Goal: Task Accomplishment & Management: Use online tool/utility

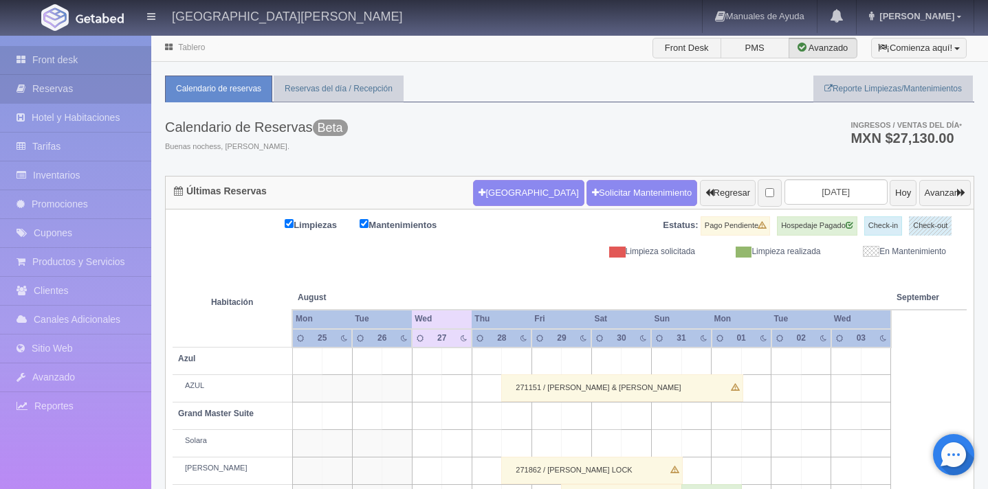
click at [61, 88] on link "Reservas" at bounding box center [75, 89] width 151 height 28
click at [480, 195] on button "[GEOGRAPHIC_DATA]" at bounding box center [528, 193] width 111 height 26
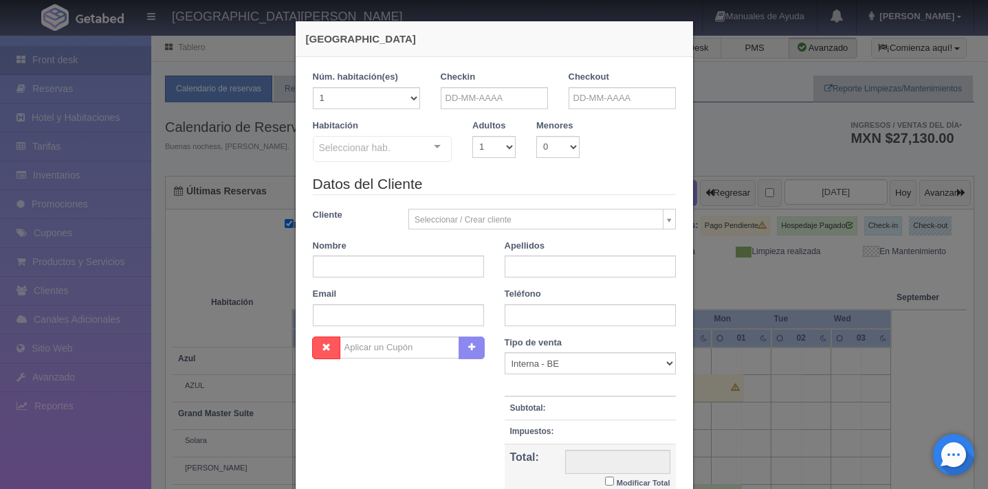
checkbox input "false"
click at [517, 98] on input "text" at bounding box center [494, 98] width 107 height 22
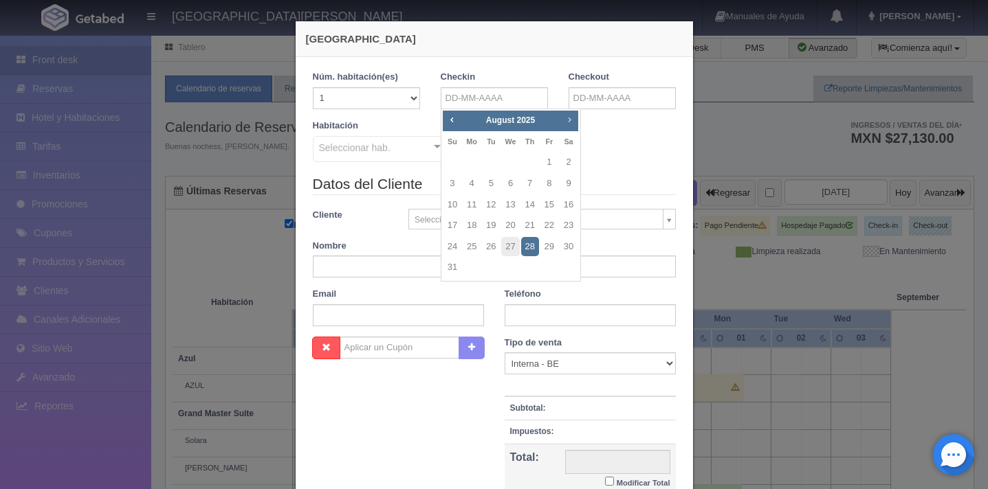
click at [571, 118] on span "Next" at bounding box center [569, 119] width 11 height 11
click at [549, 225] on link "24" at bounding box center [549, 226] width 18 height 20
type input "24-10-2025"
checkbox input "false"
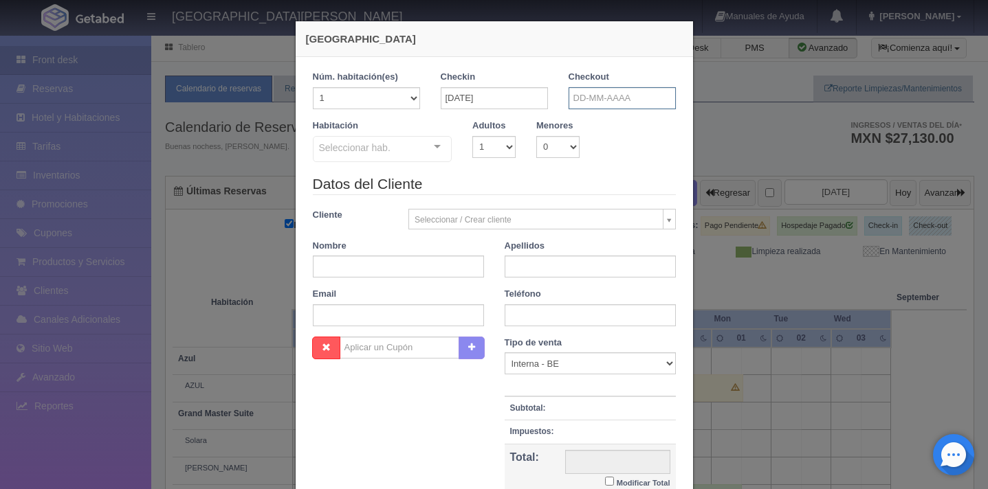
click at [597, 96] on input "text" at bounding box center [621, 98] width 107 height 22
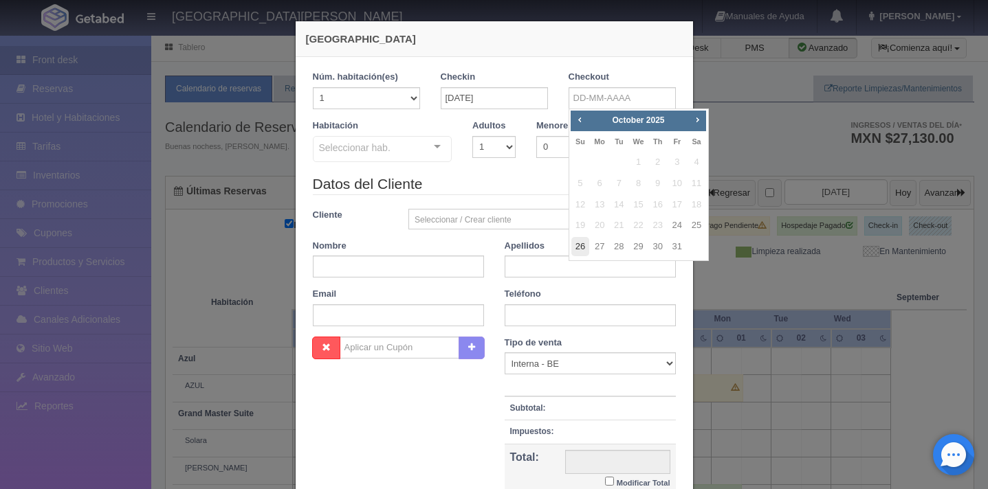
click at [581, 245] on link "26" at bounding box center [580, 247] width 18 height 20
type input "26-10-2025"
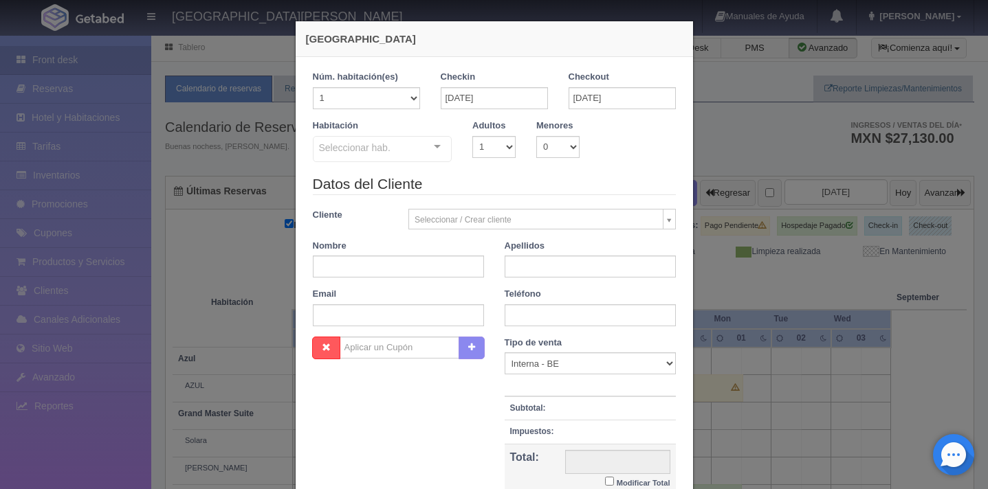
checkbox input "false"
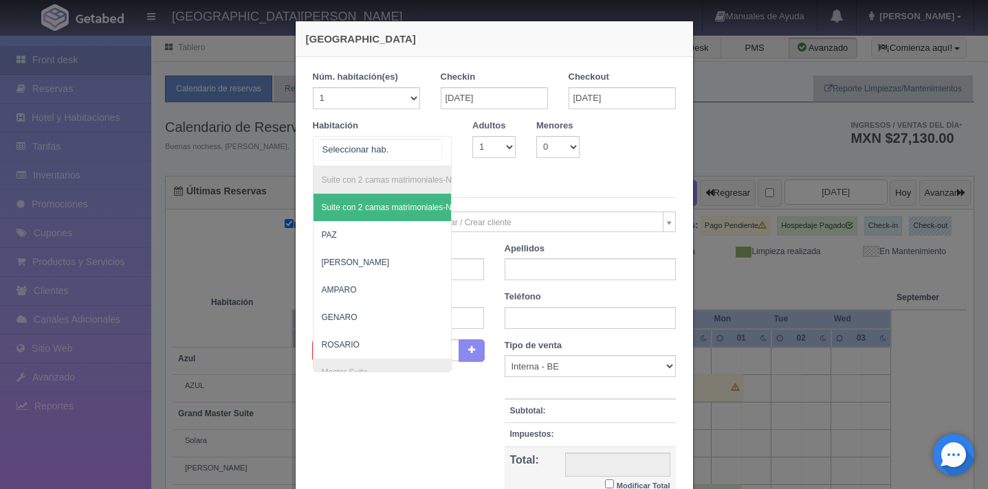
click at [438, 151] on div at bounding box center [436, 147] width 27 height 21
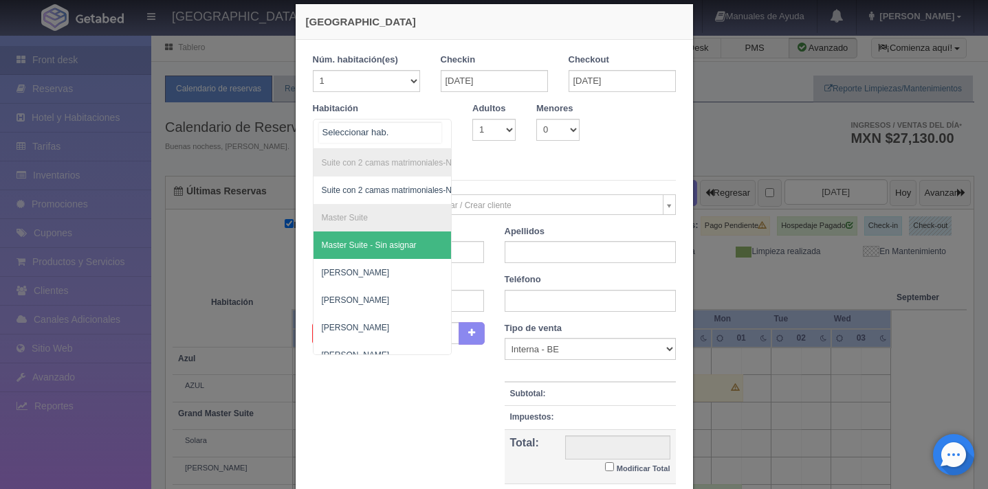
scroll to position [15, 0]
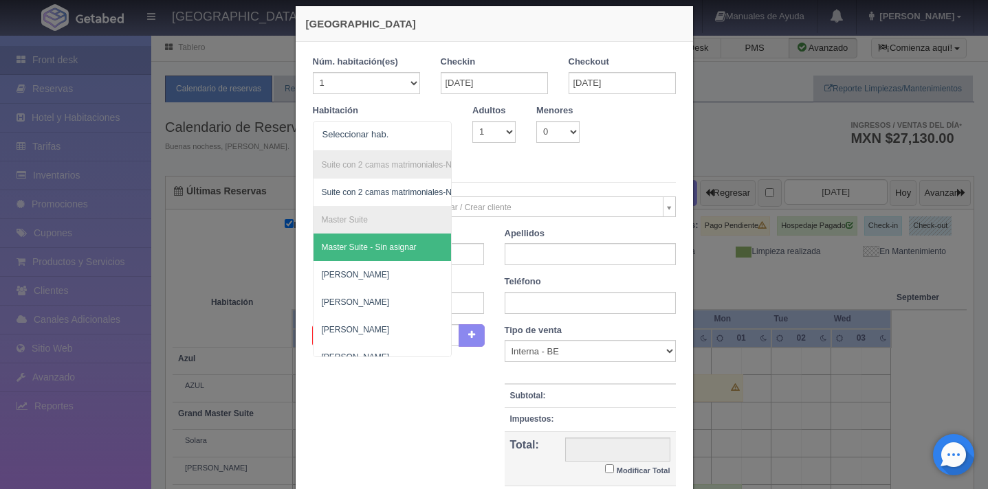
click at [80, 129] on div "Nueva Reserva 1 Núm. habitación(es) 1 2 3 4 5 6 7 8 9 10 11 12 13 14 15 16 17 1…" at bounding box center [494, 244] width 988 height 489
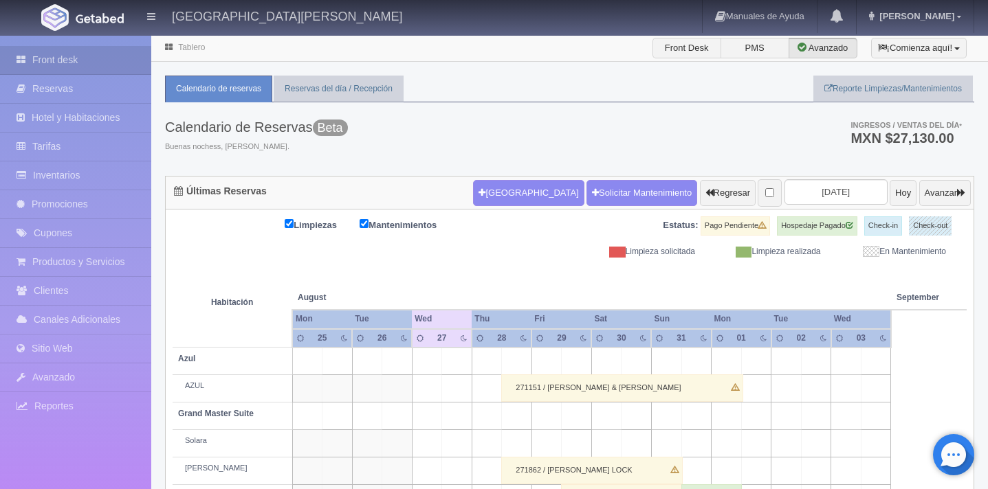
click at [90, 120] on link "Hotel y Habitaciones" at bounding box center [75, 118] width 151 height 28
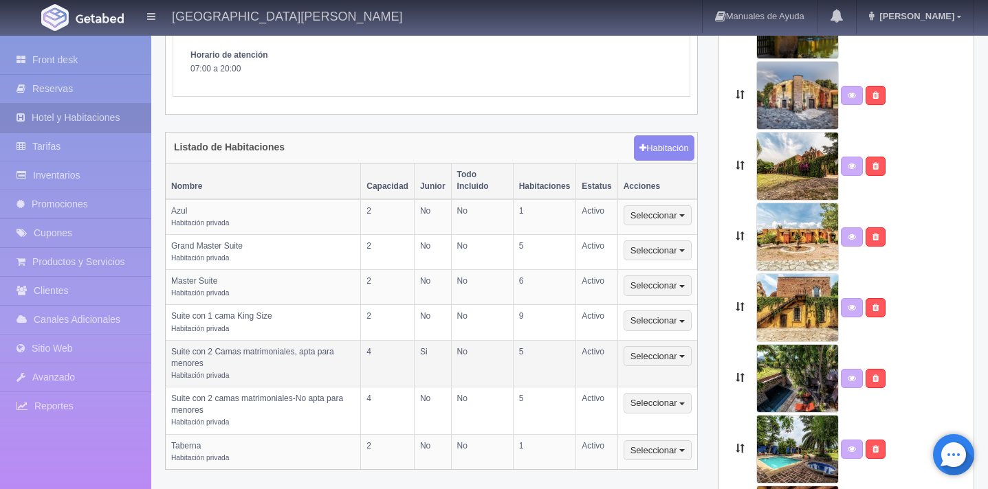
scroll to position [273, 0]
click at [85, 58] on link "Front desk" at bounding box center [75, 60] width 151 height 28
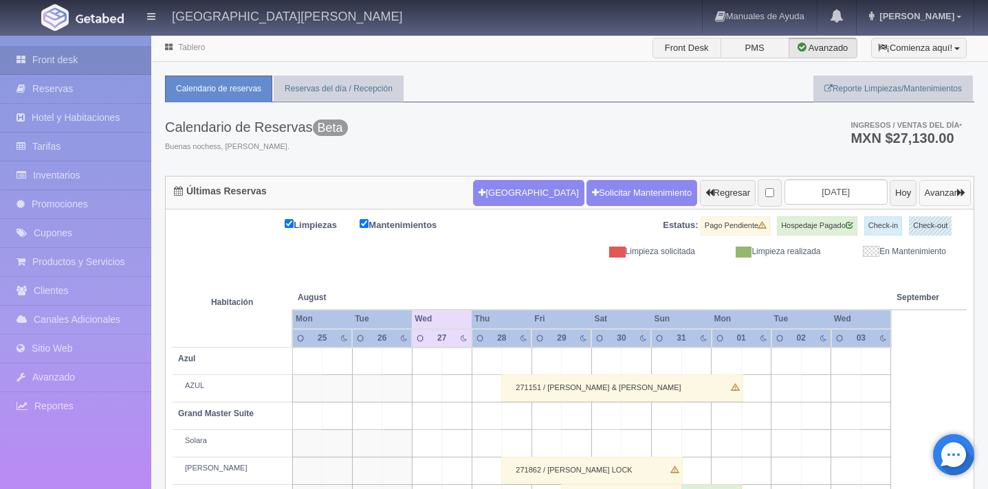
click at [949, 191] on button "Avanzar" at bounding box center [945, 193] width 52 height 26
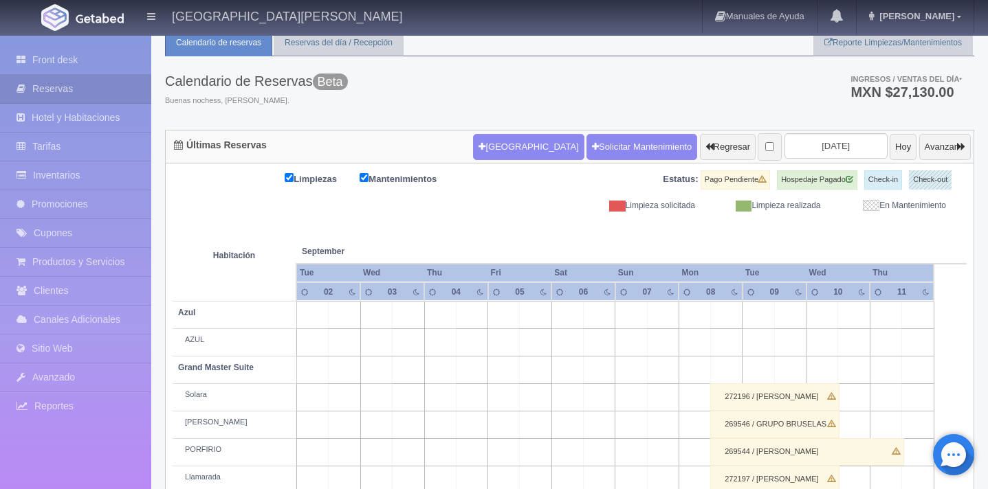
scroll to position [56, 0]
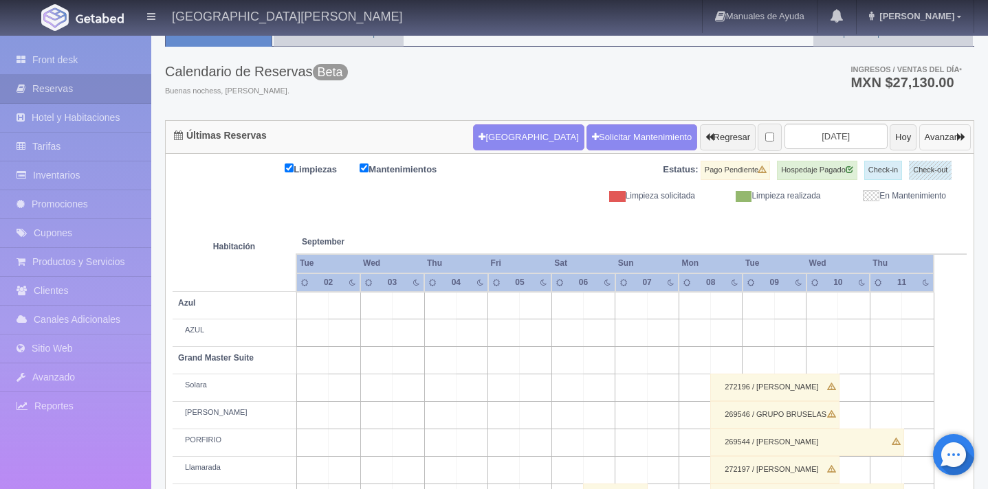
click at [936, 134] on button "Avanzar" at bounding box center [945, 137] width 52 height 26
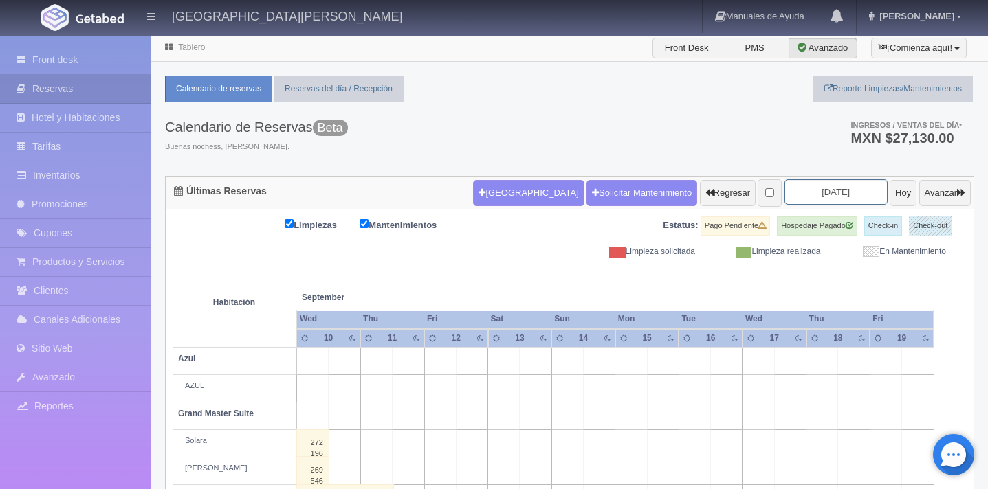
click at [810, 193] on input "2025-09-12" at bounding box center [835, 191] width 103 height 25
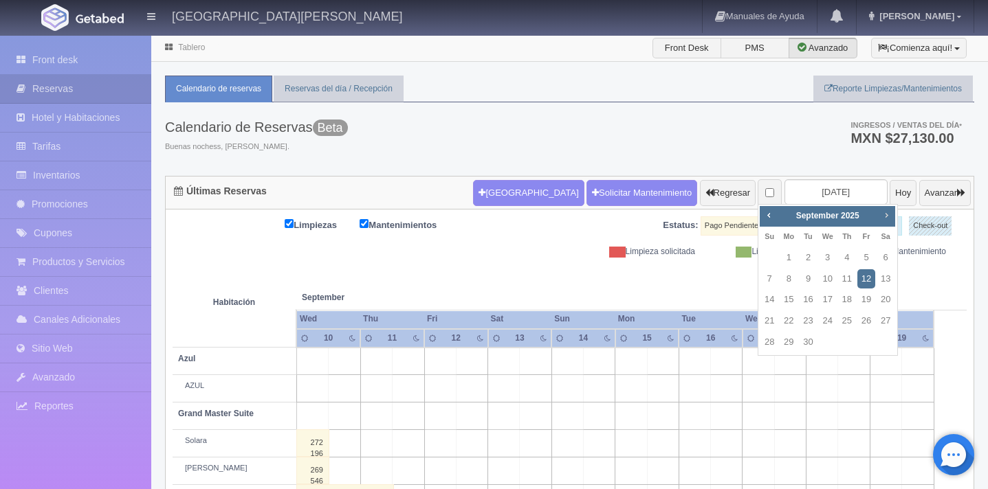
click at [894, 220] on link "Next" at bounding box center [886, 215] width 15 height 15
click at [868, 322] on link "24" at bounding box center [866, 321] width 18 height 20
type input "[DATE]"
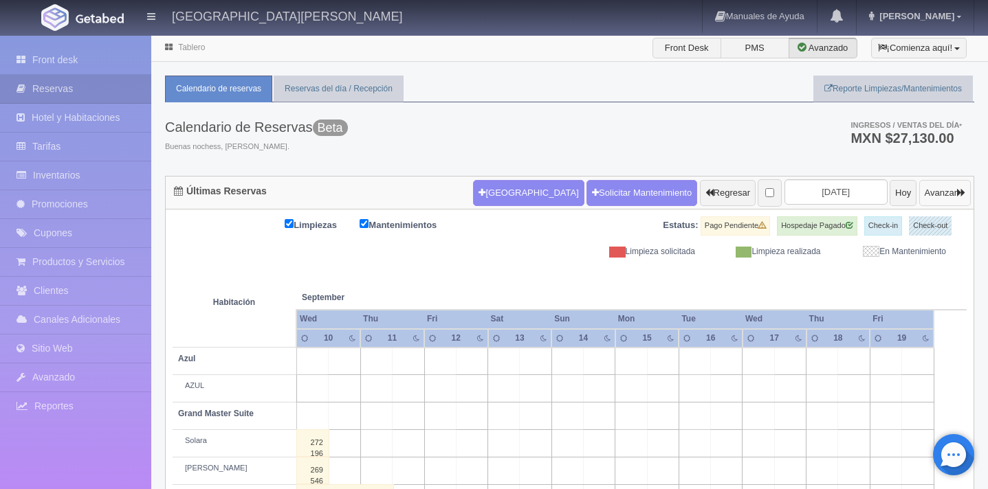
click at [931, 193] on button "Avanzar" at bounding box center [945, 193] width 52 height 26
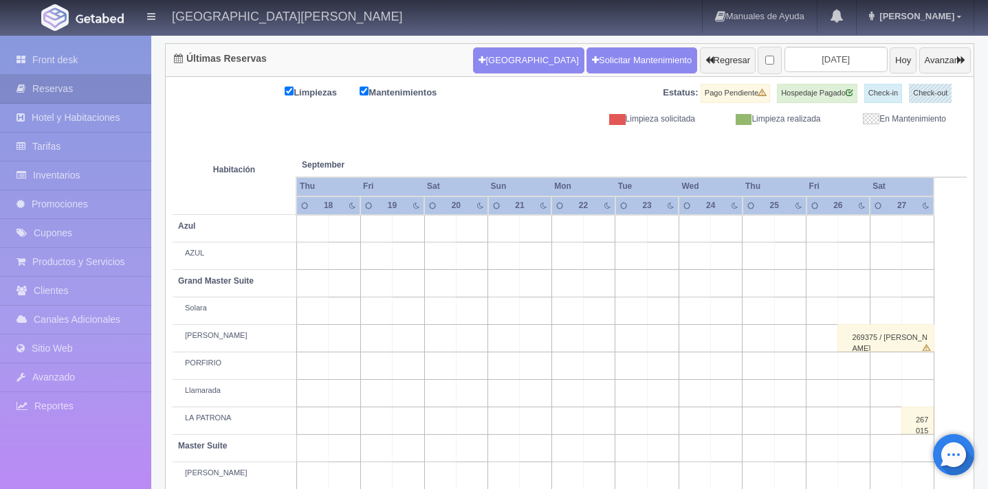
scroll to position [99, 0]
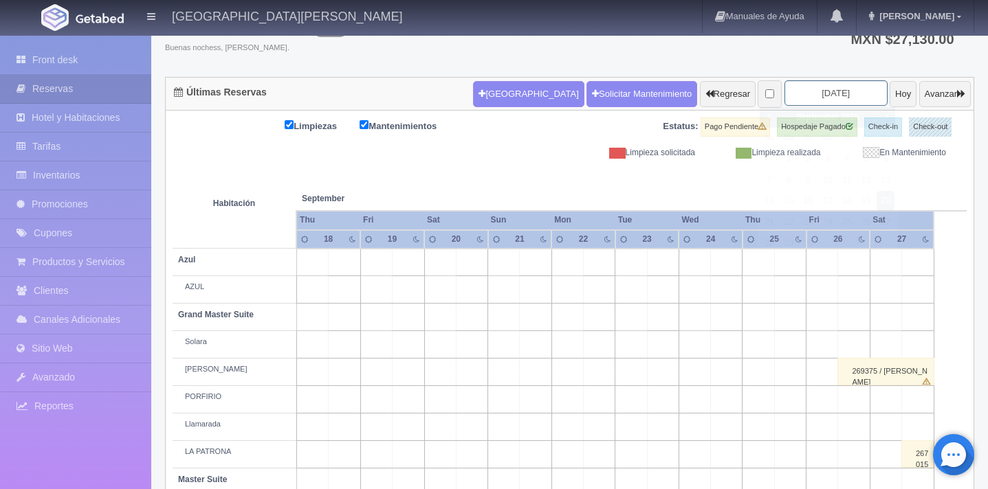
click at [837, 95] on input "[DATE]" at bounding box center [835, 92] width 103 height 25
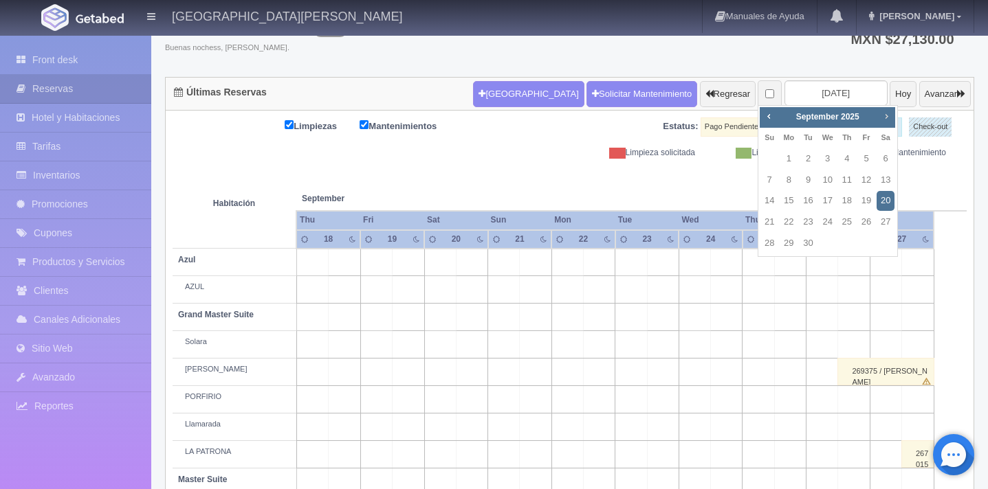
click at [887, 120] on span "Next" at bounding box center [886, 116] width 11 height 11
click at [870, 226] on link "24" at bounding box center [866, 222] width 18 height 20
type input "[DATE]"
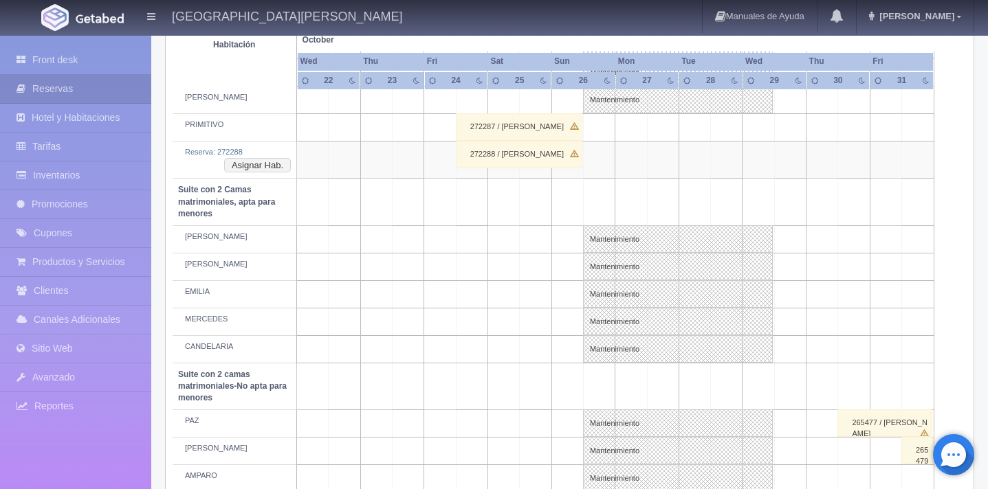
scroll to position [905, 0]
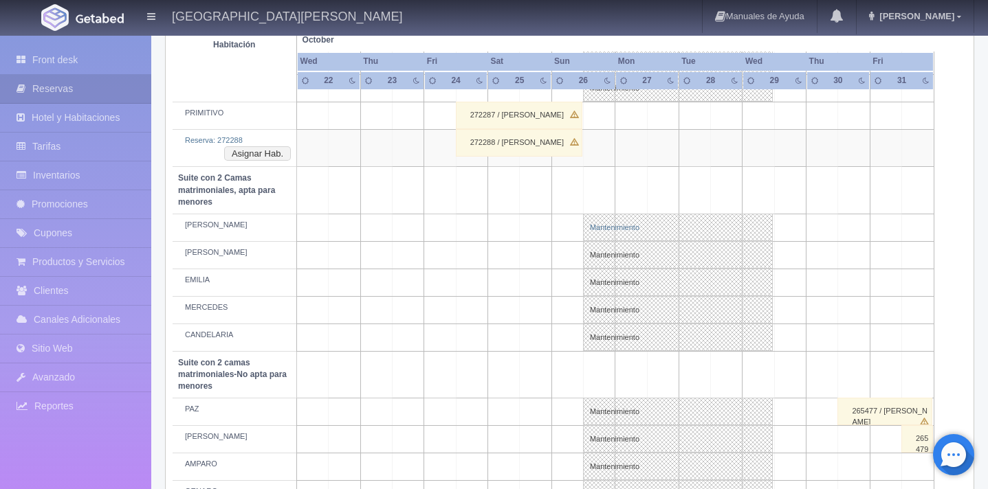
click at [601, 228] on link "Mantenimiento" at bounding box center [678, 227] width 190 height 27
select select "Mantenimiento"
select select "1983_CELSO"
type input "[DATE]"
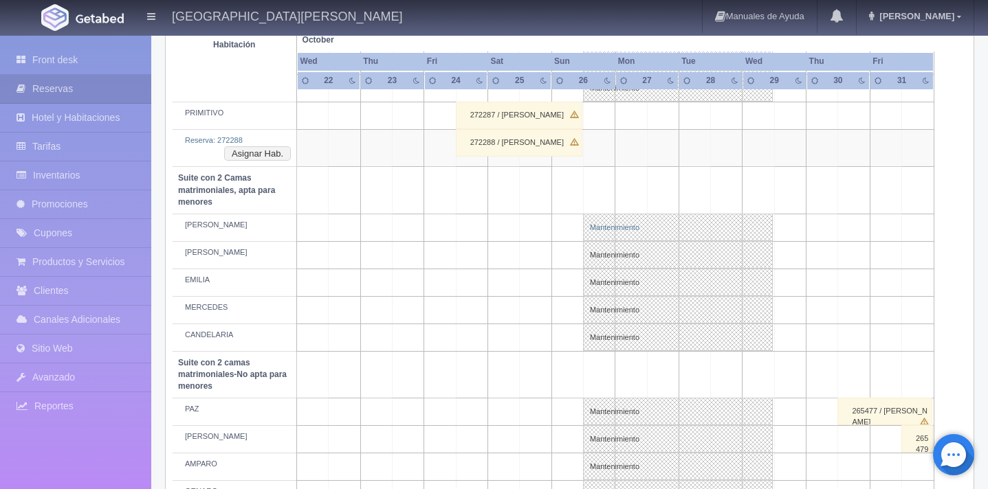
type textarea "BLOQUEO BARTENDERS MB"
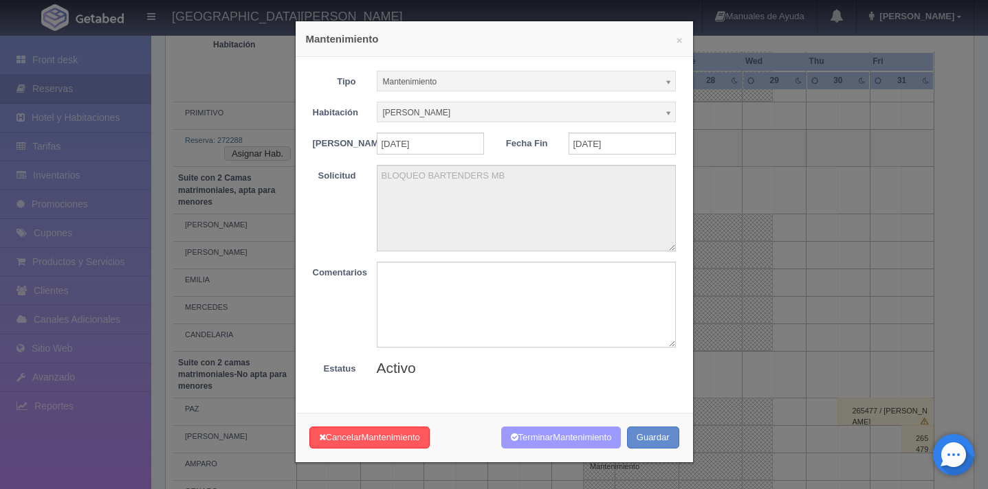
click at [541, 450] on button "Terminar Mantenimiento" at bounding box center [561, 438] width 120 height 23
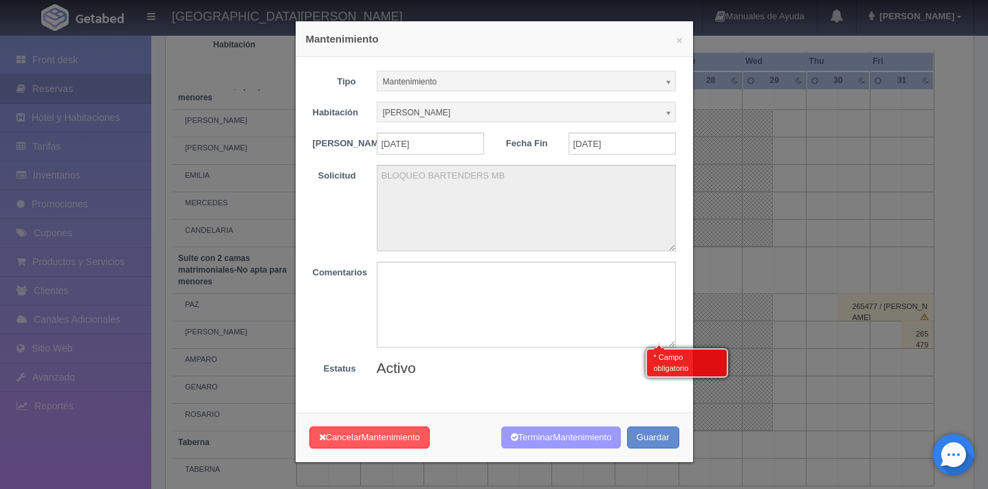
scroll to position [1035, 0]
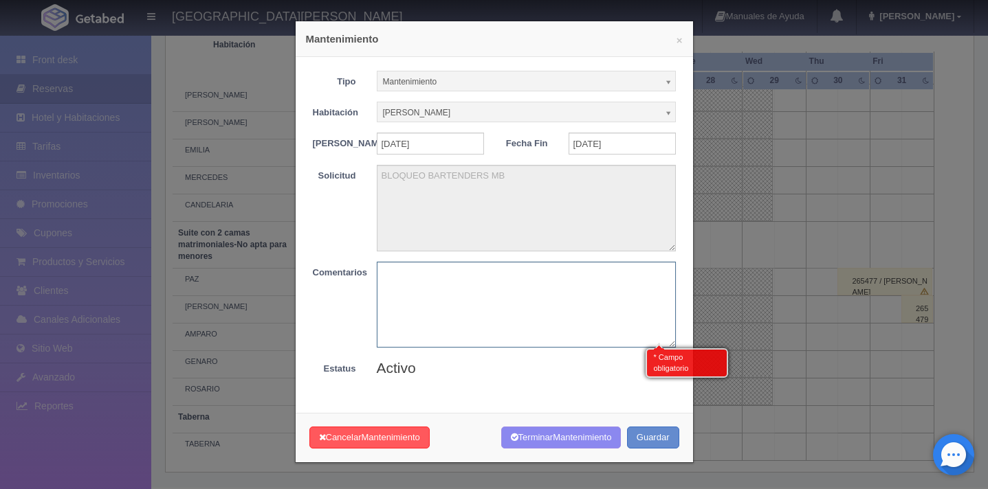
click at [587, 278] on textarea at bounding box center [526, 305] width 299 height 86
type textarea "para reservar"
click at [584, 443] on span "Mantenimiento" at bounding box center [582, 437] width 58 height 10
click at [570, 443] on span "Mantenimiento" at bounding box center [582, 437] width 58 height 10
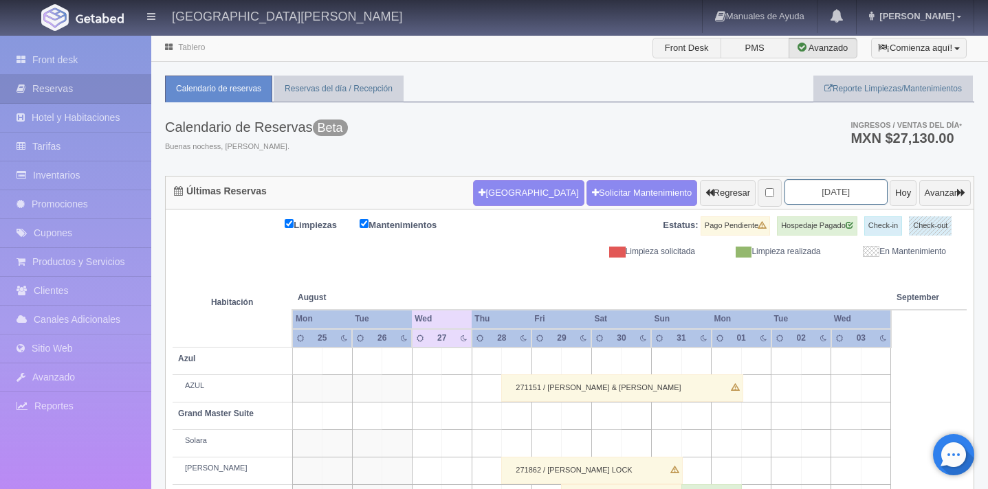
click at [828, 191] on input "[DATE]" at bounding box center [835, 191] width 103 height 25
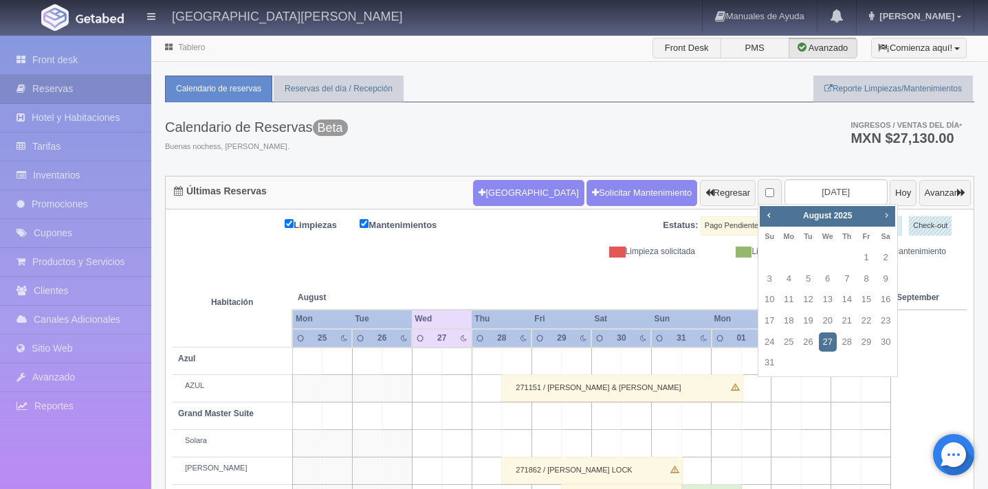
click at [889, 210] on span "Next" at bounding box center [886, 215] width 11 height 11
click at [889, 212] on span "Next" at bounding box center [886, 215] width 11 height 11
click at [865, 320] on link "24" at bounding box center [866, 321] width 18 height 20
type input "2025-10-24"
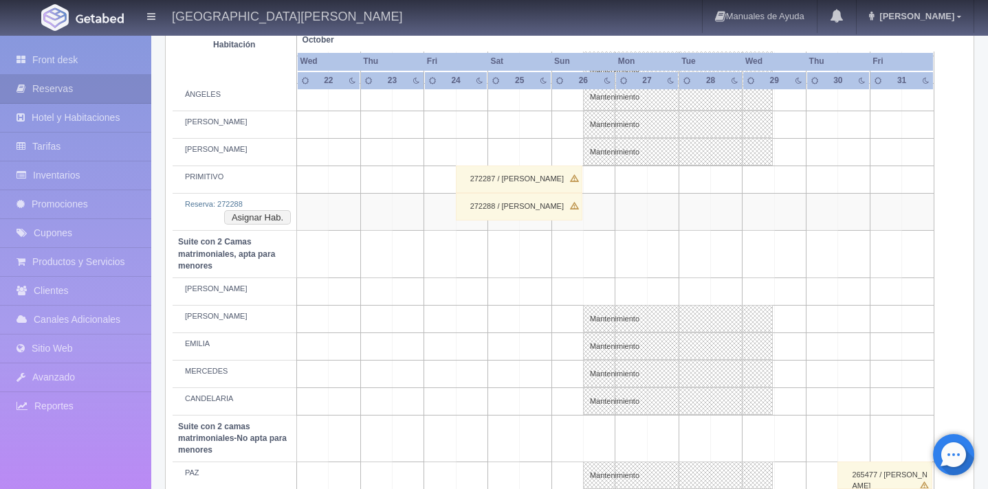
scroll to position [845, 0]
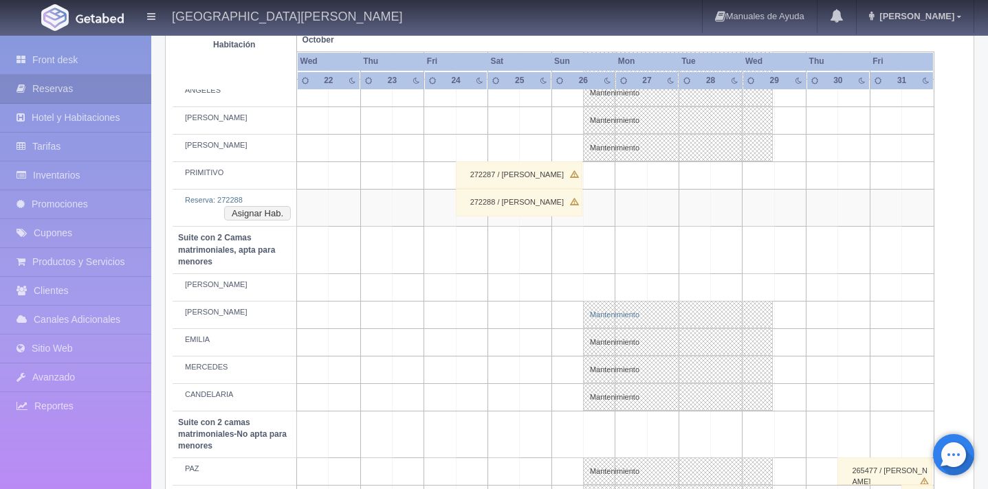
click at [604, 314] on link "Mantenimiento" at bounding box center [678, 314] width 190 height 27
select select "Mantenimiento"
select select "1983_CAMILO"
type input "26-10-2025"
type input "29-10-2025"
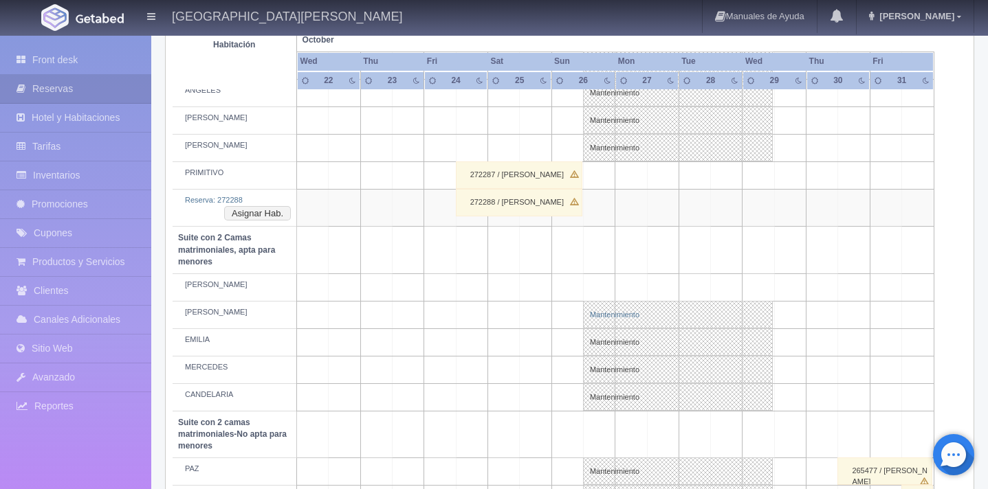
type textarea "BLOQUEO BARTENDERS MB"
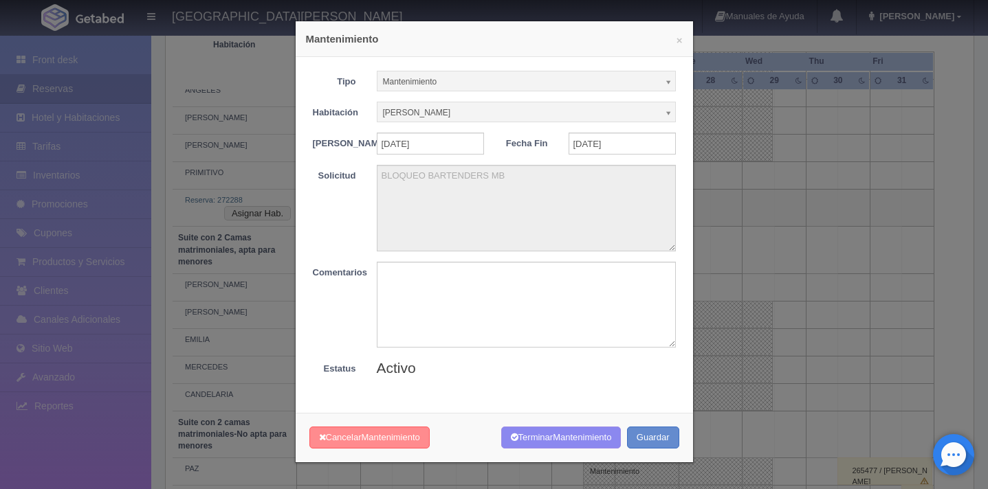
click at [407, 443] on span "Mantenimiento" at bounding box center [391, 437] width 58 height 10
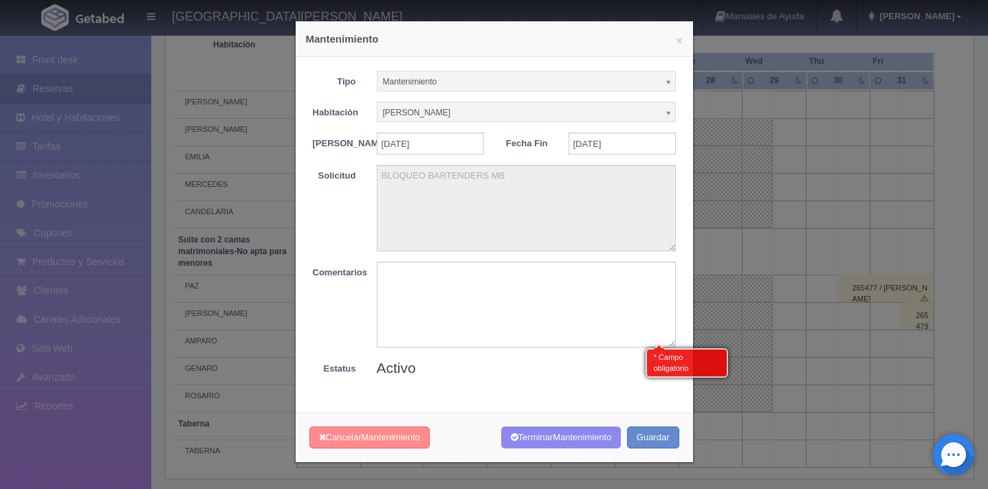
scroll to position [1035, 0]
click at [458, 322] on textarea at bounding box center [526, 305] width 299 height 86
type textarea "prueba"
click at [351, 443] on button "Cancelar Mantenimiento" at bounding box center [369, 438] width 120 height 23
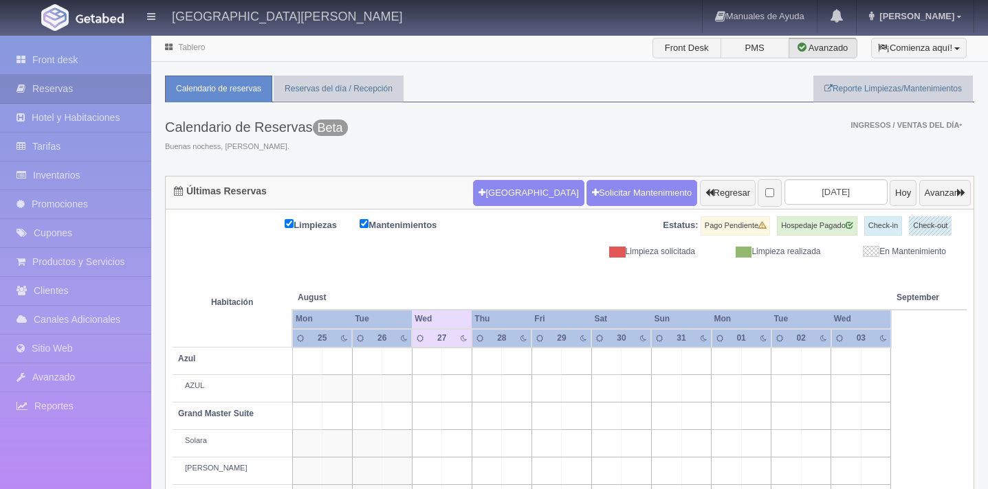
scroll to position [102, 0]
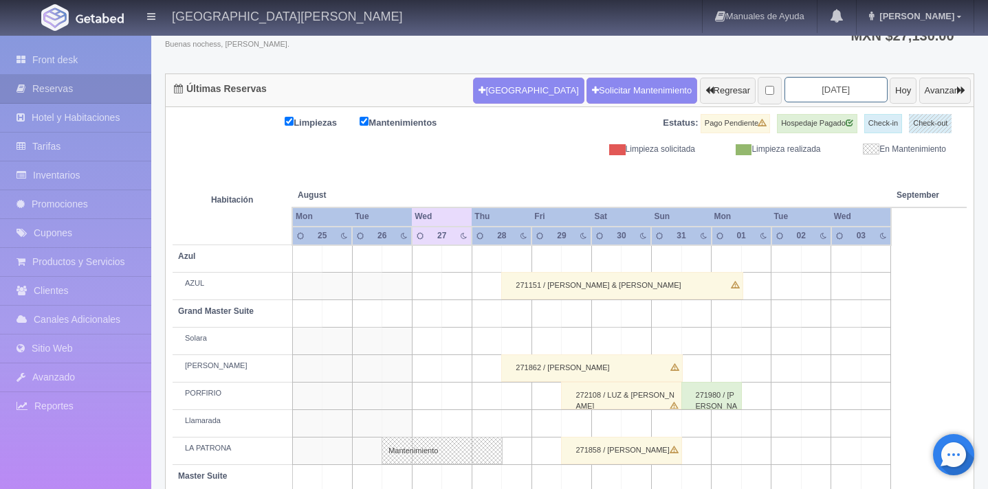
click at [809, 88] on input "2025-08-27" at bounding box center [835, 89] width 103 height 25
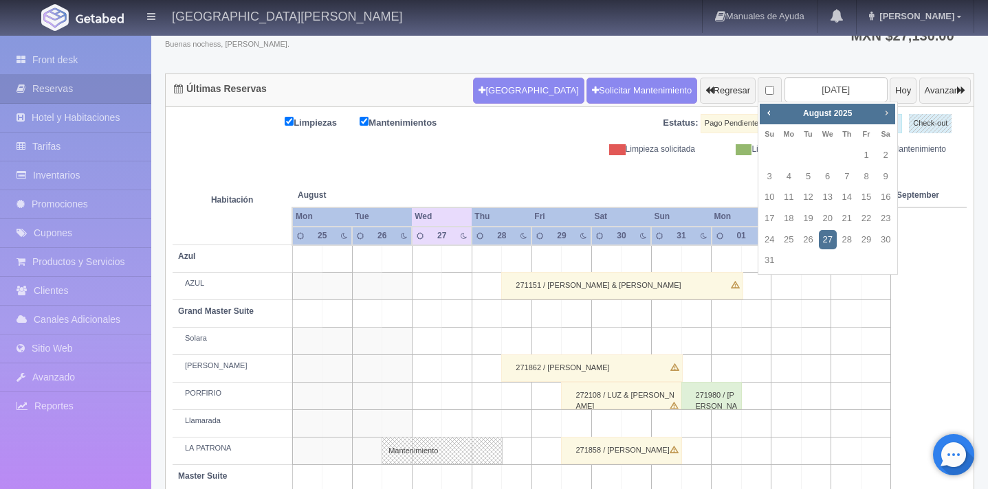
click at [889, 116] on span "Next" at bounding box center [886, 112] width 11 height 11
click at [870, 221] on link "24" at bounding box center [866, 219] width 18 height 20
type input "2025-10-24"
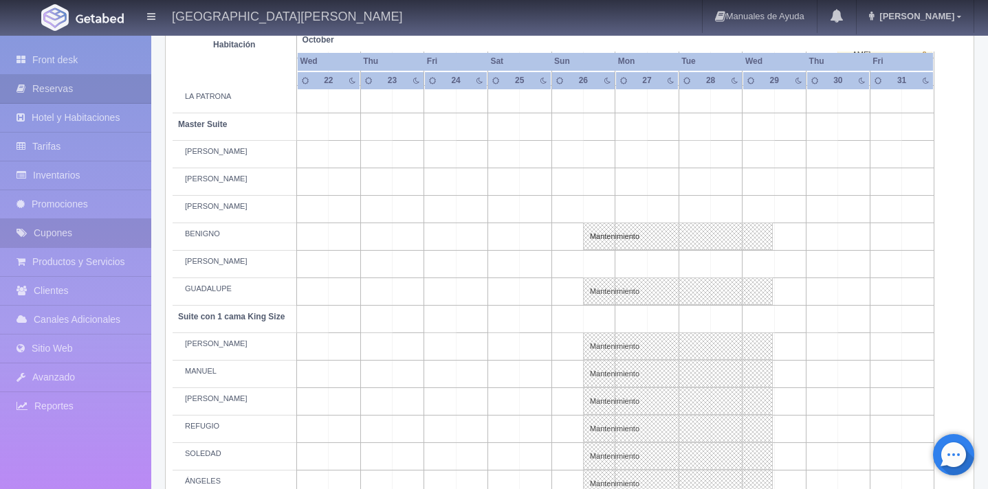
scroll to position [445, 0]
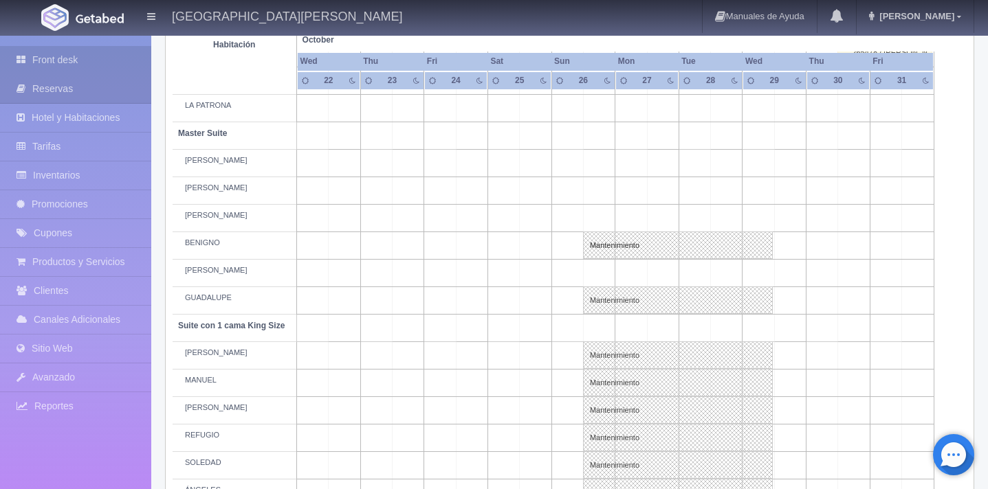
click at [87, 56] on link "Front desk" at bounding box center [75, 60] width 151 height 28
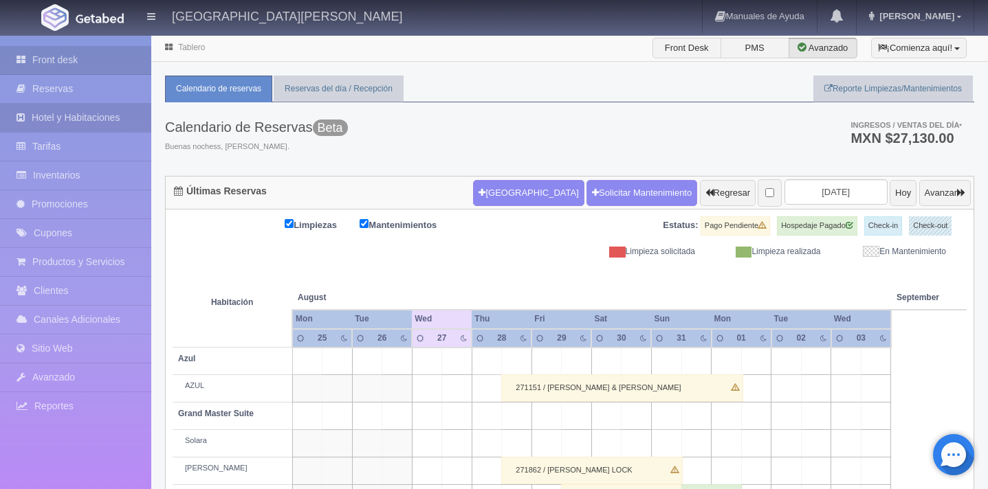
click at [86, 123] on link "Hotel y Habitaciones" at bounding box center [75, 118] width 151 height 28
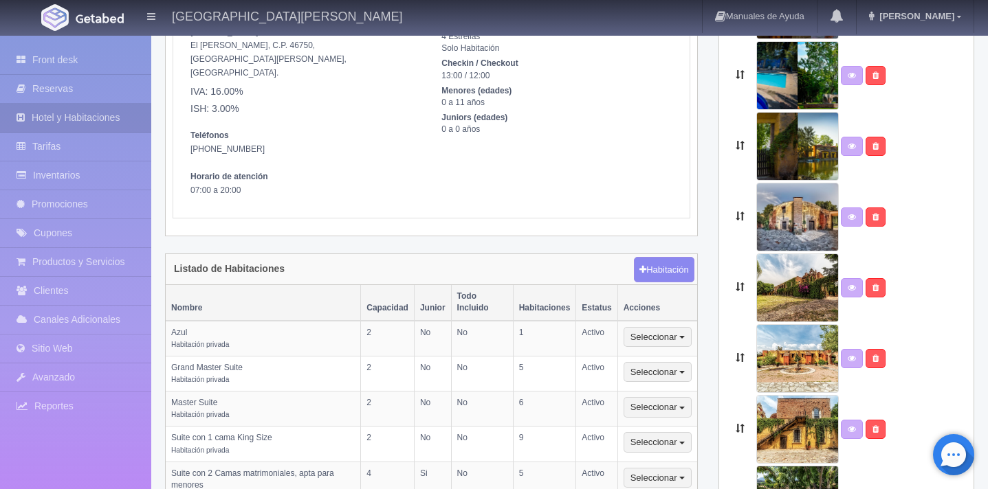
scroll to position [402, 0]
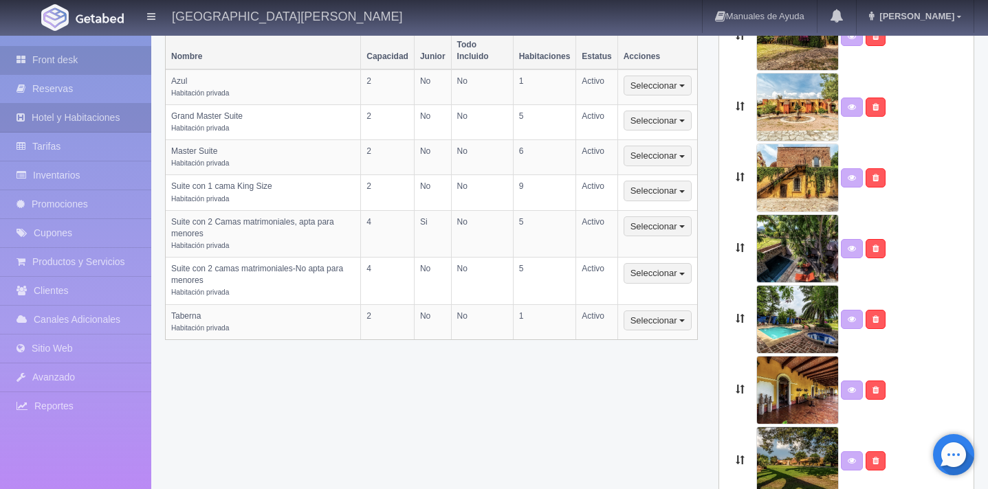
click at [69, 60] on link "Front desk" at bounding box center [75, 60] width 151 height 28
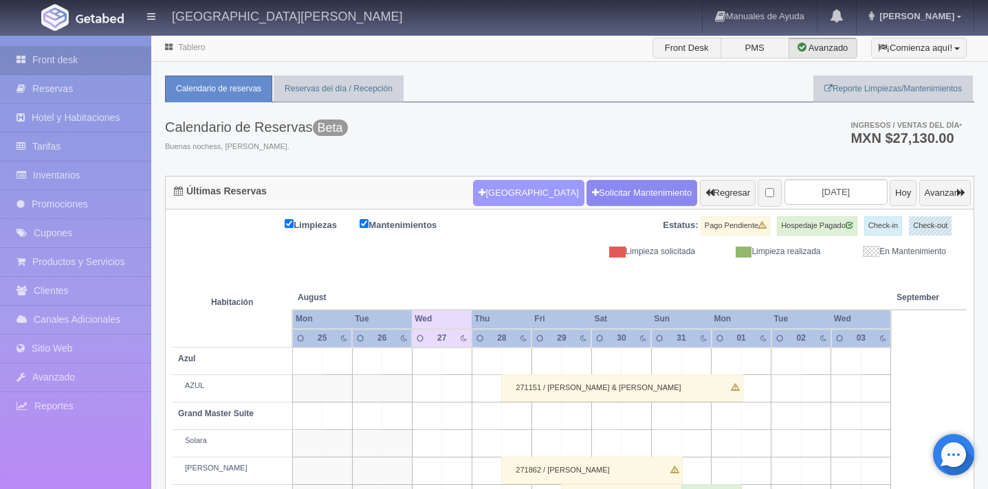
click at [510, 192] on button "[GEOGRAPHIC_DATA]" at bounding box center [528, 193] width 111 height 26
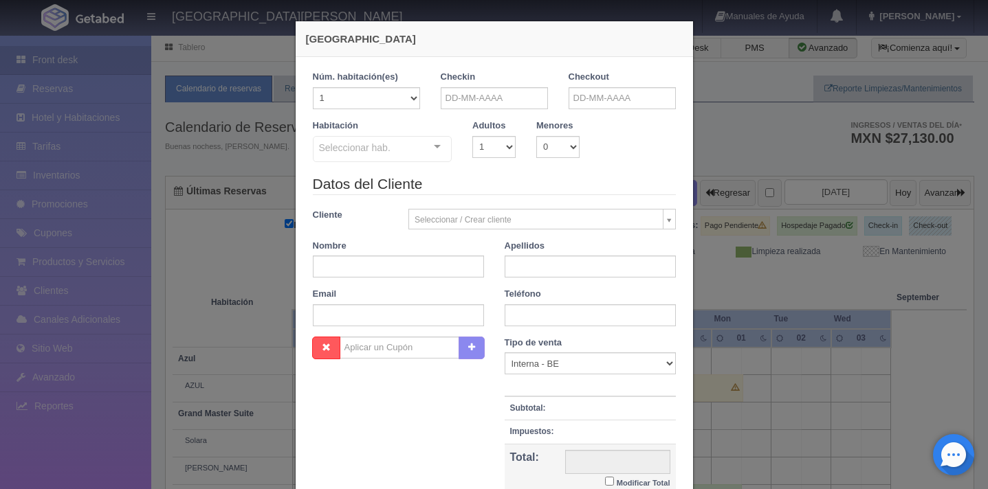
checkbox input "false"
click at [485, 102] on input "text" at bounding box center [494, 98] width 107 height 22
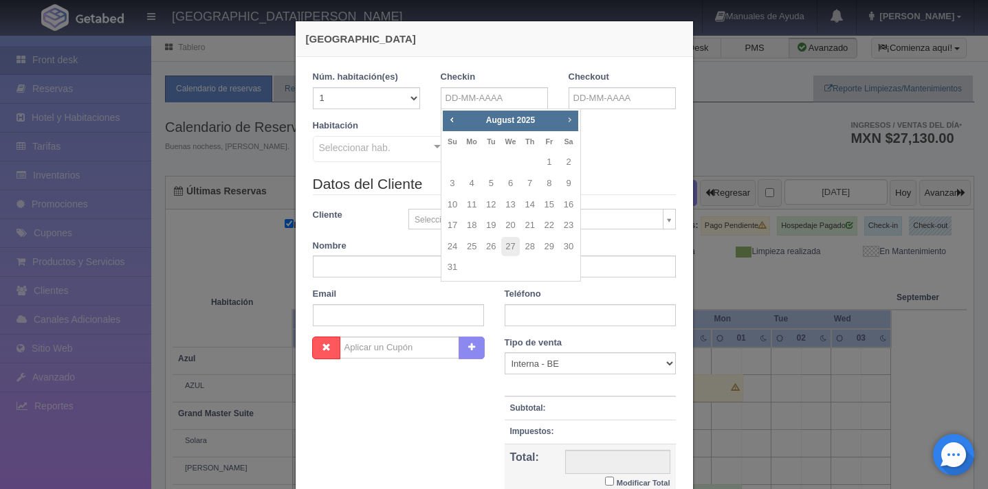
click at [568, 118] on span "Next" at bounding box center [569, 119] width 11 height 11
click at [549, 228] on link "24" at bounding box center [549, 226] width 18 height 20
type input "24-10-2025"
checkbox input "false"
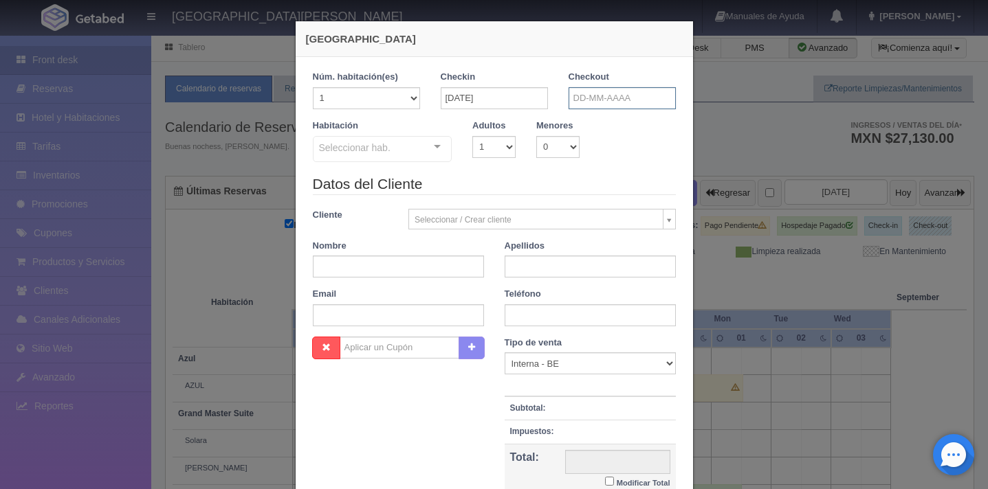
click at [606, 93] on input "text" at bounding box center [621, 98] width 107 height 22
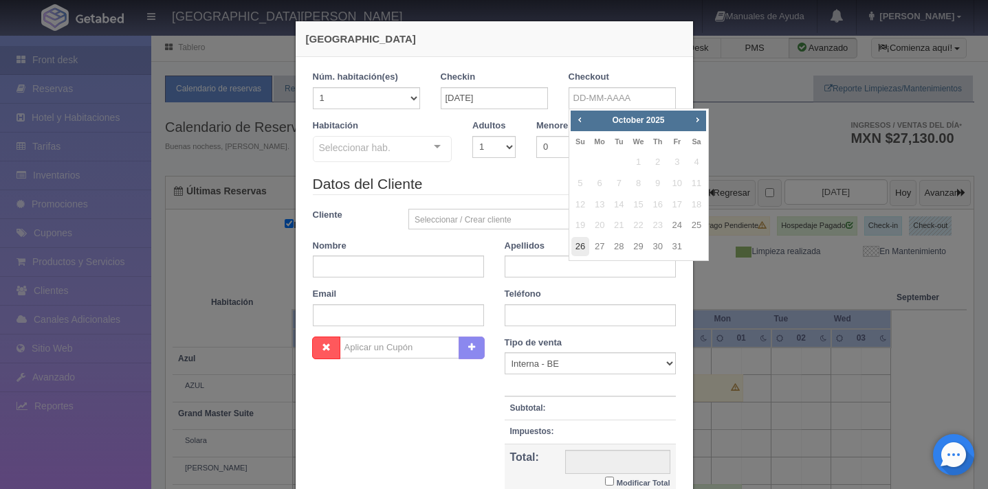
click at [578, 245] on link "26" at bounding box center [580, 247] width 18 height 20
type input "26-10-2025"
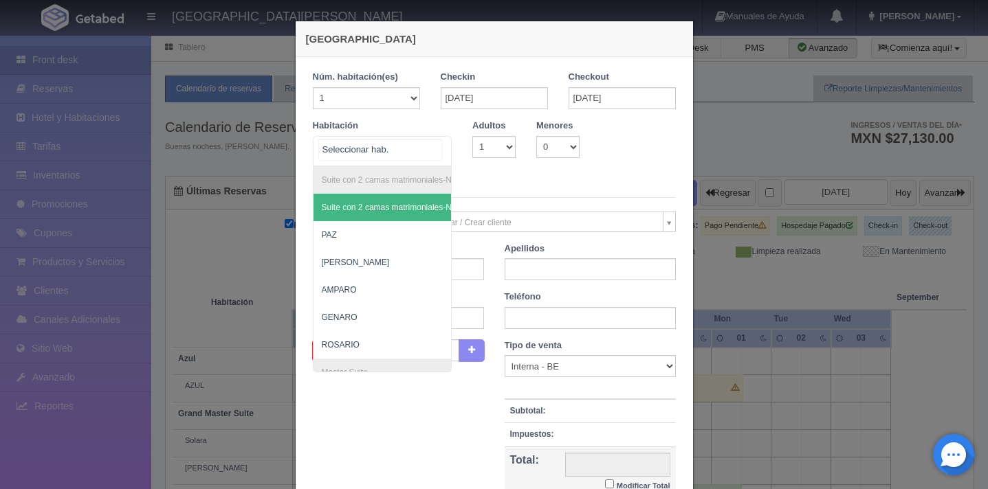
click at [423, 148] on div at bounding box center [383, 151] width 140 height 30
click at [401, 209] on span "Suite con 2 camas matrimoniales-No apta para menores - Sin asignar" at bounding box center [449, 208] width 255 height 10
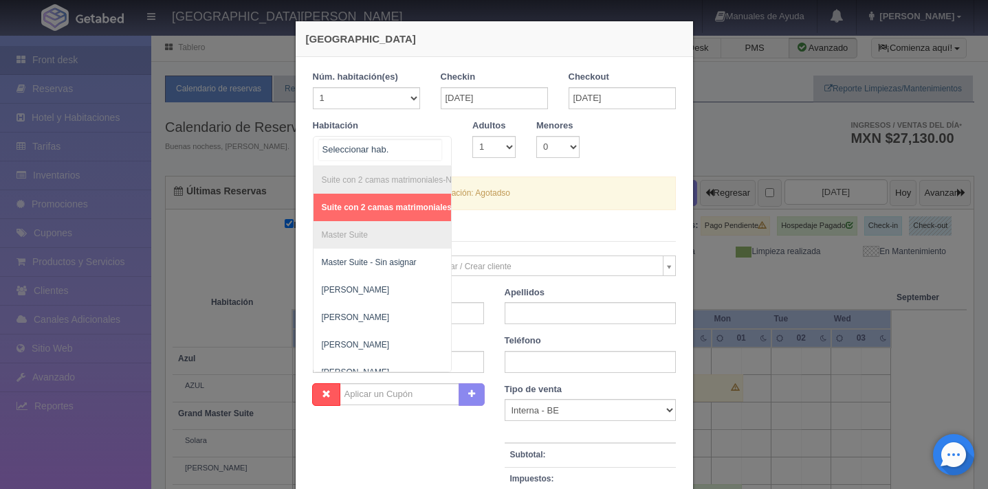
click at [440, 147] on div at bounding box center [436, 147] width 27 height 21
click at [406, 206] on span "Suite con 2 camas matrimoniales-No apta para menores - Sin asignar" at bounding box center [458, 208] width 272 height 10
click at [439, 148] on div at bounding box center [436, 147] width 27 height 21
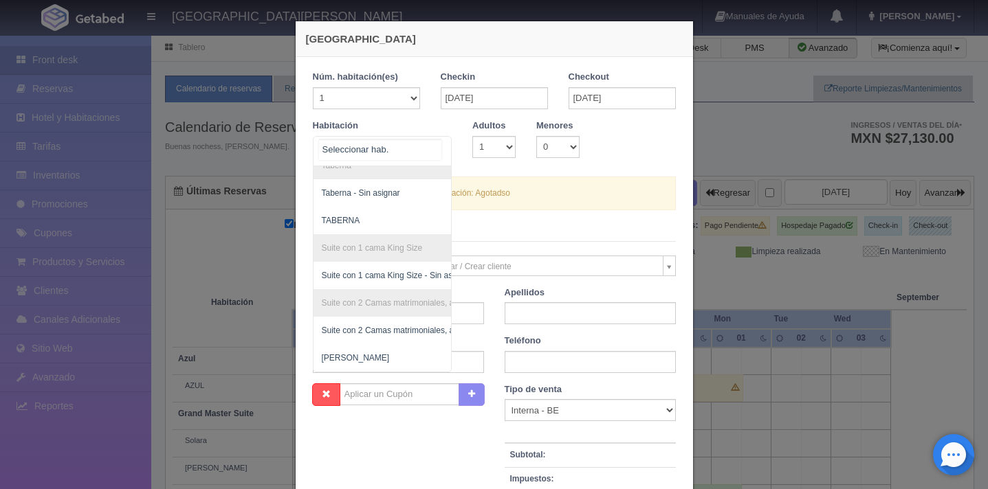
scroll to position [526, 0]
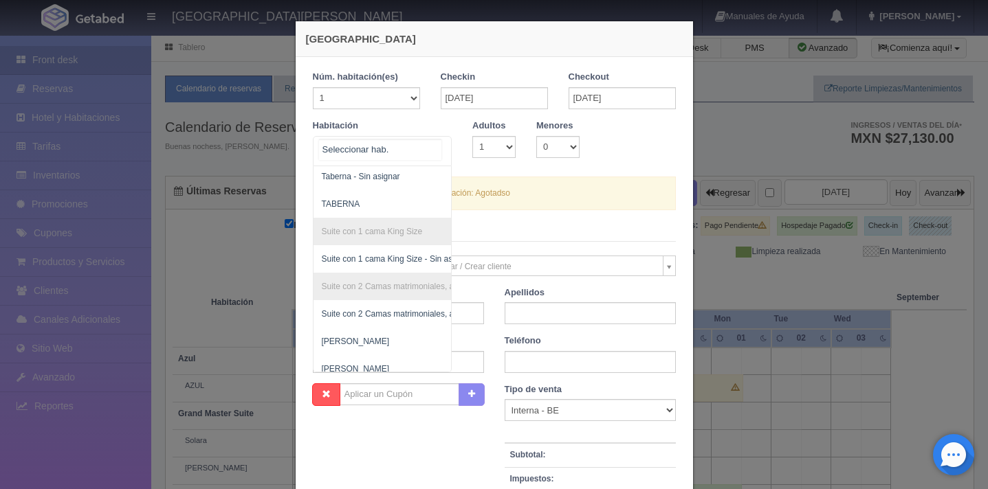
click at [393, 284] on li "Suite con 2 Camas matrimoniales, apta para menores" at bounding box center [457, 286] width 288 height 27
click at [381, 314] on span "Suite con 2 Camas matrimoniales, apta para menores - Sin asignar" at bounding box center [445, 314] width 246 height 10
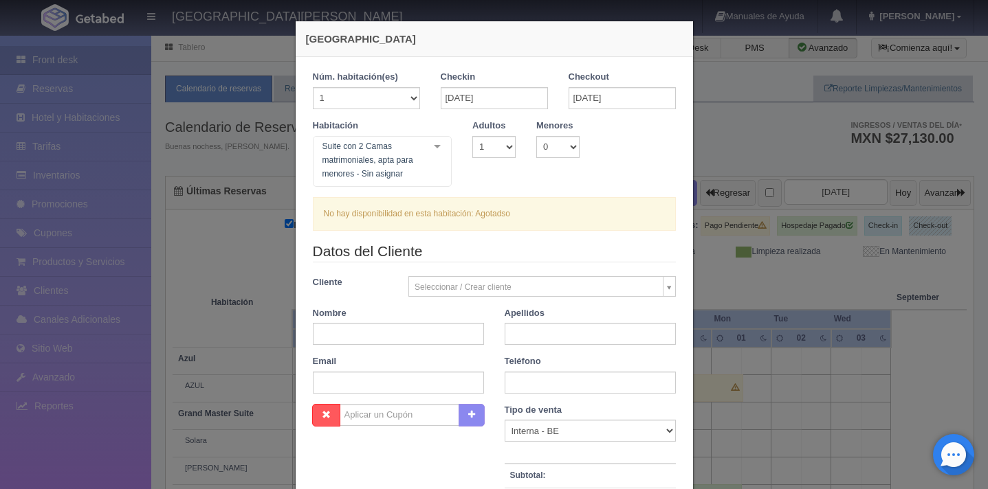
click at [438, 156] on div at bounding box center [436, 147] width 27 height 21
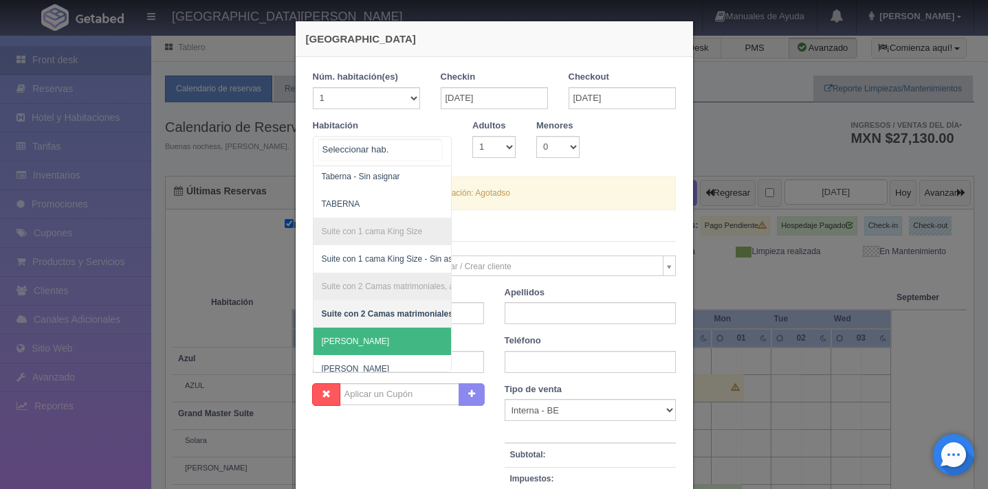
click at [376, 335] on span "[PERSON_NAME]" at bounding box center [452, 341] width 278 height 27
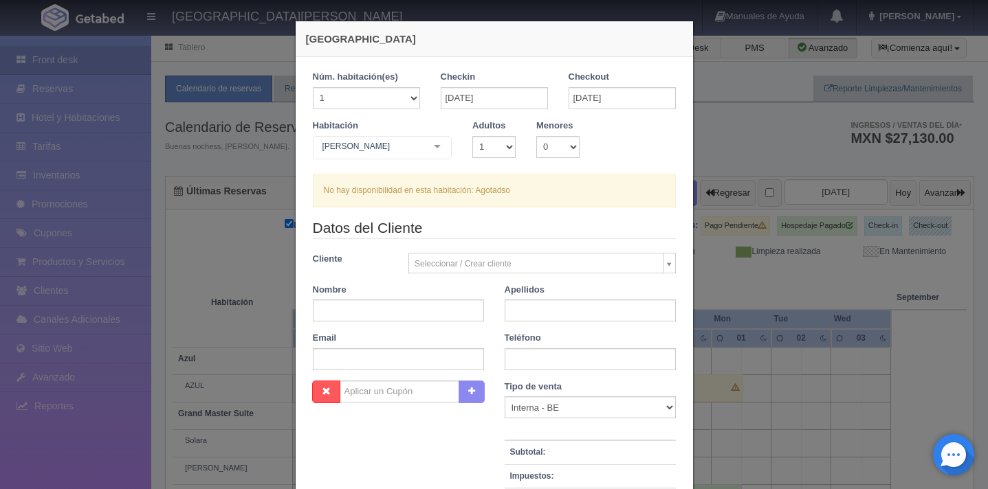
click at [438, 144] on div at bounding box center [436, 147] width 27 height 21
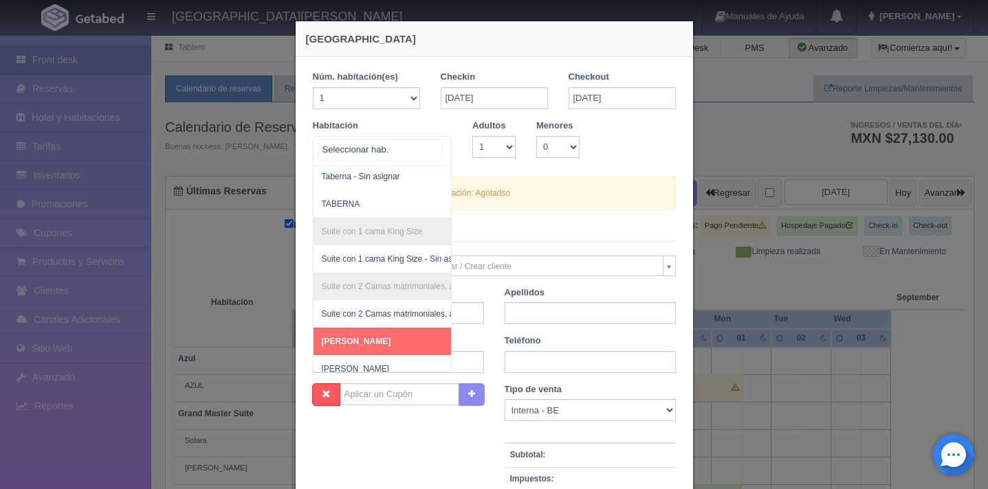
scroll to position [537, 0]
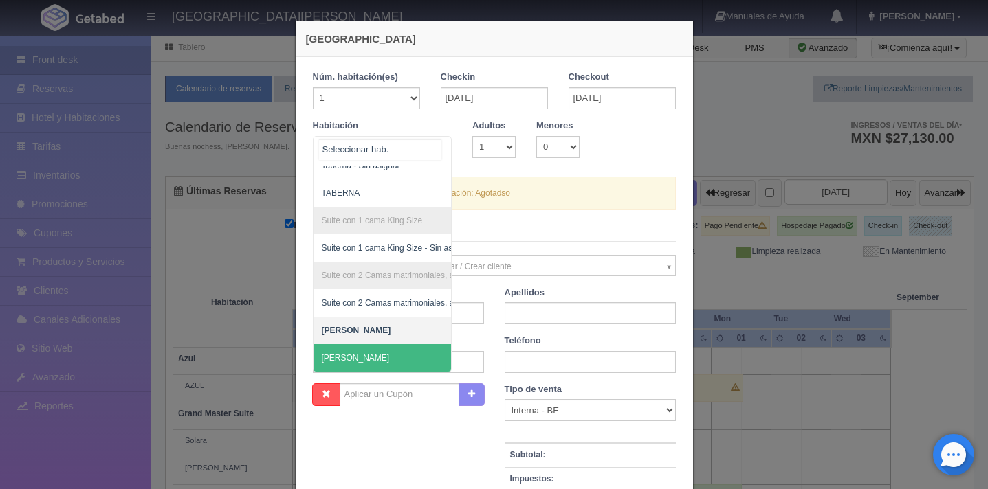
click at [348, 353] on span "[PERSON_NAME]" at bounding box center [356, 358] width 68 height 10
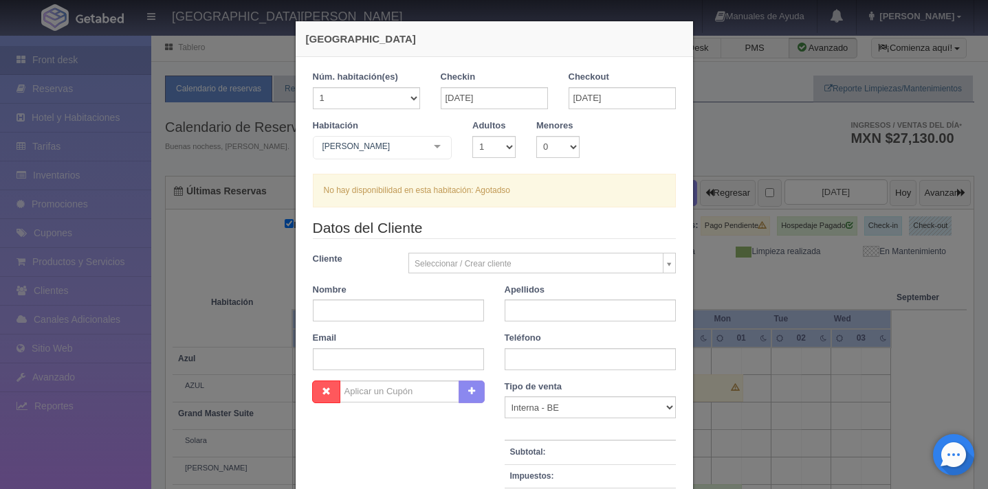
checkbox input "false"
click at [725, 140] on div "Nueva Reserva 1 Núm. habitación(es) 1 2 3 4 5 6 7 8 9 10 11 12 13 14 15 16 17 1…" at bounding box center [494, 244] width 988 height 489
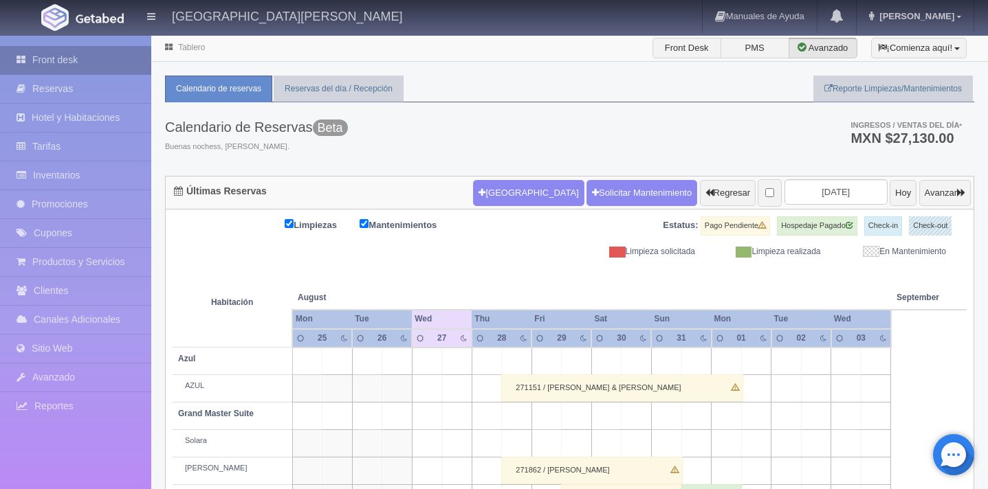
click at [71, 57] on link "Front desk" at bounding box center [75, 60] width 151 height 28
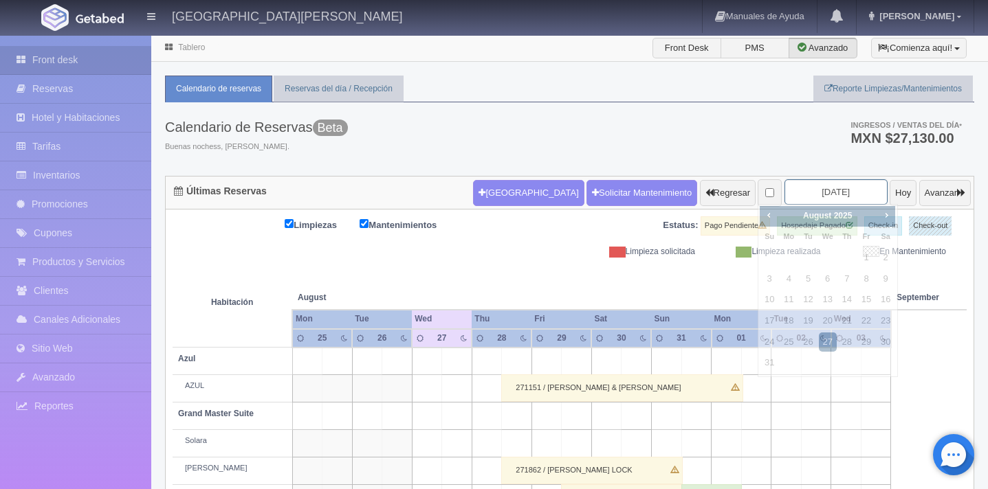
click at [846, 196] on input "[DATE]" at bounding box center [835, 191] width 103 height 25
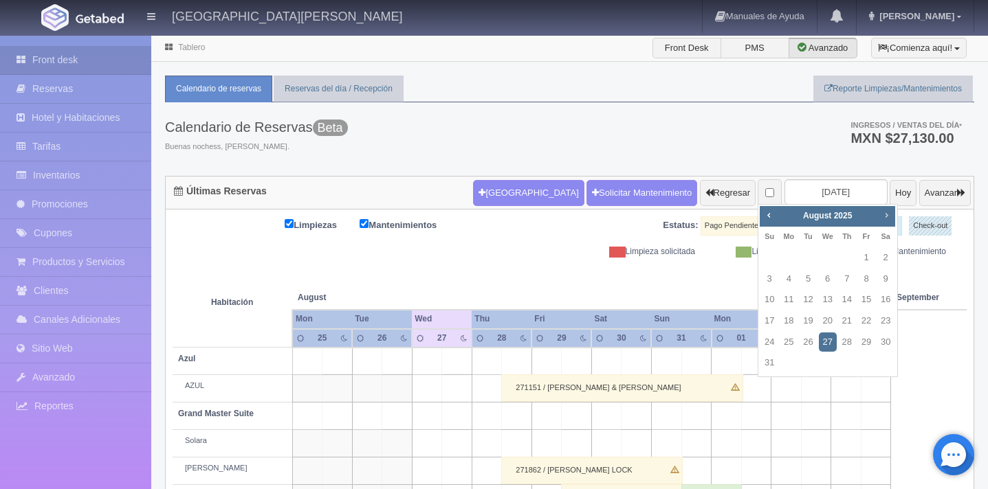
click at [885, 217] on span "Next" at bounding box center [886, 215] width 11 height 11
click at [835, 195] on input "2025-08-27" at bounding box center [835, 191] width 103 height 25
click at [886, 219] on span "Next" at bounding box center [886, 215] width 11 height 11
click at [863, 322] on link "24" at bounding box center [866, 321] width 18 height 20
type input "[DATE]"
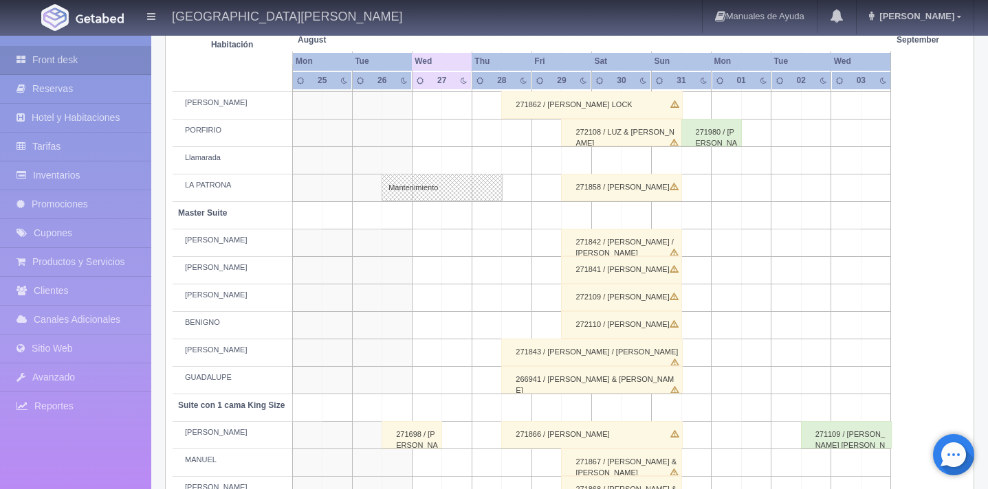
scroll to position [375, 0]
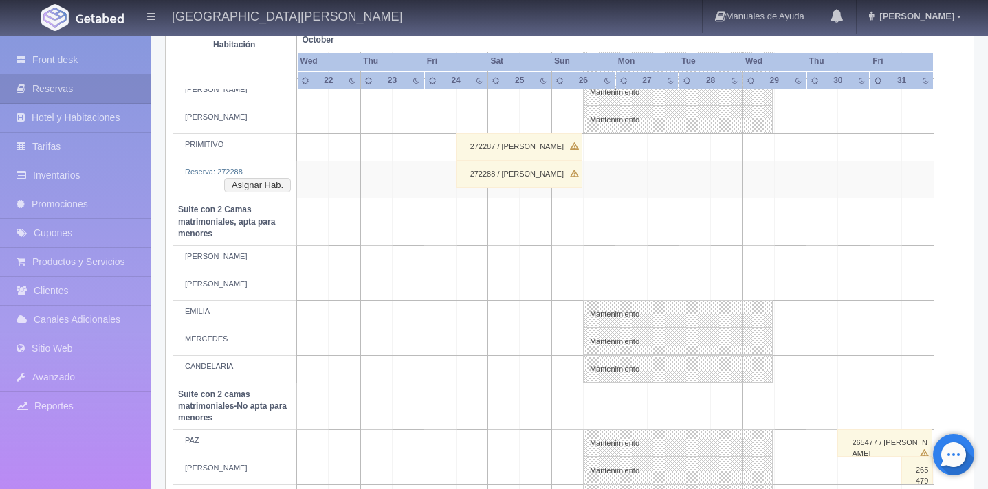
scroll to position [876, 0]
click at [606, 311] on link "Mantenimiento" at bounding box center [678, 311] width 190 height 27
select select "Mantenimiento"
select select "1983_EMILIA"
type input "26-10-2025"
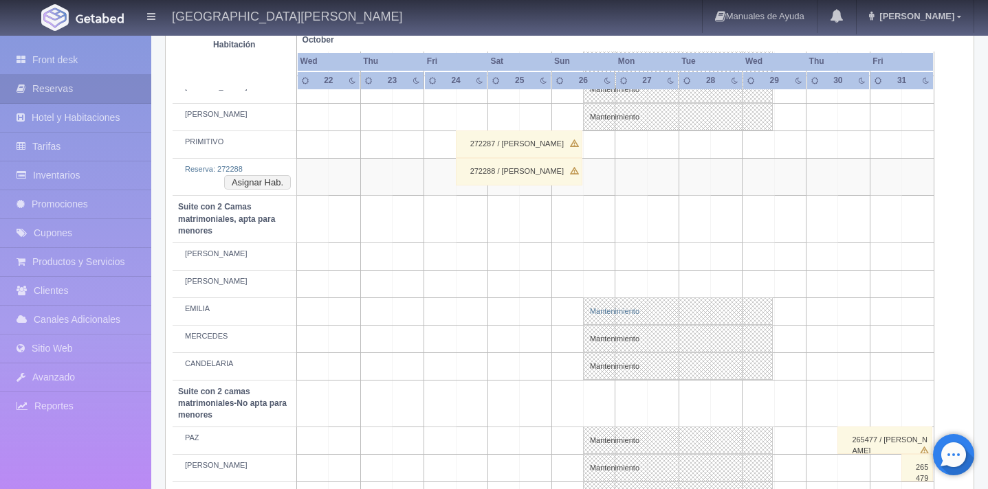
type input "29-10-2025"
type textarea "BLOQUEO BARTENDERS MB"
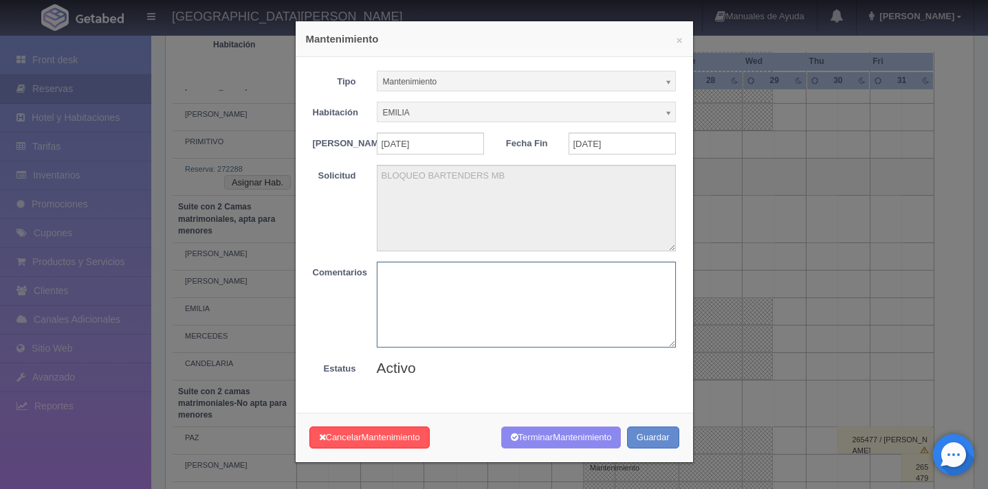
click at [396, 291] on textarea at bounding box center [526, 305] width 299 height 86
type textarea "prueba"
click at [414, 443] on span "Mantenimiento" at bounding box center [391, 437] width 58 height 10
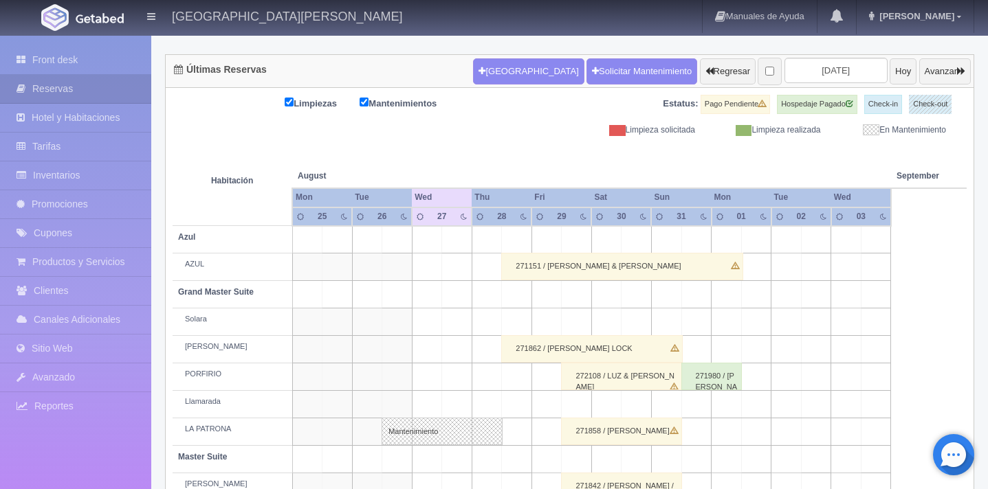
scroll to position [128, 0]
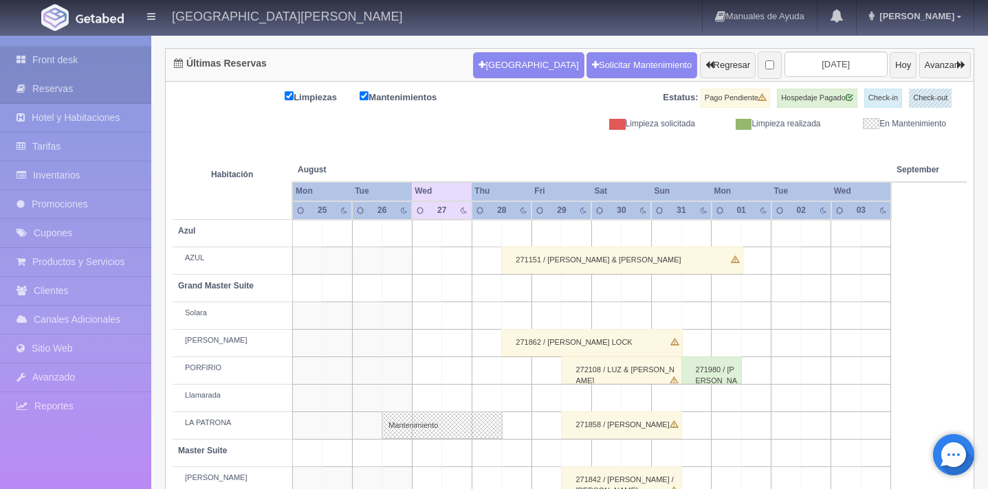
click at [94, 63] on link "Front desk" at bounding box center [75, 60] width 151 height 28
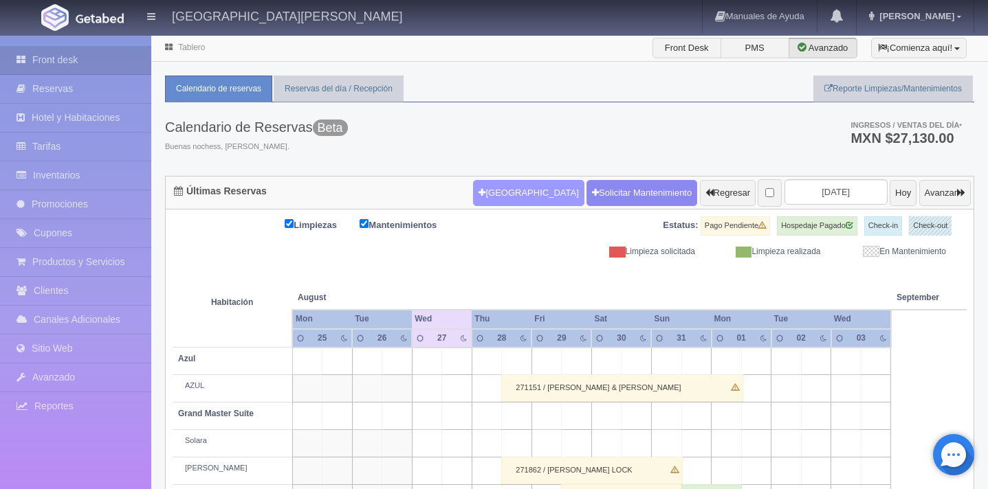
click at [486, 200] on button "[GEOGRAPHIC_DATA]" at bounding box center [528, 193] width 111 height 26
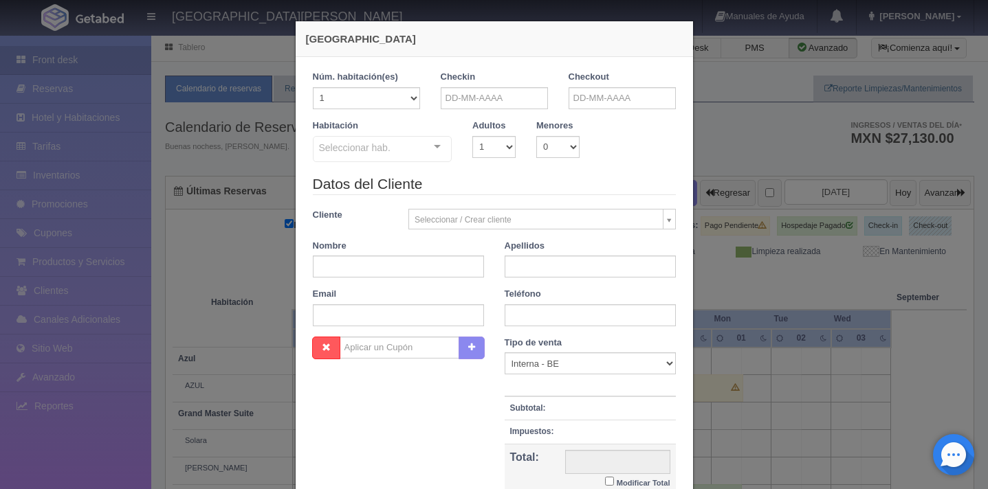
checkbox input "false"
click at [491, 101] on input "text" at bounding box center [494, 98] width 107 height 22
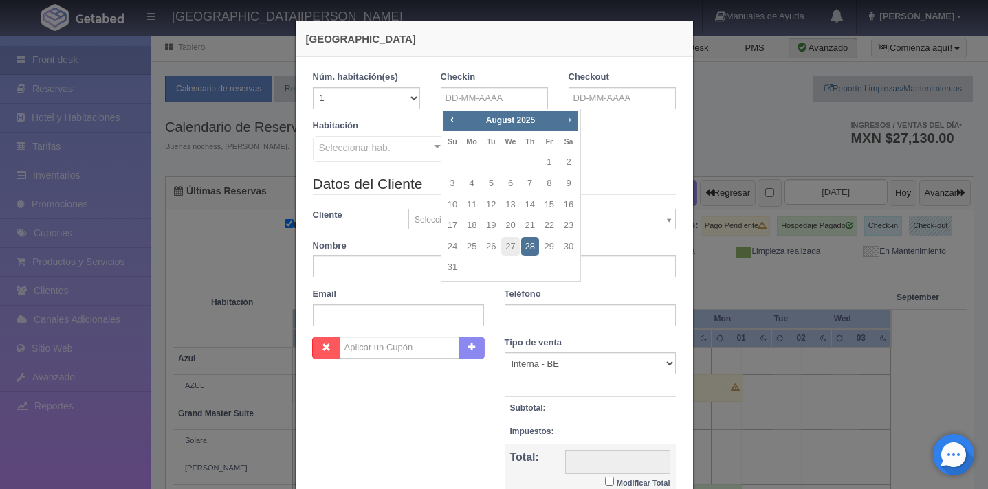
click at [568, 123] on span "Next" at bounding box center [569, 119] width 11 height 11
click at [551, 228] on link "24" at bounding box center [549, 226] width 18 height 20
type input "24-10-2025"
checkbox input "false"
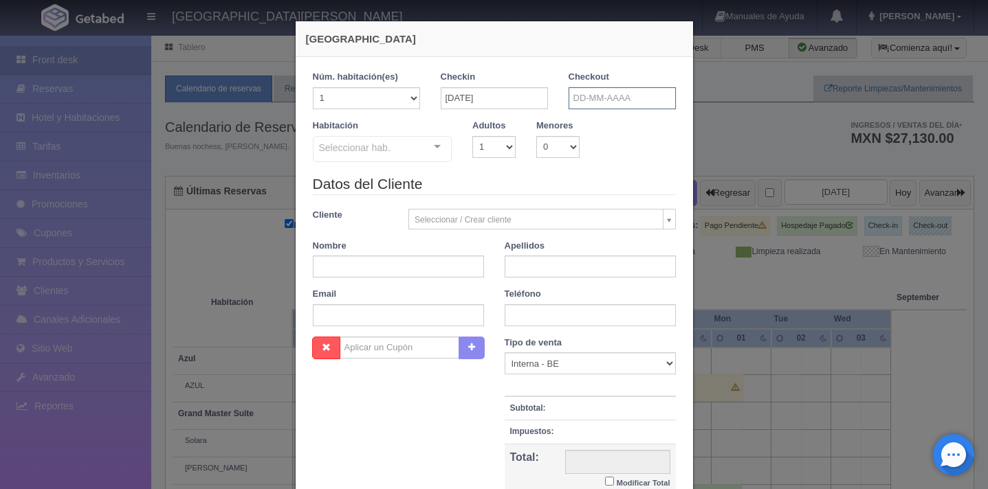
click at [593, 101] on input "text" at bounding box center [621, 98] width 107 height 22
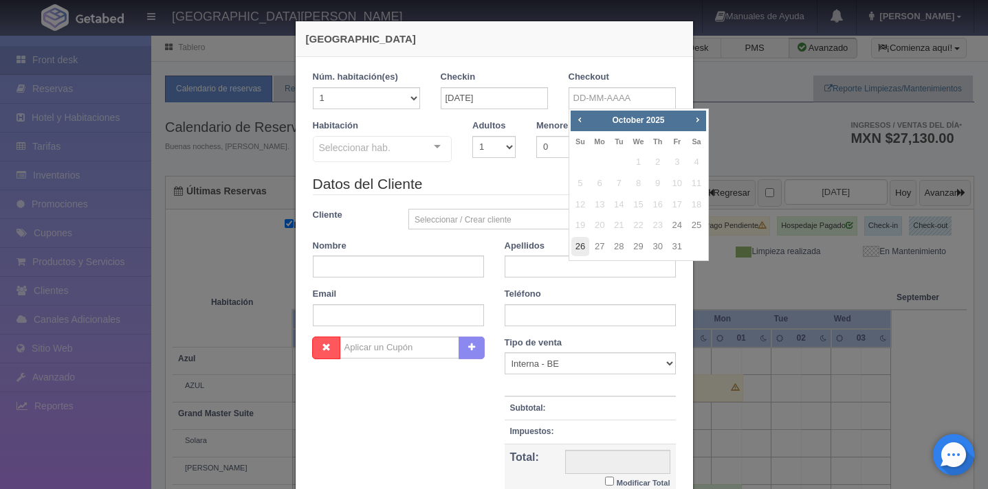
click at [579, 250] on link "26" at bounding box center [580, 247] width 18 height 20
type input "26-10-2025"
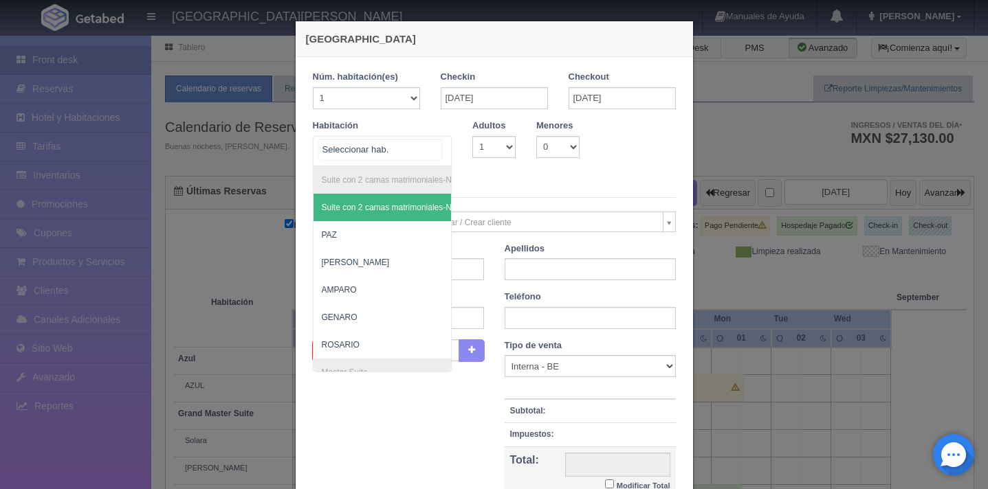
click at [431, 150] on div at bounding box center [436, 147] width 27 height 21
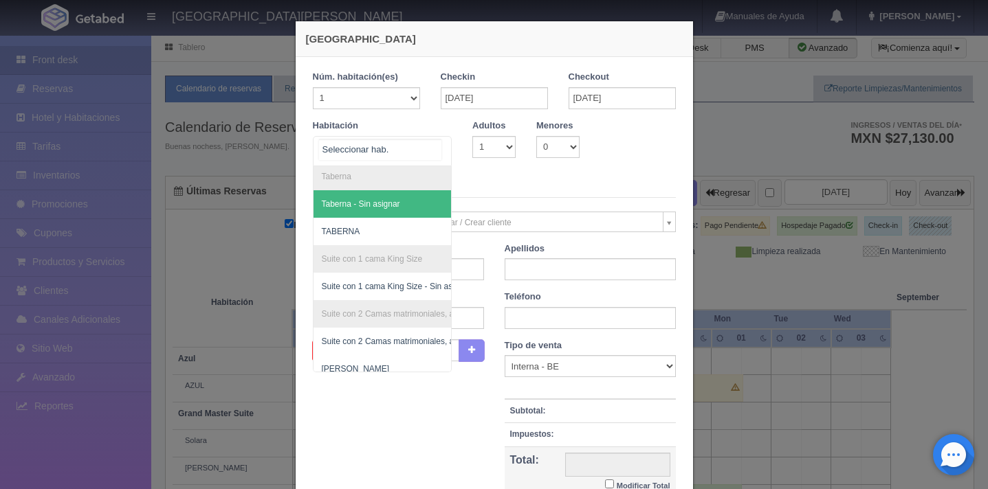
scroll to position [564, 0]
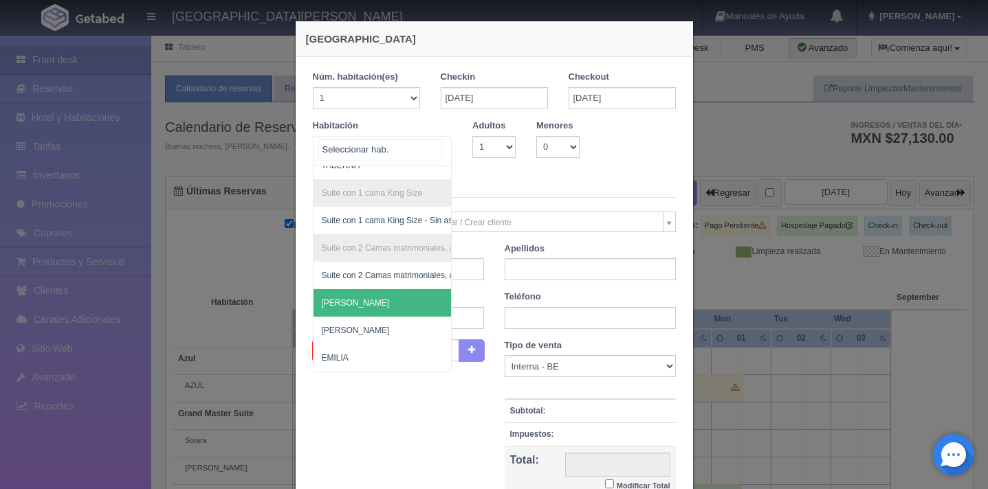
click at [386, 304] on span "[PERSON_NAME]" at bounding box center [449, 302] width 272 height 27
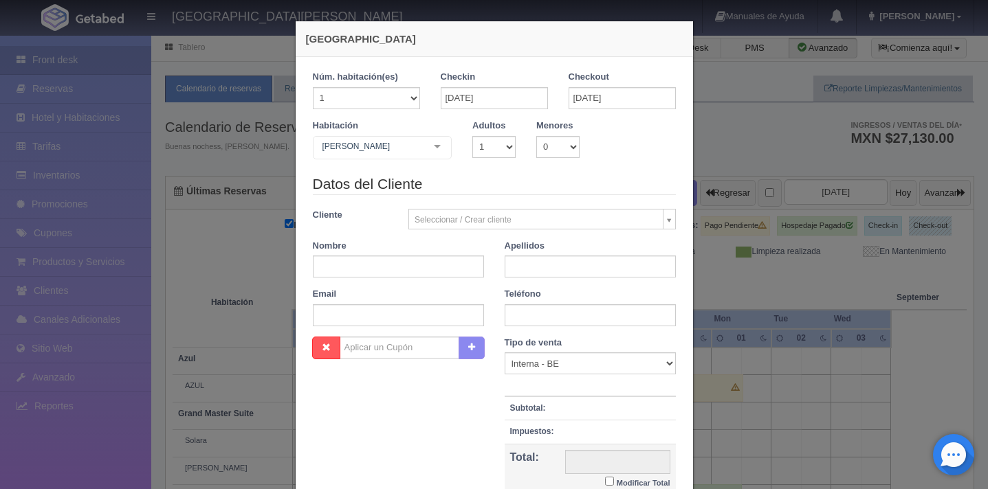
checkbox input "false"
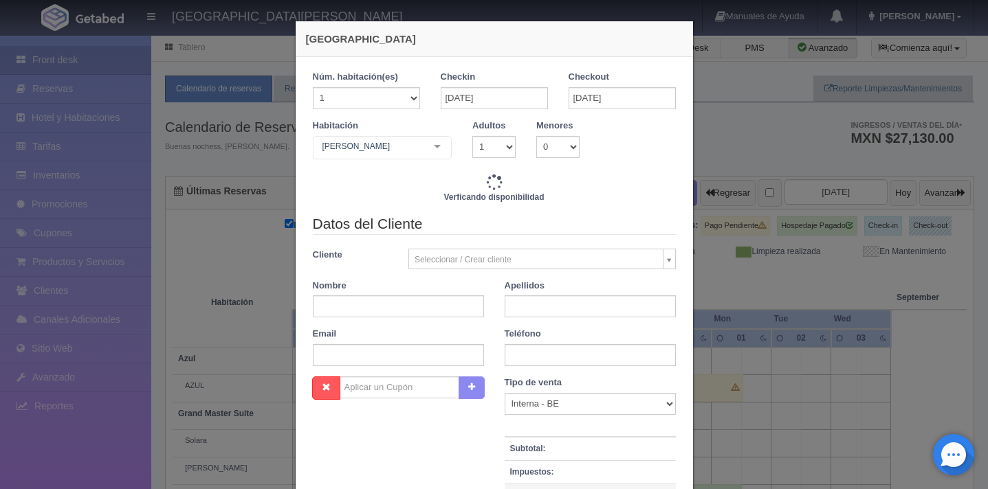
type input "9520.00"
checkbox input "false"
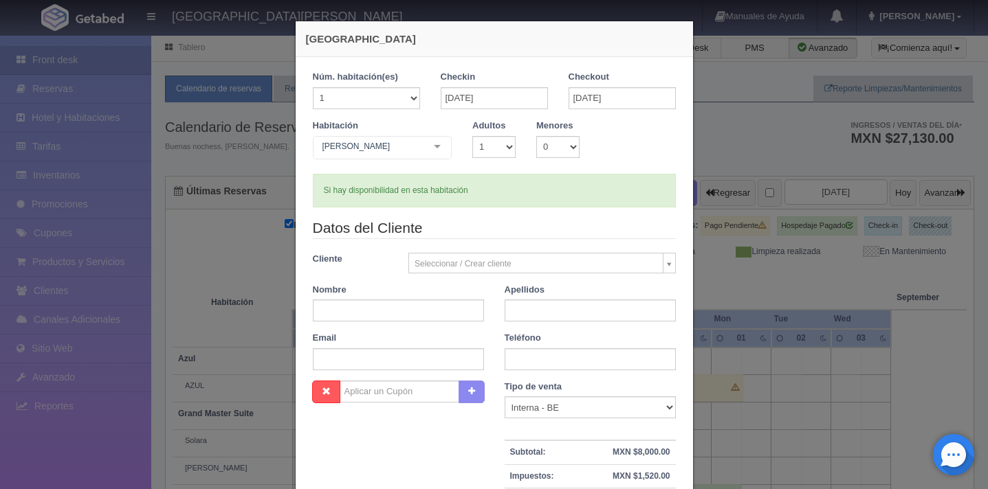
click at [260, 252] on div "Nueva Reserva 1 Núm. habitación(es) 1 2 3 4 5 6 7 8 9 10 11 12 13 14 15 16 17 1…" at bounding box center [494, 244] width 988 height 489
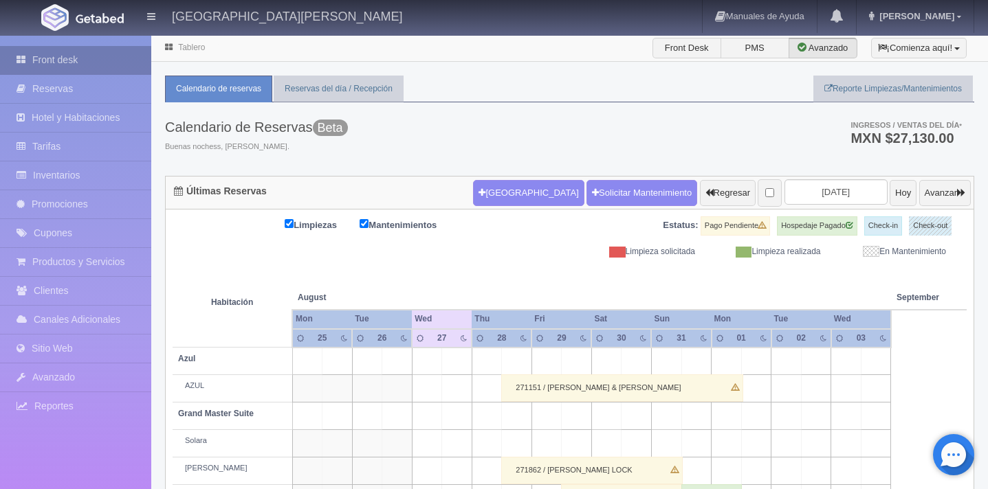
click at [79, 58] on link "Front desk" at bounding box center [75, 60] width 151 height 28
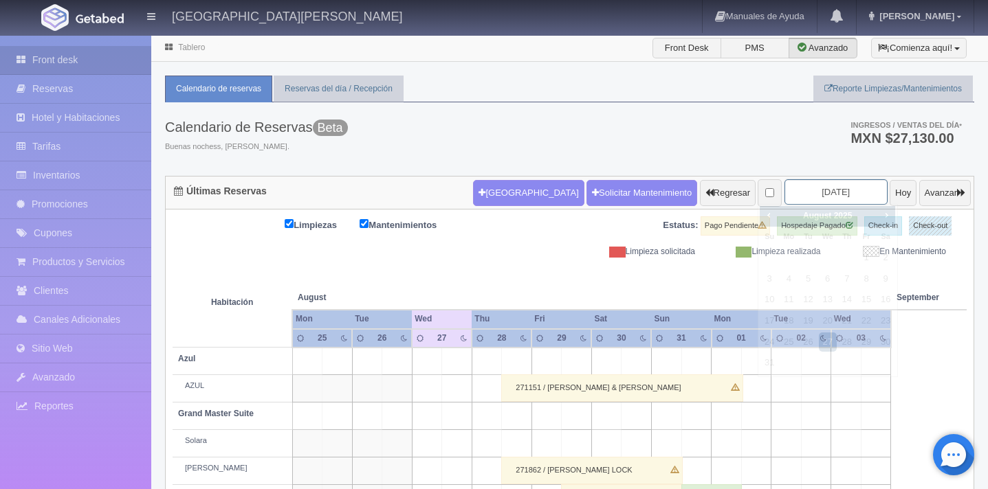
click at [824, 195] on input "[DATE]" at bounding box center [835, 191] width 103 height 25
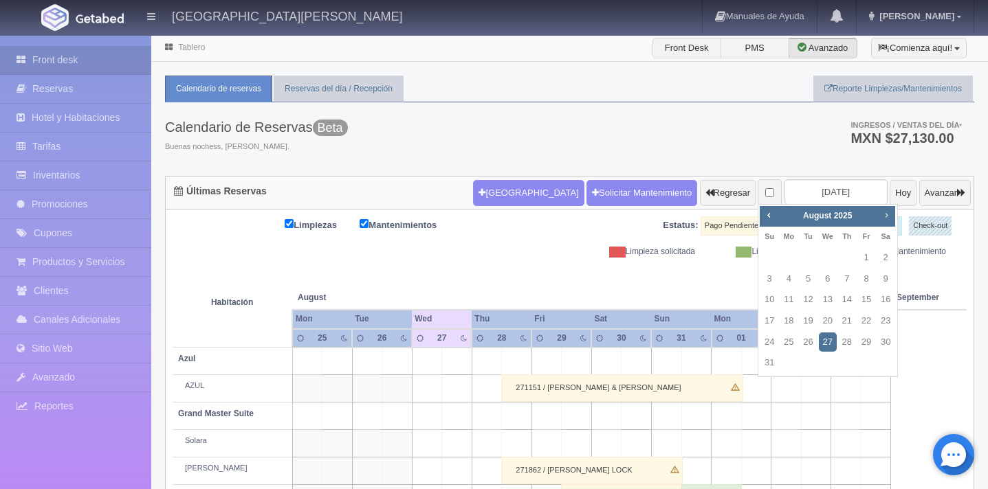
click at [887, 214] on span "Next" at bounding box center [886, 215] width 11 height 11
click at [863, 322] on link "24" at bounding box center [866, 321] width 18 height 20
type input "[DATE]"
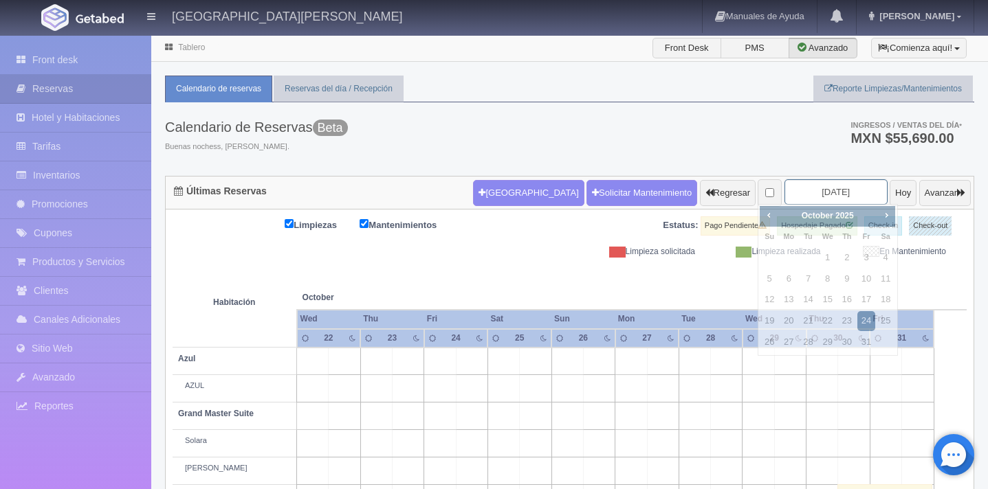
click at [821, 195] on input "[DATE]" at bounding box center [835, 191] width 103 height 25
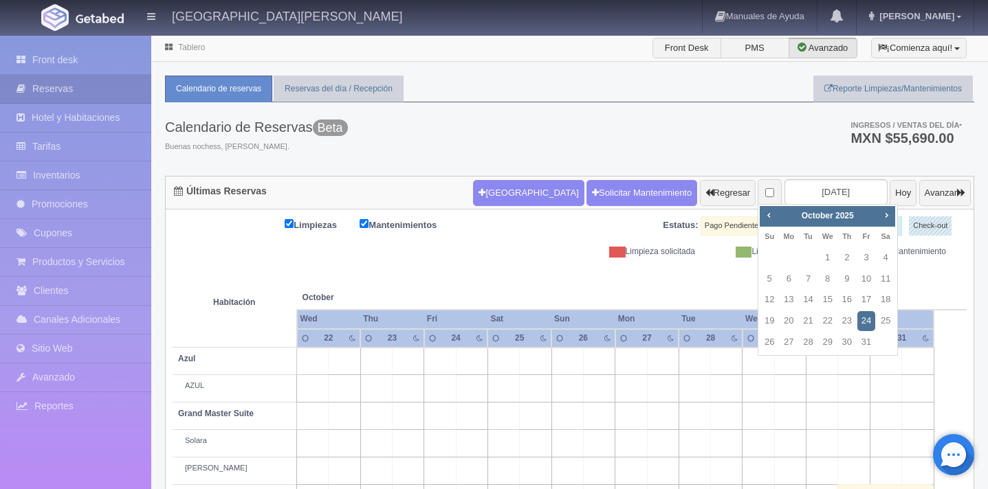
click at [866, 318] on link "24" at bounding box center [866, 321] width 18 height 20
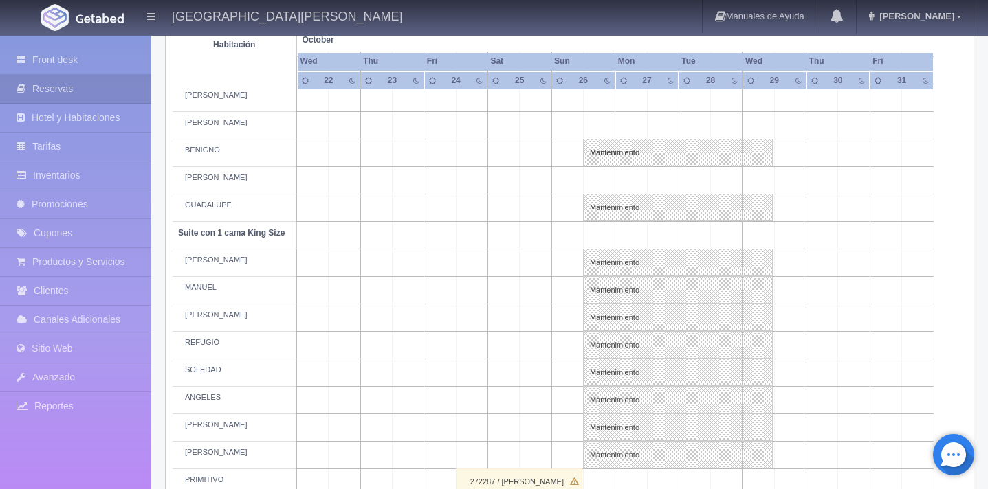
scroll to position [543, 0]
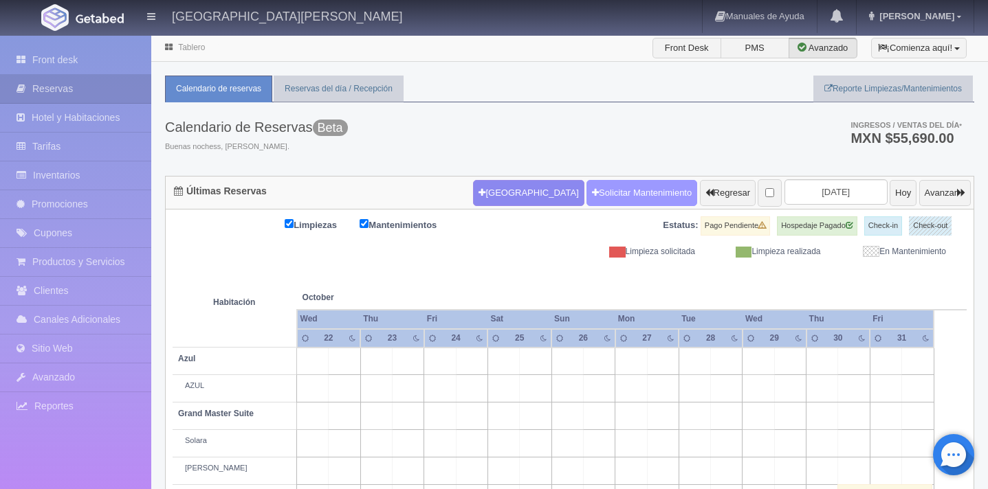
click at [627, 193] on link "Solicitar Mantenimiento" at bounding box center [641, 193] width 111 height 26
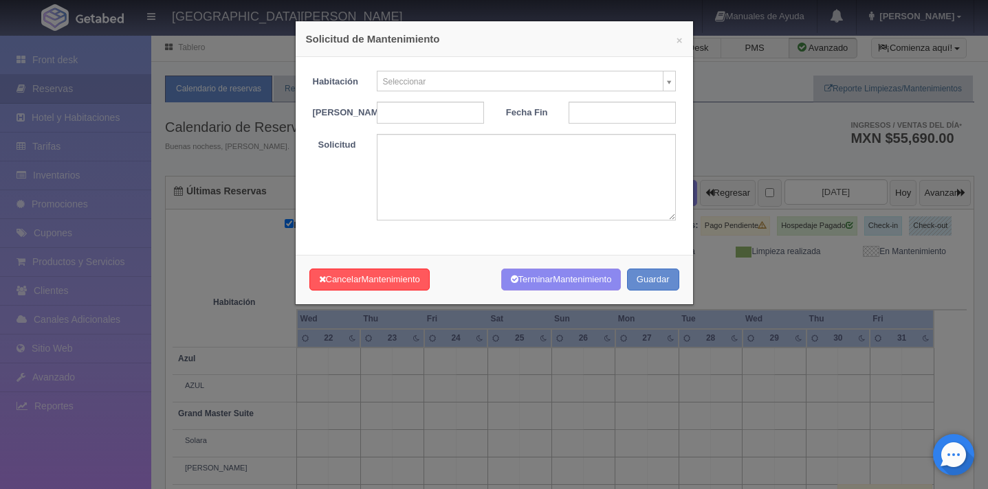
type input "s"
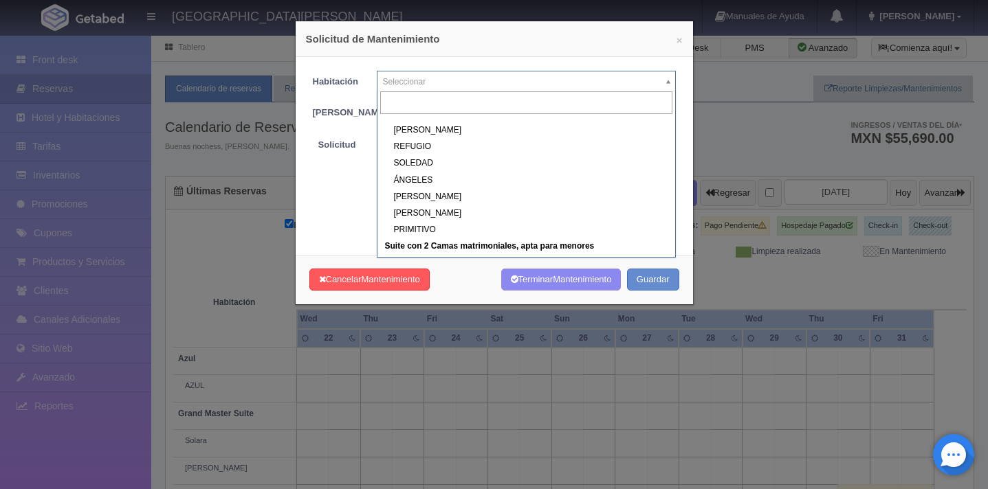
scroll to position [402, 0]
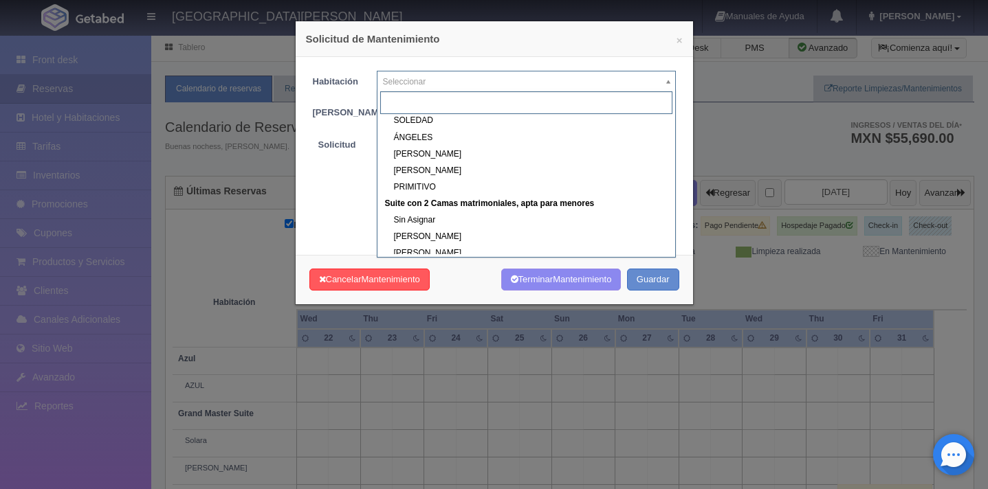
click at [483, 203] on div "Suite con 2 Camas matrimoniales, apta para menores" at bounding box center [526, 204] width 292 height 16
click at [505, 205] on div "Suite con 2 Camas matrimoniales, apta para menores" at bounding box center [526, 204] width 292 height 16
click at [455, 202] on div "Suite con 2 Camas matrimoniales, apta para menores" at bounding box center [526, 204] width 292 height 16
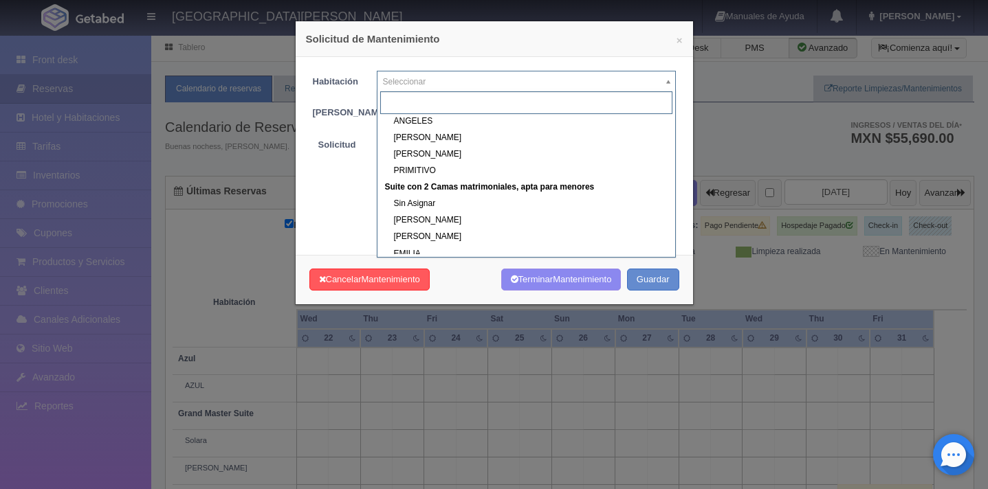
scroll to position [458, 0]
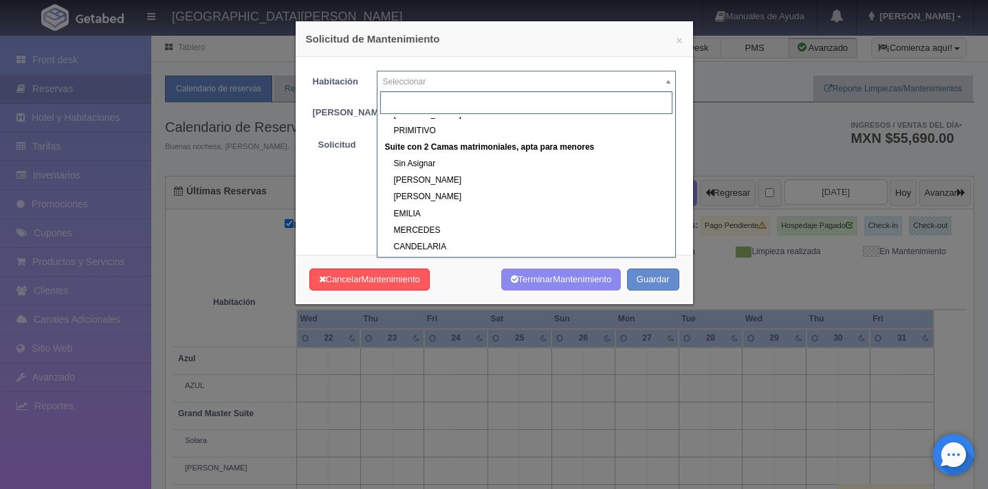
click at [491, 148] on div "Suite con 2 Camas matrimoniales, apta para menores" at bounding box center [526, 148] width 292 height 16
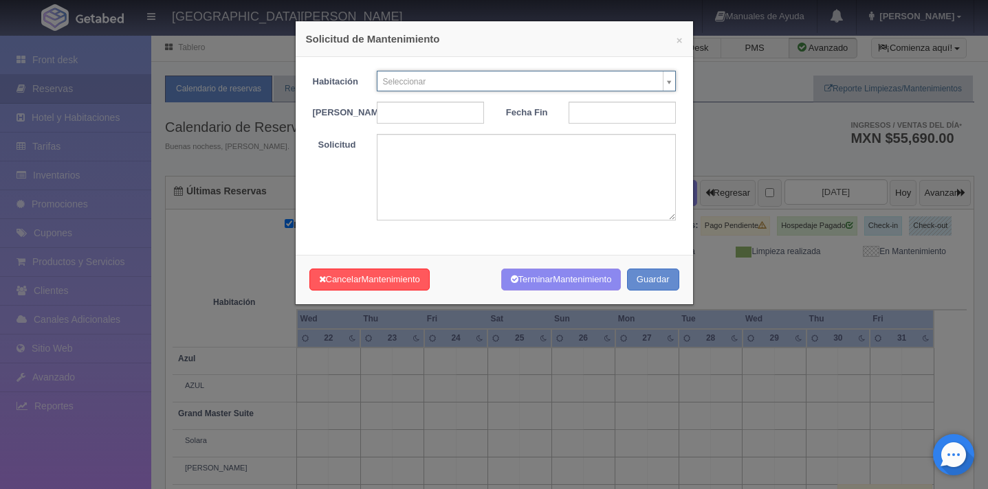
click at [679, 40] on button "×" at bounding box center [679, 40] width 6 height 10
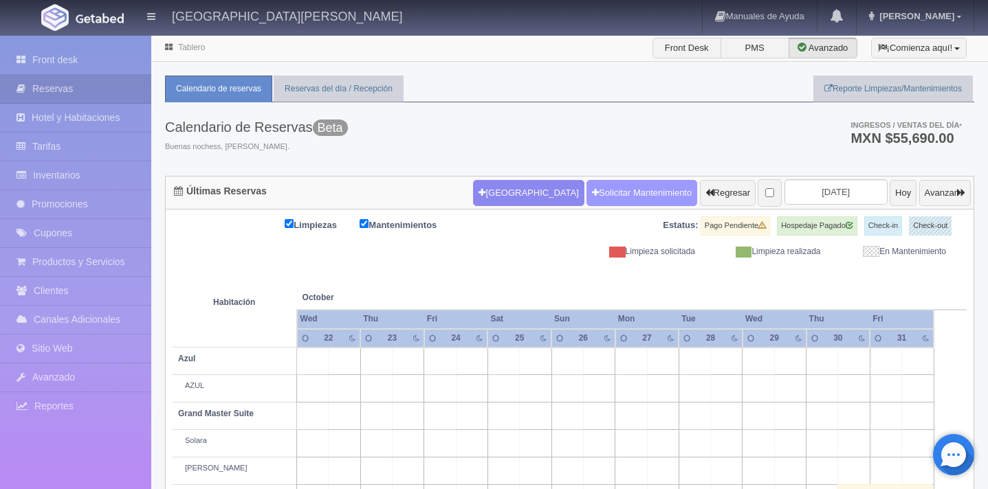
click at [610, 195] on link "Solicitar Mantenimiento" at bounding box center [641, 193] width 111 height 26
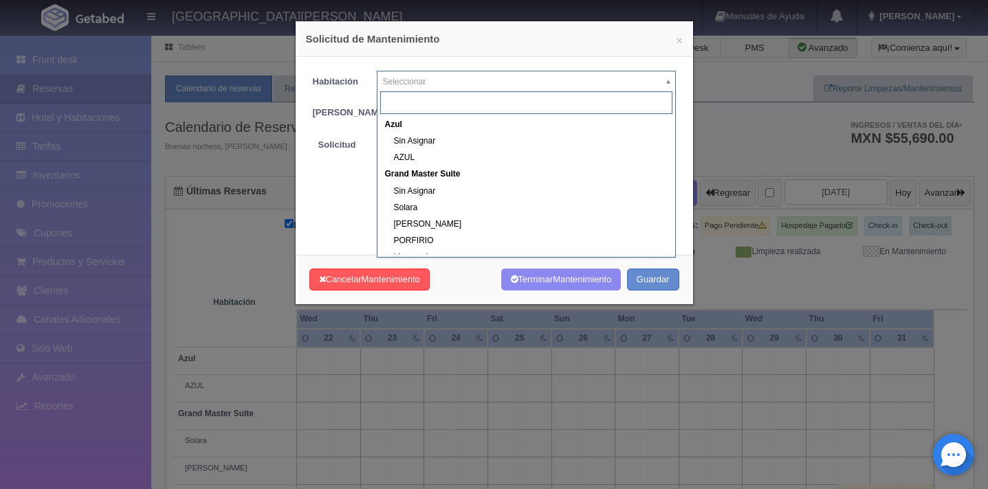
click at [430, 175] on div "Grand Master Suite" at bounding box center [526, 174] width 292 height 16
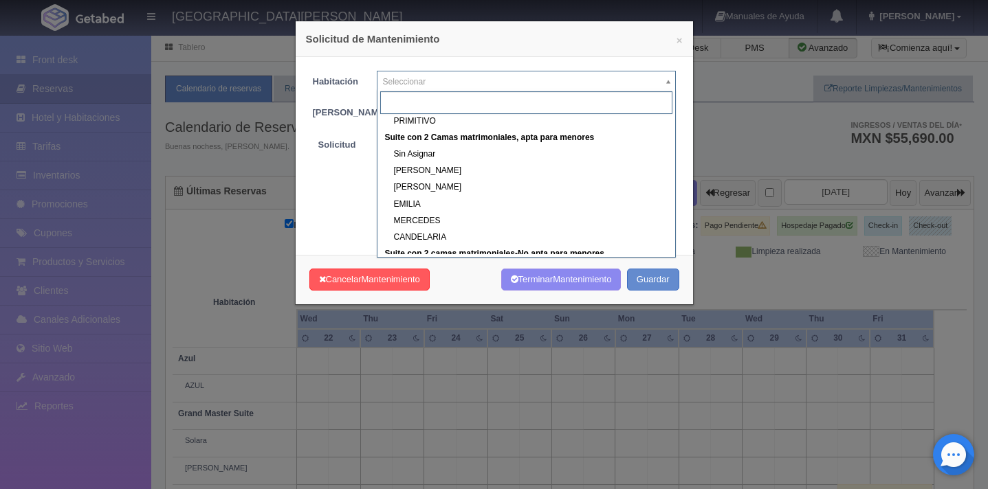
scroll to position [465, 0]
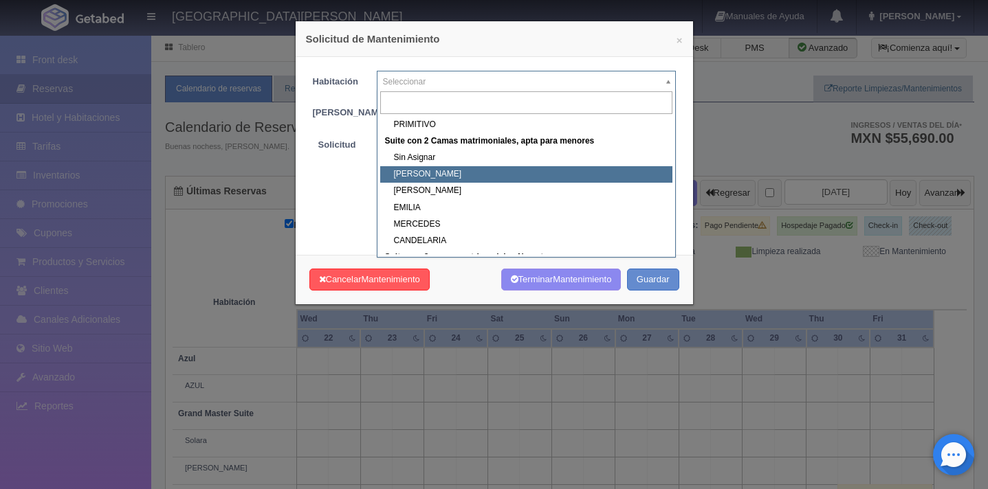
select select "1983_CELSO"
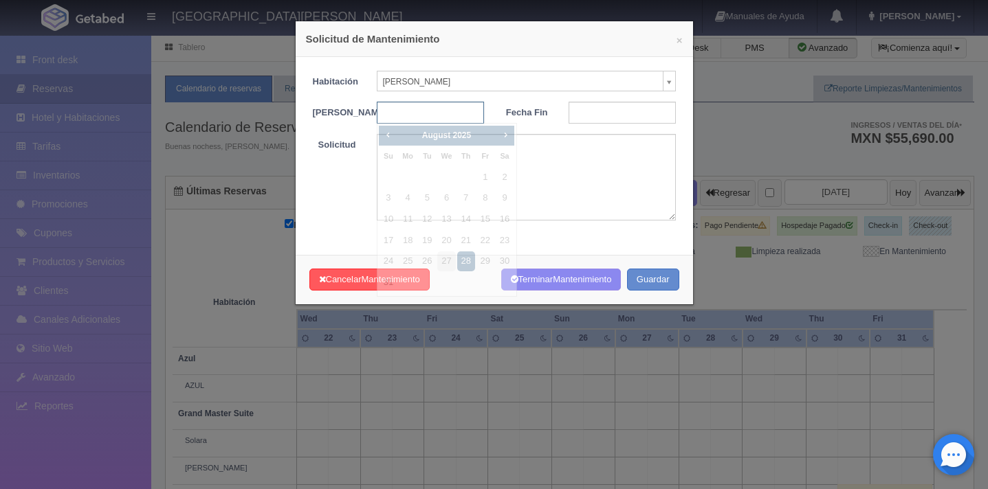
click at [430, 109] on input "text" at bounding box center [430, 113] width 107 height 22
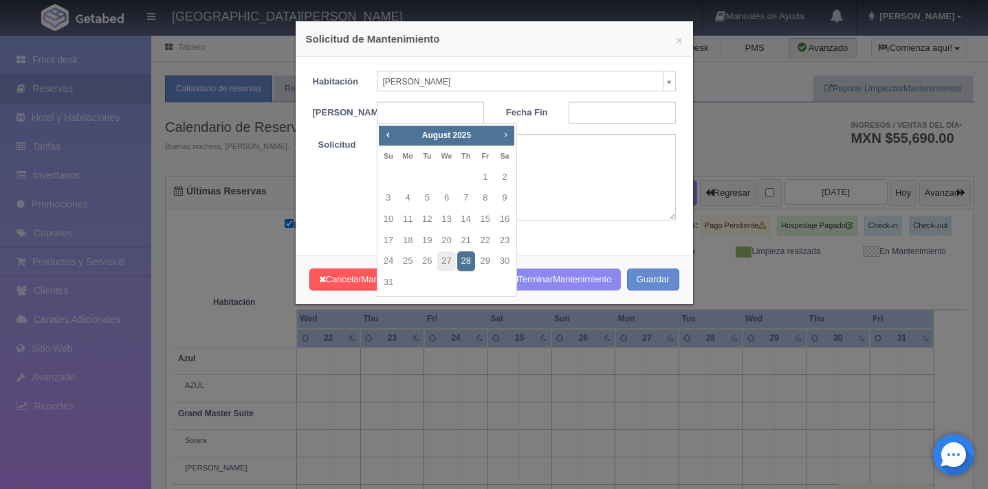
click at [502, 137] on span "Next" at bounding box center [505, 134] width 11 height 11
click at [388, 258] on link "26" at bounding box center [388, 262] width 18 height 20
type input "[DATE]"
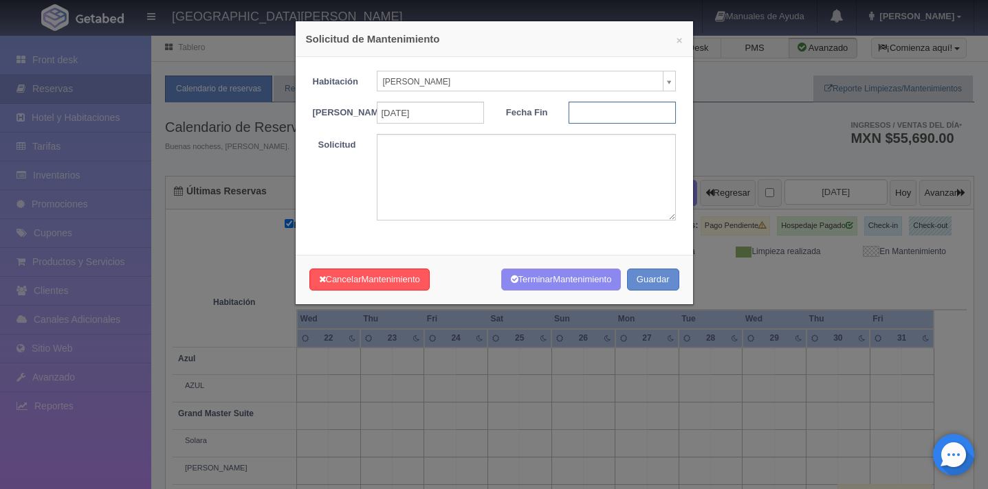
click at [583, 113] on input "text" at bounding box center [621, 113] width 107 height 22
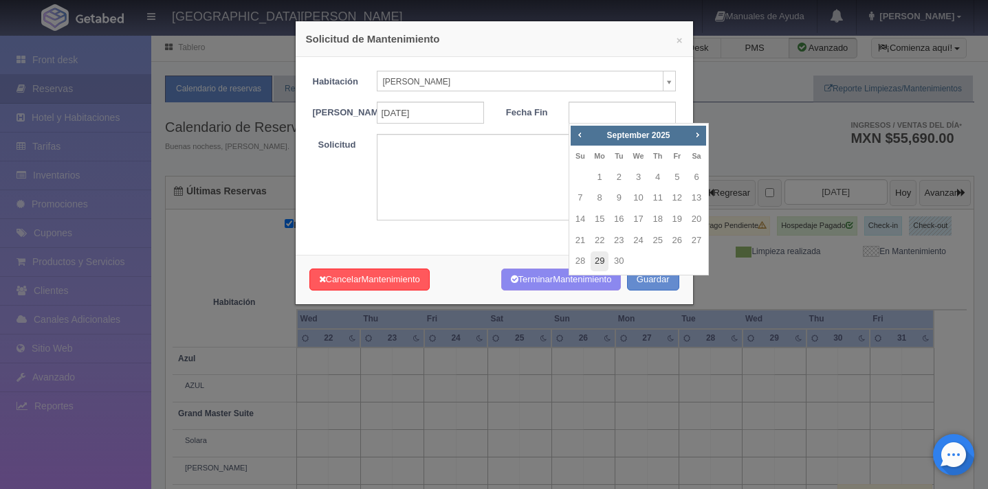
click at [598, 267] on link "29" at bounding box center [599, 262] width 18 height 20
type input "2025-09-29"
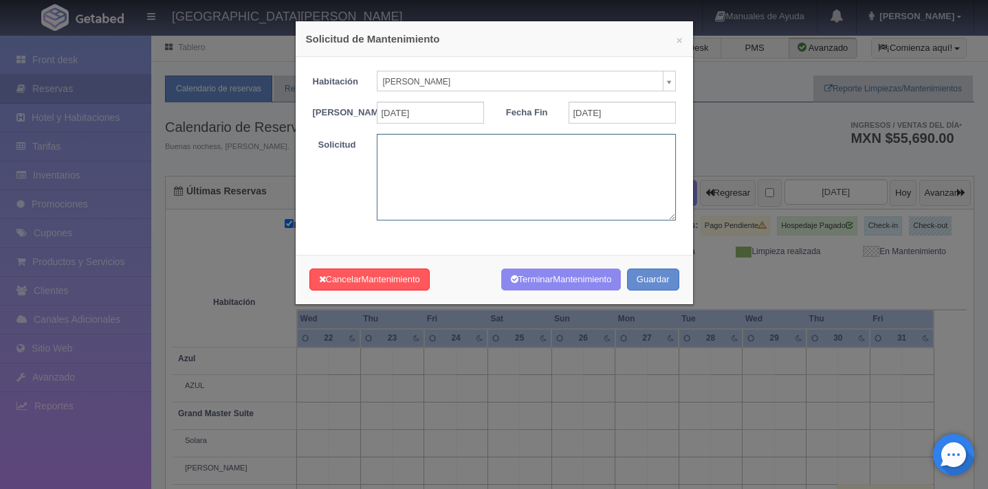
click at [566, 168] on textarea at bounding box center [526, 177] width 299 height 86
type textarea "mantenimeinto"
click at [661, 290] on button "Guardar" at bounding box center [653, 280] width 52 height 23
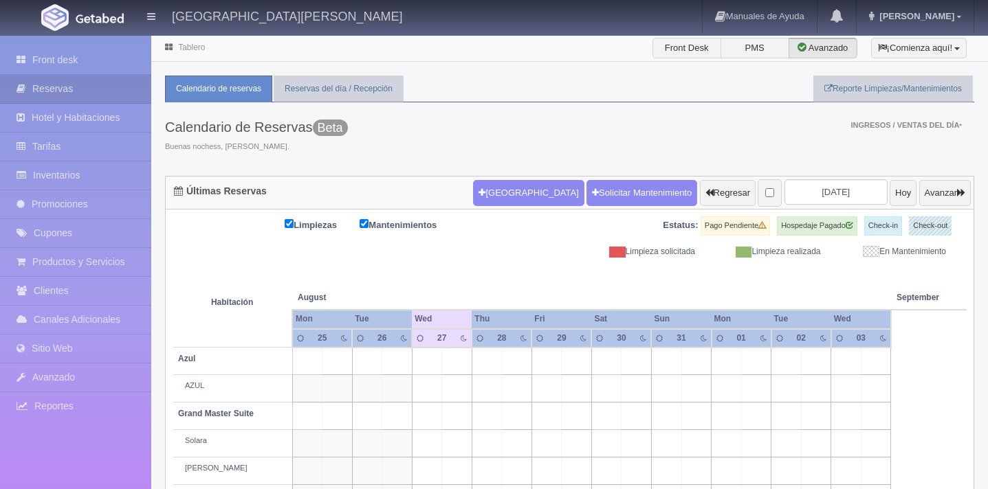
scroll to position [102, 0]
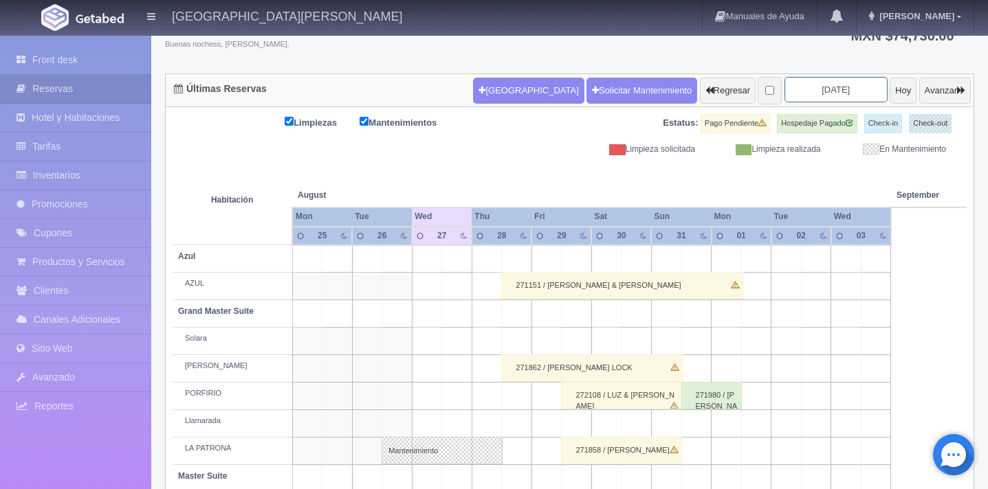
click at [830, 96] on input "2025-08-27" at bounding box center [835, 89] width 103 height 25
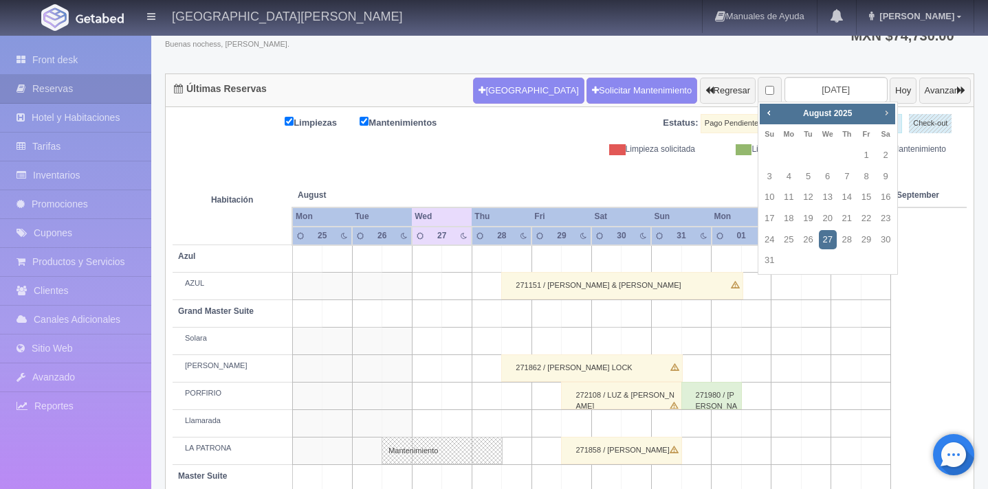
click at [887, 112] on span "Next" at bounding box center [886, 112] width 11 height 11
click at [867, 218] on link "24" at bounding box center [866, 219] width 18 height 20
type input "[DATE]"
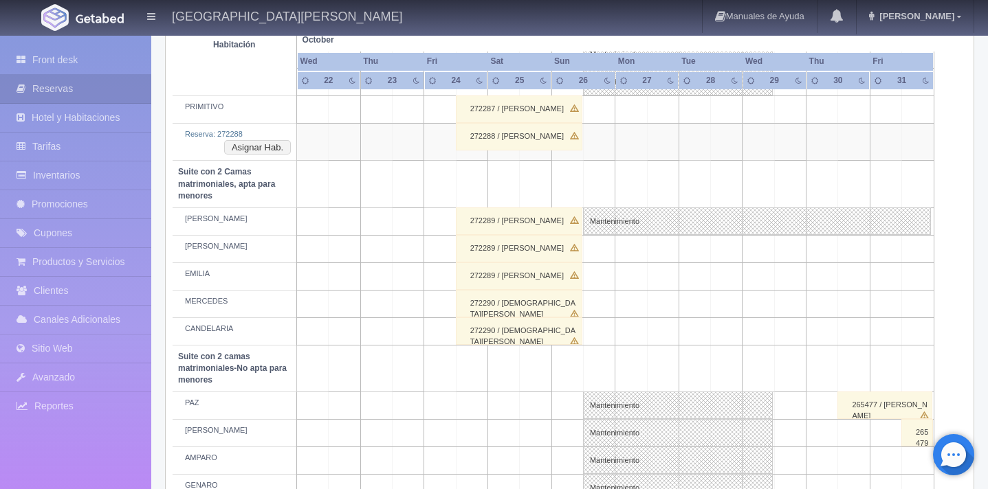
scroll to position [909, 0]
click at [604, 219] on link "Mantenimiento" at bounding box center [757, 223] width 348 height 27
select select "Mantenimiento"
select select "1983_CELSO"
type input "[DATE]"
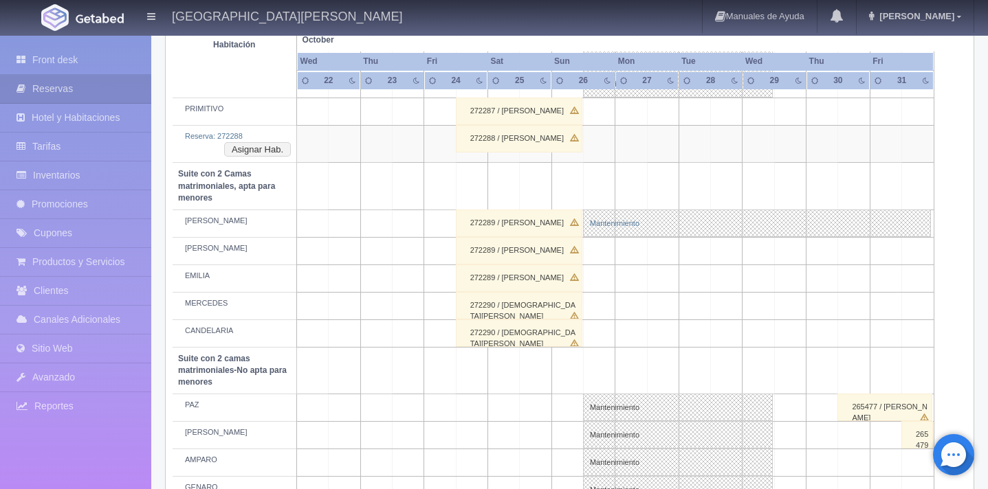
type input "29-09-2025"
type textarea "mantenimeinto"
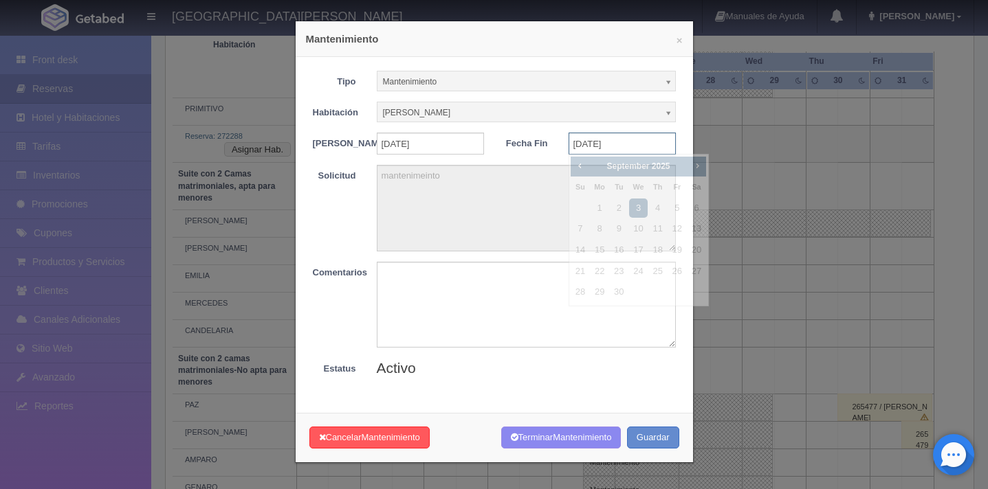
click at [634, 142] on input "29-09-2025" at bounding box center [621, 144] width 107 height 22
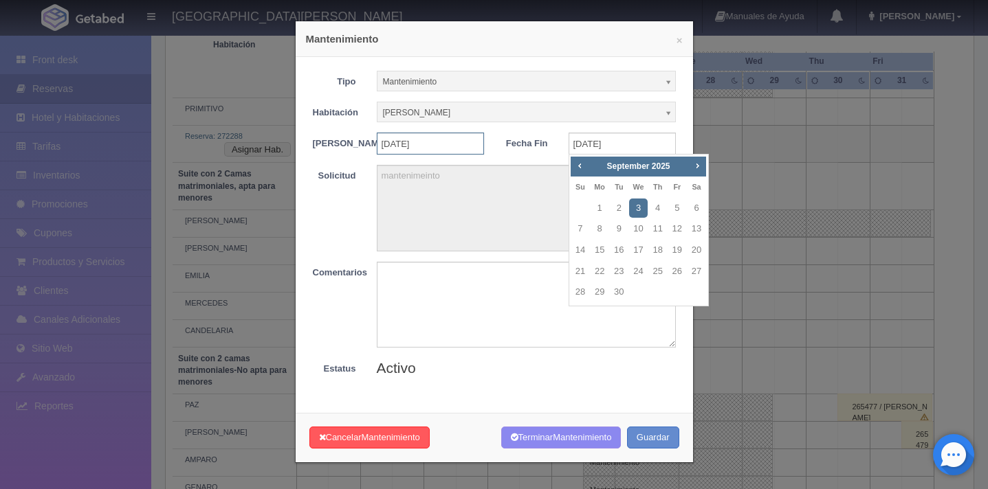
click at [450, 148] on input "26-10-2025" at bounding box center [430, 144] width 107 height 22
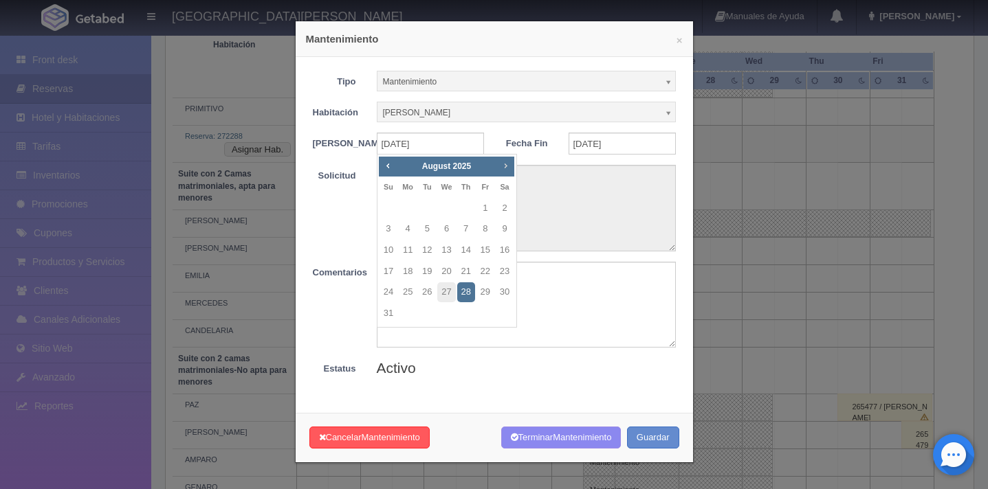
click at [506, 162] on span "Next" at bounding box center [505, 165] width 11 height 11
click at [386, 294] on link "26" at bounding box center [388, 293] width 18 height 20
type input "[DATE]"
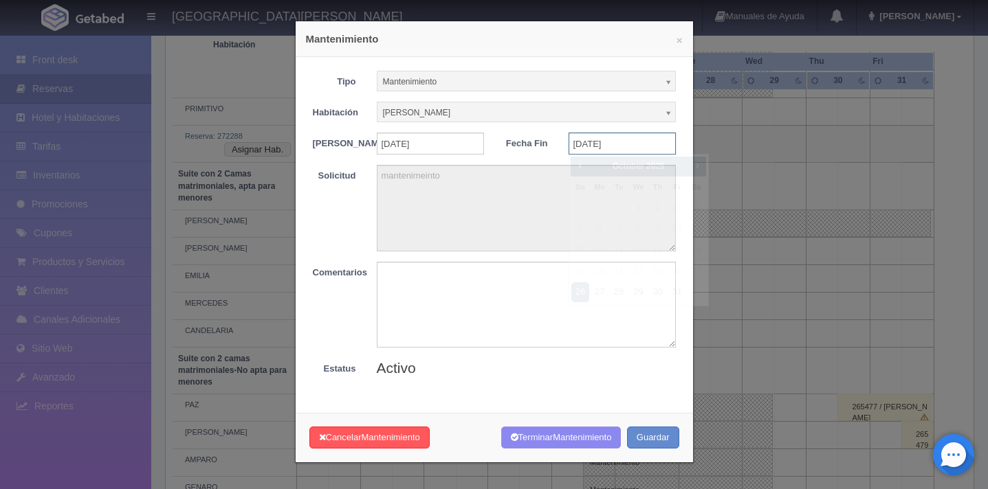
click at [630, 146] on input "2025-10-26" at bounding box center [621, 144] width 107 height 22
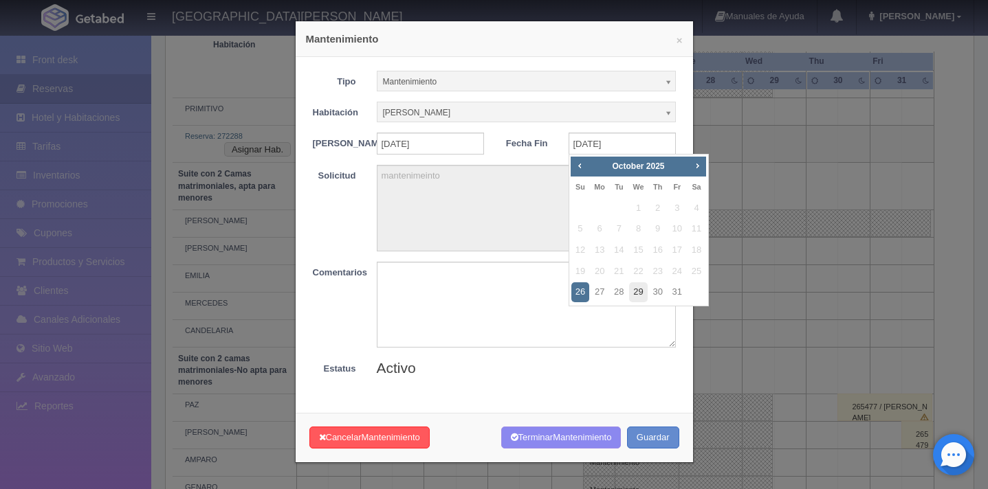
click at [641, 290] on link "29" at bounding box center [638, 293] width 18 height 20
type input "2025-10-29"
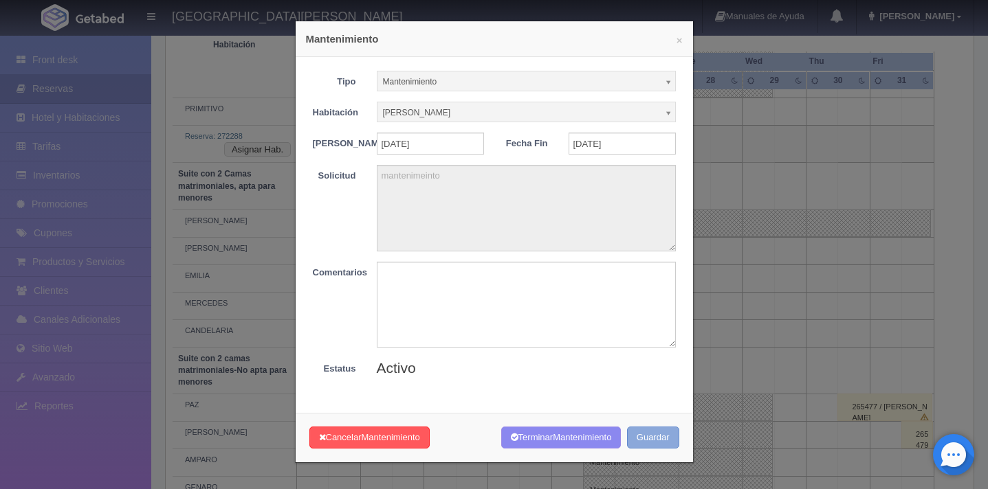
click at [649, 447] on button "Guardar" at bounding box center [653, 438] width 52 height 23
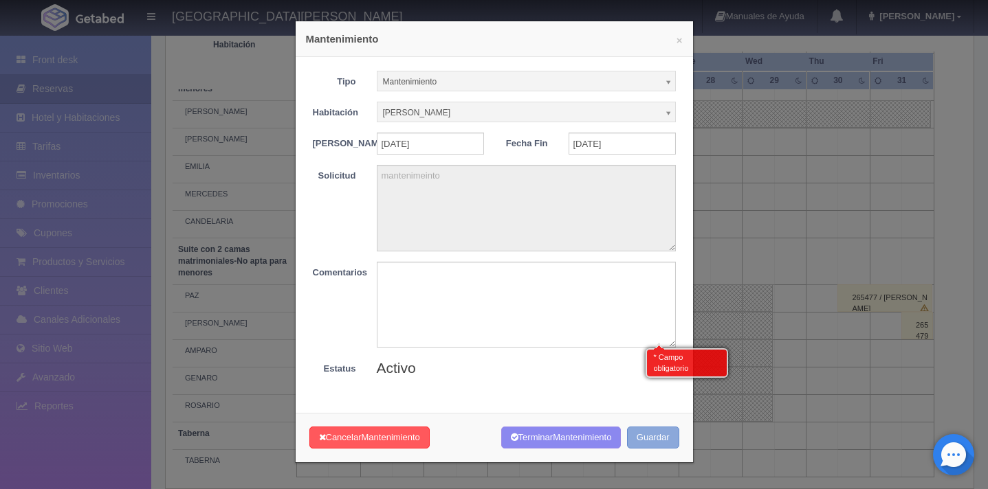
scroll to position [1035, 0]
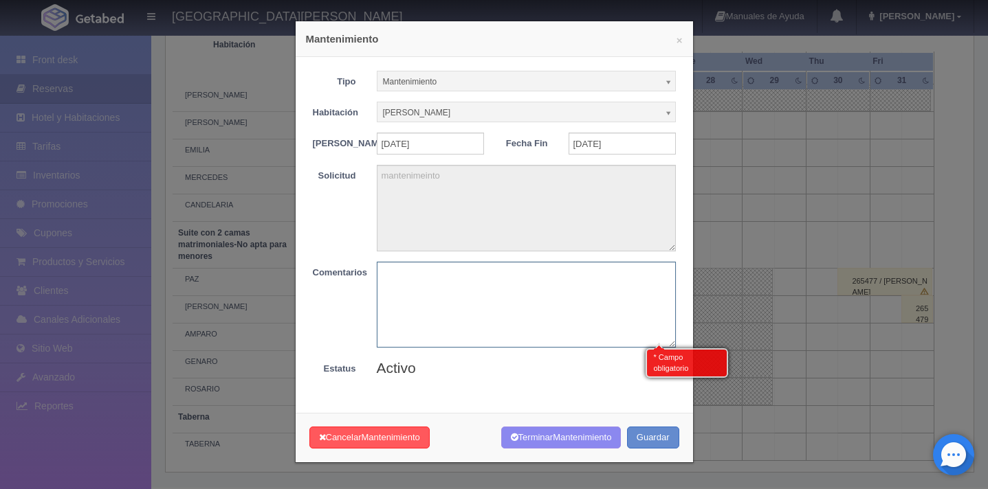
click at [592, 324] on textarea at bounding box center [526, 305] width 299 height 86
type textarea "MB"
click at [650, 447] on button "Guardar" at bounding box center [653, 438] width 52 height 23
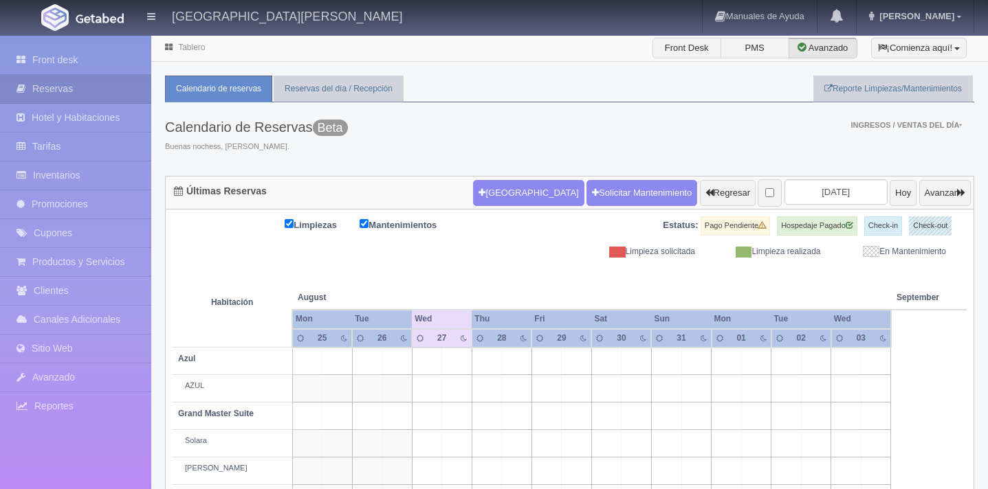
scroll to position [102, 0]
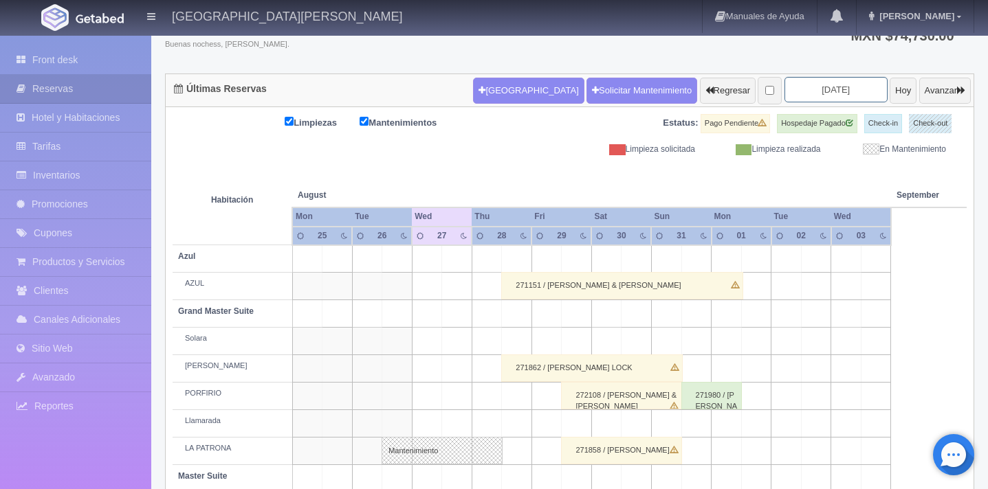
click at [828, 90] on input "[DATE]" at bounding box center [835, 89] width 103 height 25
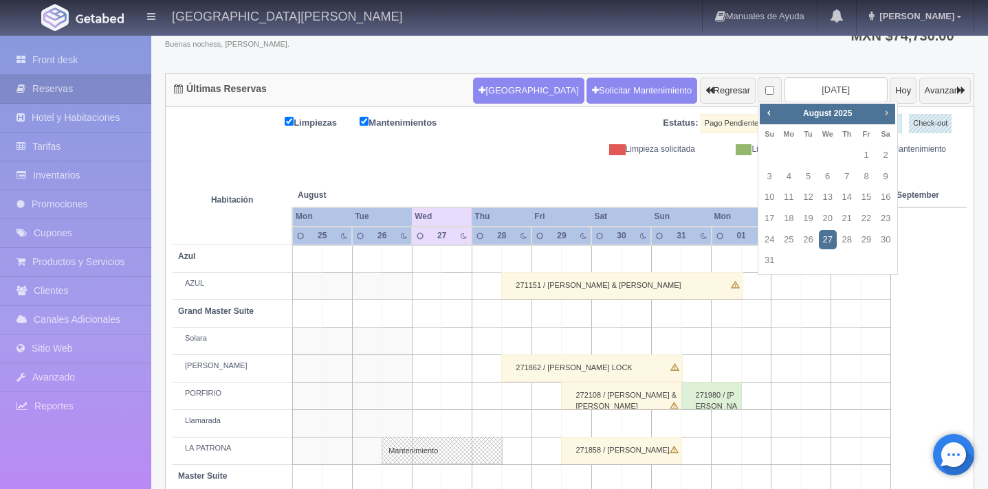
click at [885, 113] on span "Next" at bounding box center [886, 112] width 11 height 11
click at [865, 219] on link "24" at bounding box center [866, 219] width 18 height 20
type input "2025-10-24"
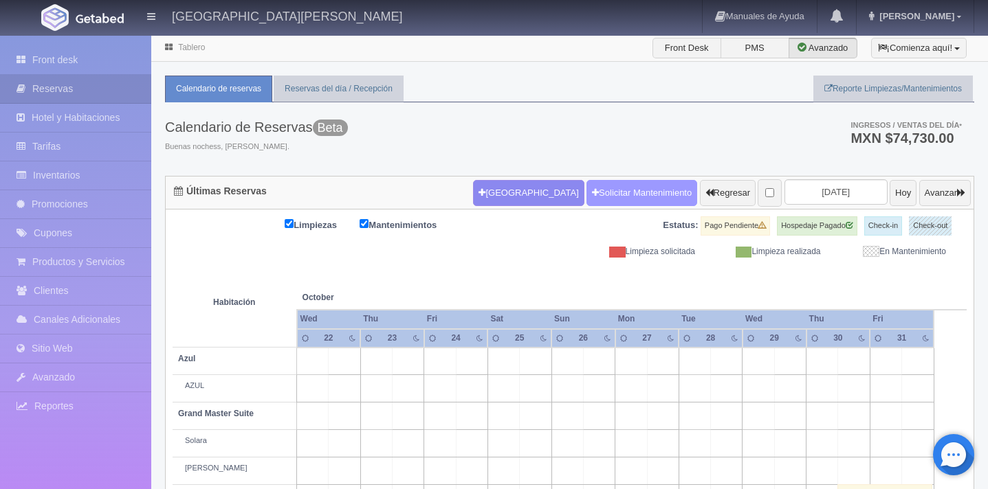
click at [630, 193] on link "Solicitar Mantenimiento" at bounding box center [641, 193] width 111 height 26
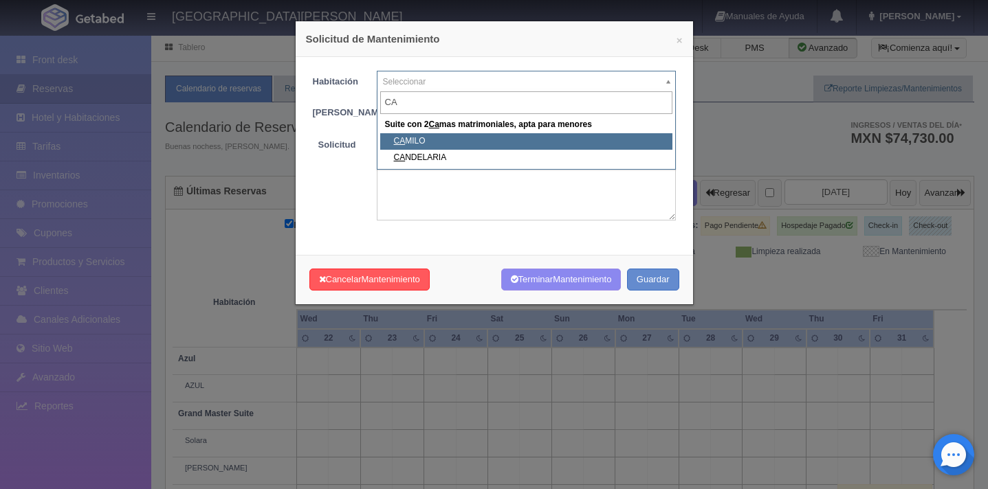
type input "CA"
select select "1983_CAMILO"
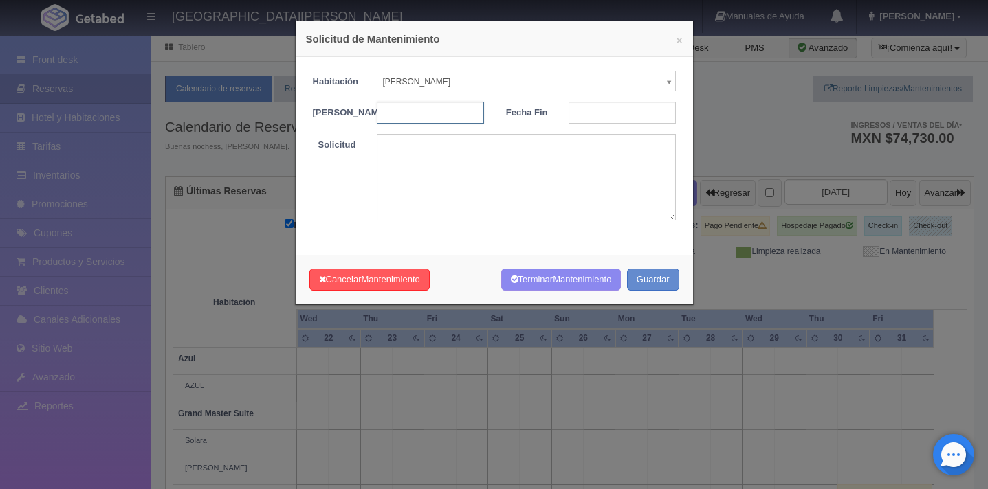
click at [441, 116] on input "text" at bounding box center [430, 113] width 107 height 22
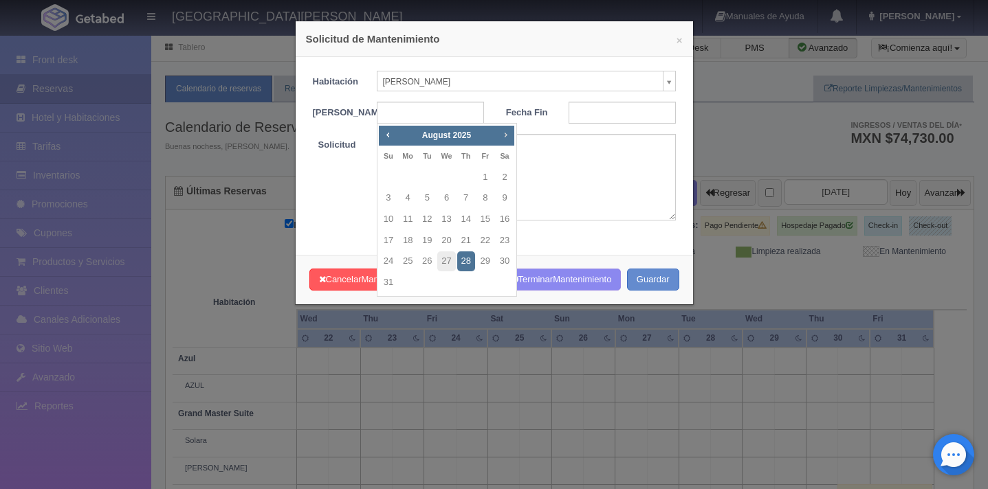
click at [507, 140] on span "Next" at bounding box center [505, 134] width 11 height 11
click at [386, 260] on link "26" at bounding box center [388, 262] width 18 height 20
type input "[DATE]"
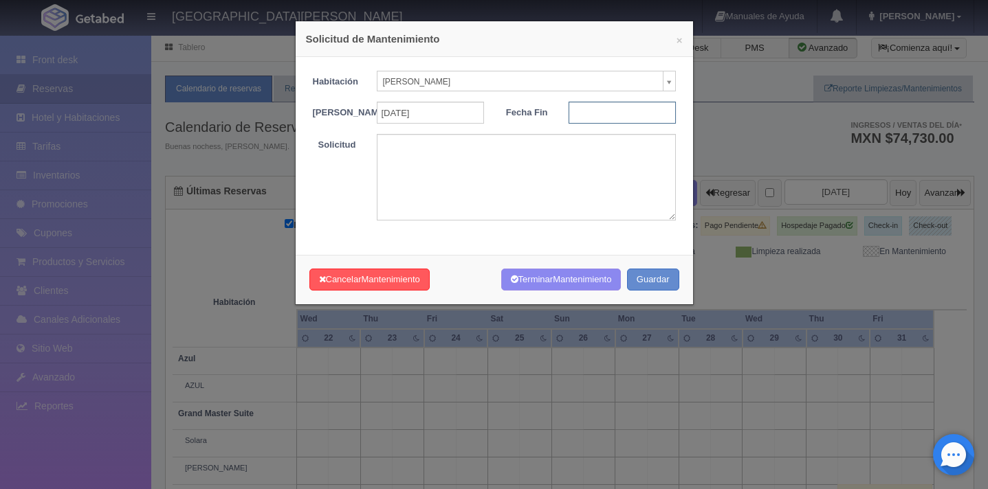
click at [601, 113] on input "text" at bounding box center [621, 113] width 107 height 22
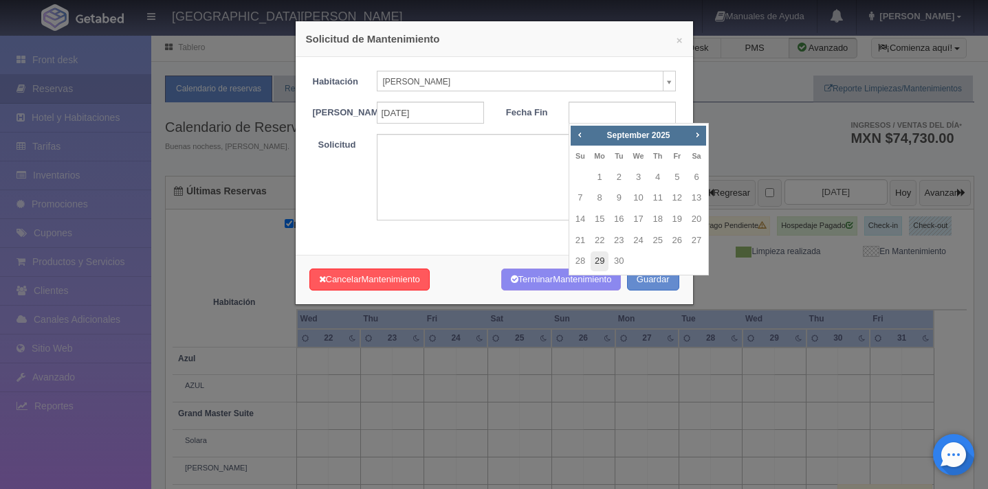
click at [599, 257] on link "29" at bounding box center [599, 262] width 18 height 20
type input "2025-09-29"
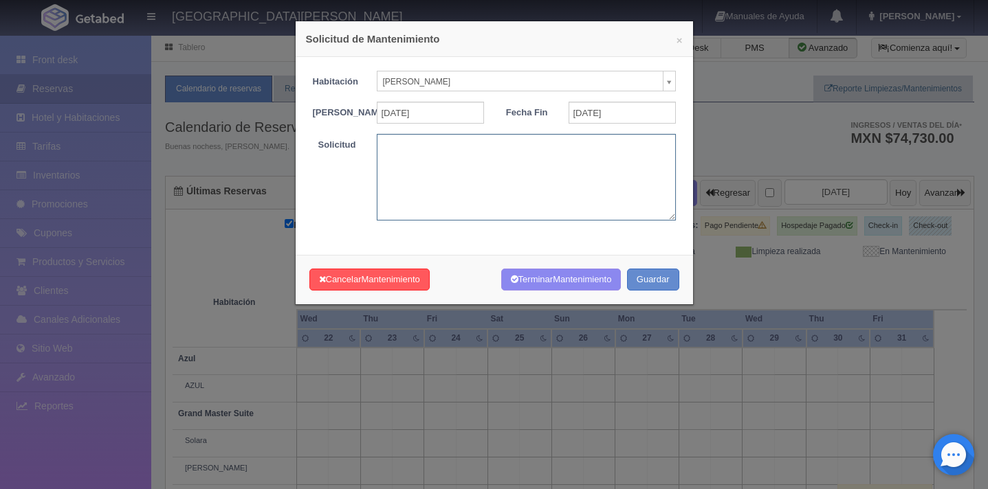
click at [555, 179] on textarea at bounding box center [526, 177] width 299 height 86
type textarea "MB"
click at [648, 110] on input "2025-09-29" at bounding box center [621, 113] width 107 height 22
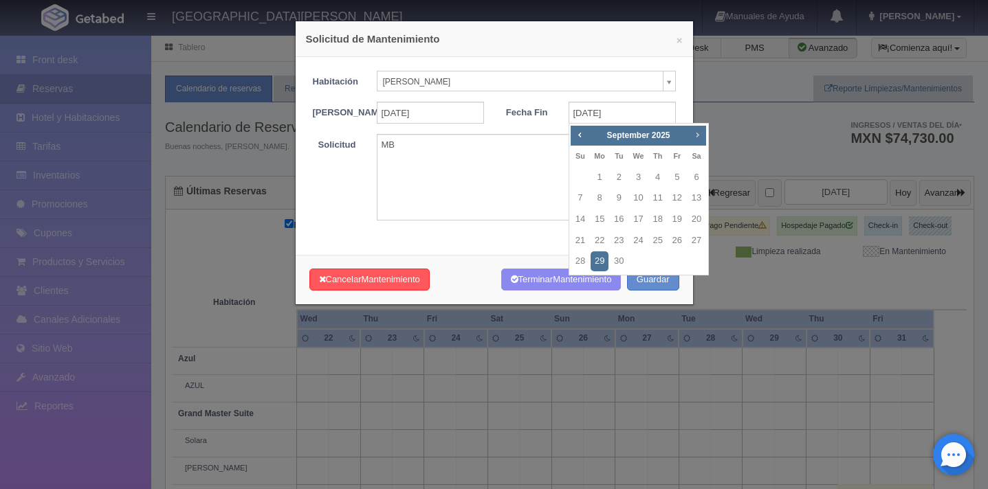
click at [698, 137] on span "Next" at bounding box center [697, 134] width 11 height 11
click at [578, 137] on span "Prev" at bounding box center [579, 134] width 11 height 11
click at [637, 263] on link "29" at bounding box center [638, 262] width 18 height 20
type input "2025-10-29"
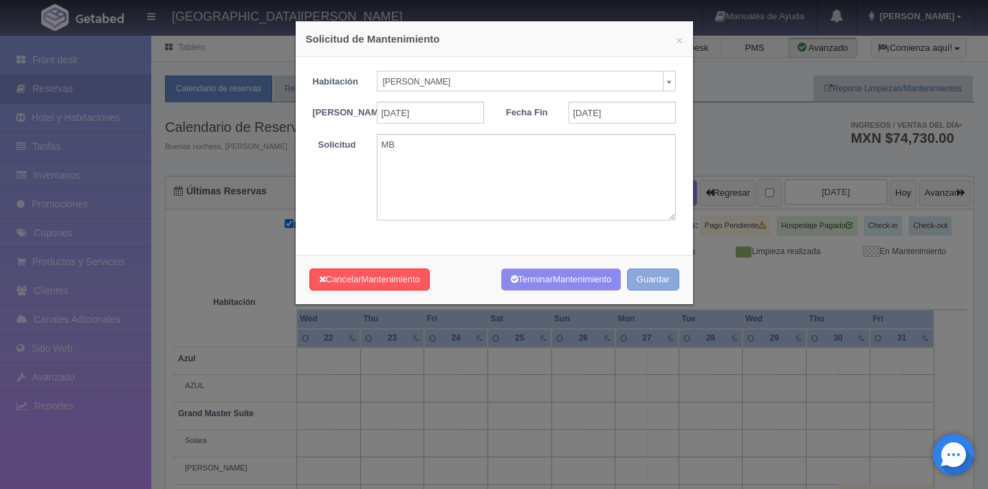
click at [655, 291] on button "Guardar" at bounding box center [653, 280] width 52 height 23
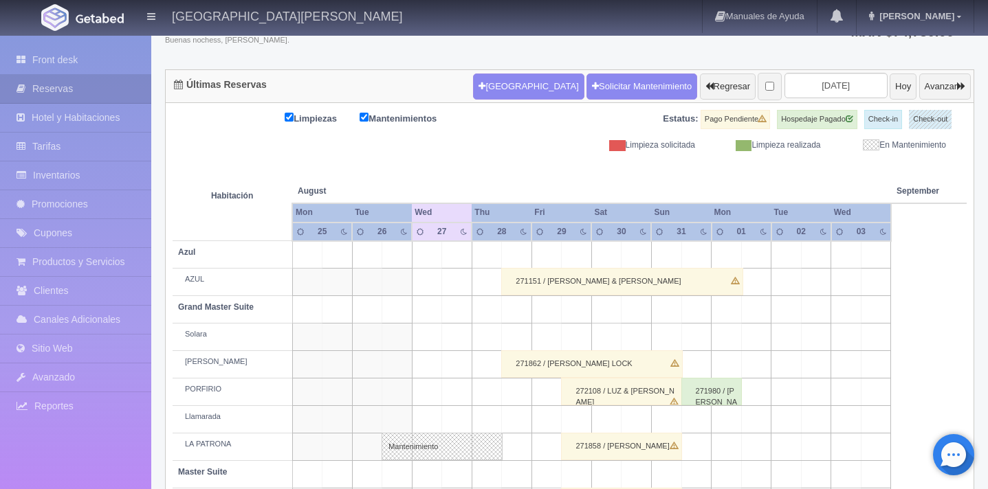
scroll to position [102, 0]
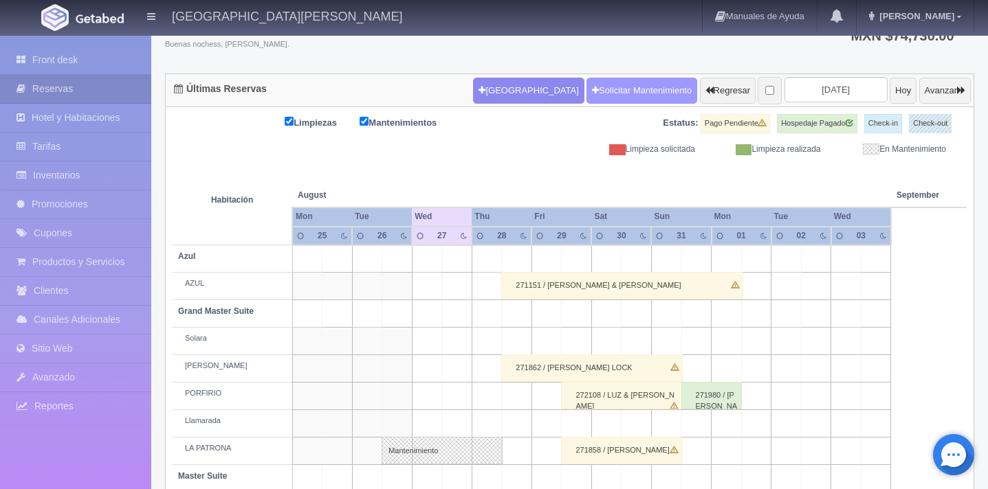
click at [608, 89] on link "Solicitar Mantenimiento" at bounding box center [641, 91] width 111 height 26
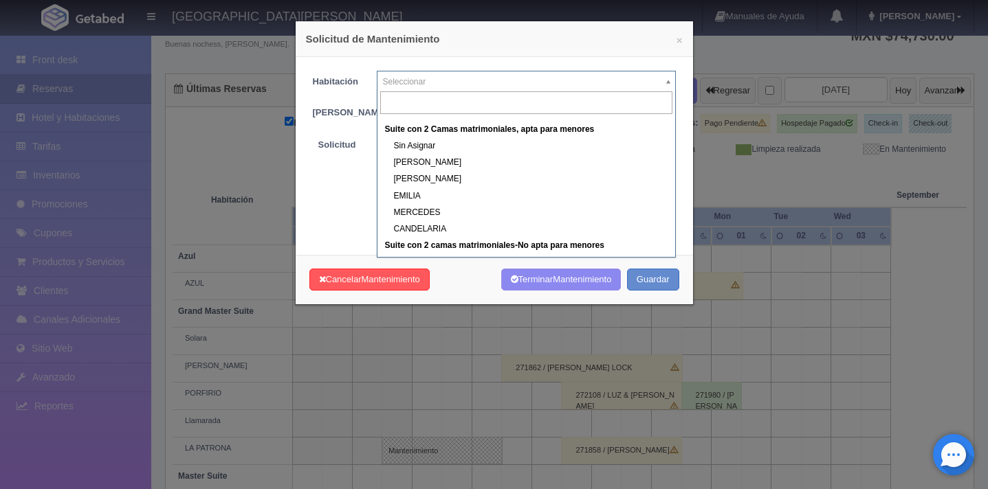
scroll to position [477, 0]
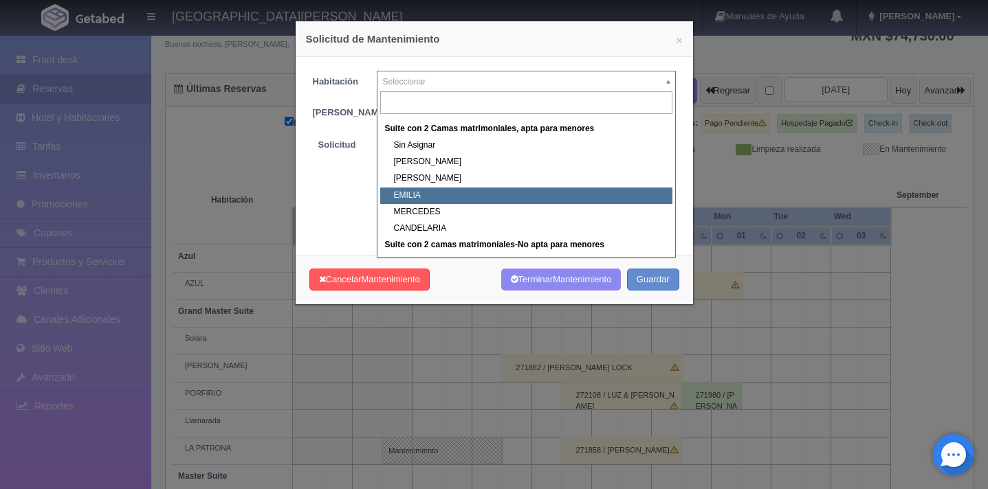
select select "1983_EMILIA"
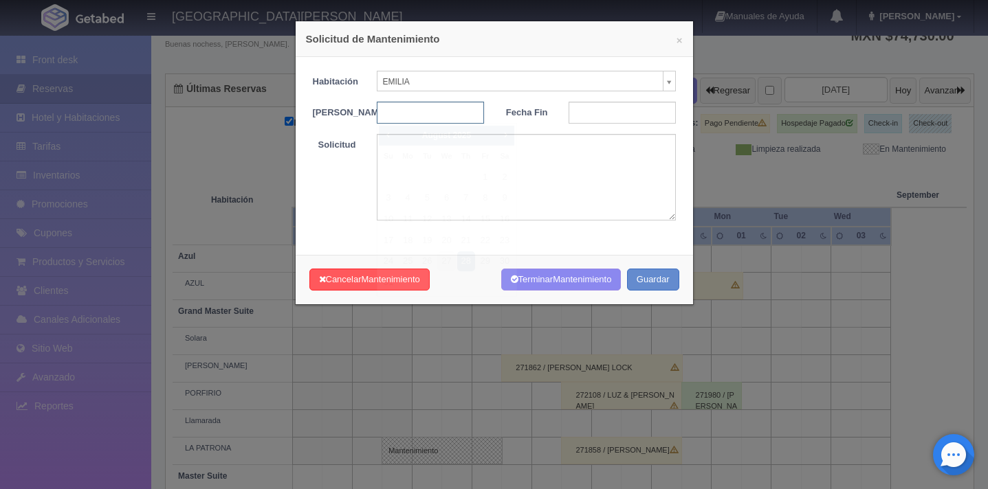
click at [428, 112] on input "text" at bounding box center [430, 113] width 107 height 22
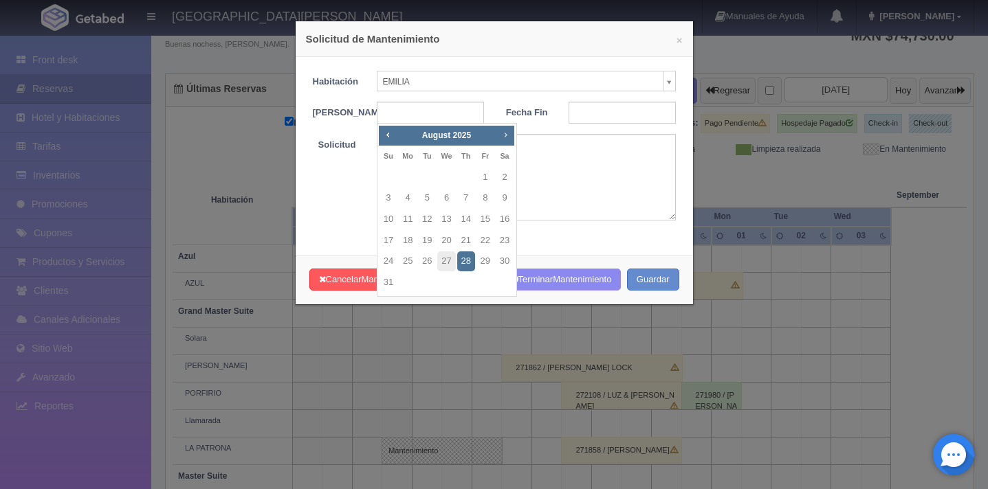
click at [505, 135] on span "Next" at bounding box center [505, 134] width 11 height 11
click at [386, 258] on link "26" at bounding box center [388, 262] width 18 height 20
type input "[DATE]"
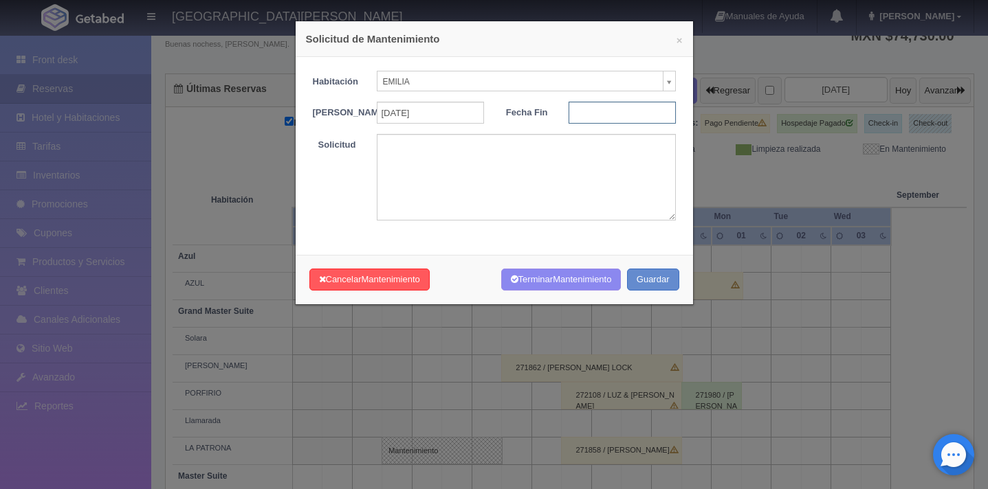
click at [590, 104] on input "text" at bounding box center [621, 113] width 107 height 22
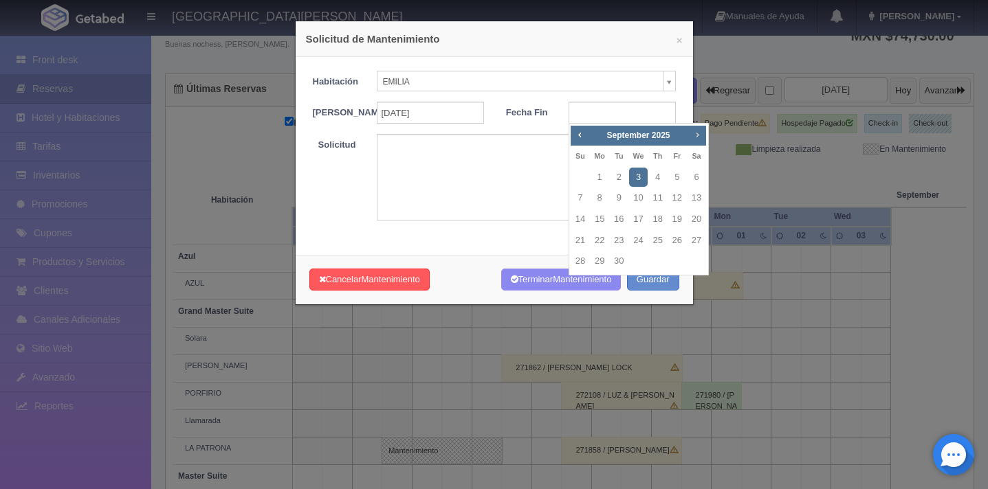
click at [701, 133] on span "Next" at bounding box center [697, 134] width 11 height 11
click at [577, 134] on span "Prev" at bounding box center [579, 134] width 11 height 11
click at [639, 258] on link "29" at bounding box center [638, 262] width 18 height 20
type input "[DATE]"
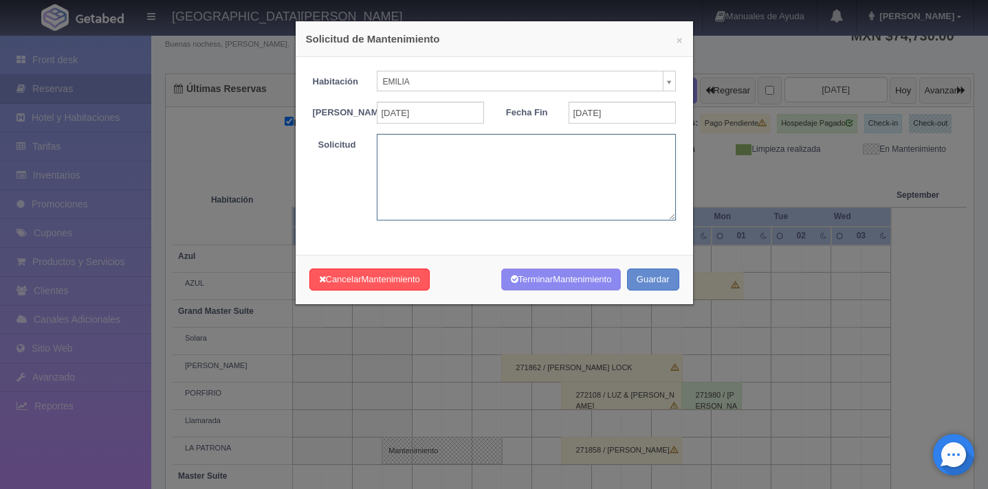
click at [517, 172] on textarea at bounding box center [526, 177] width 299 height 86
type textarea "MB"
click at [676, 287] on button "Guardar" at bounding box center [653, 280] width 52 height 23
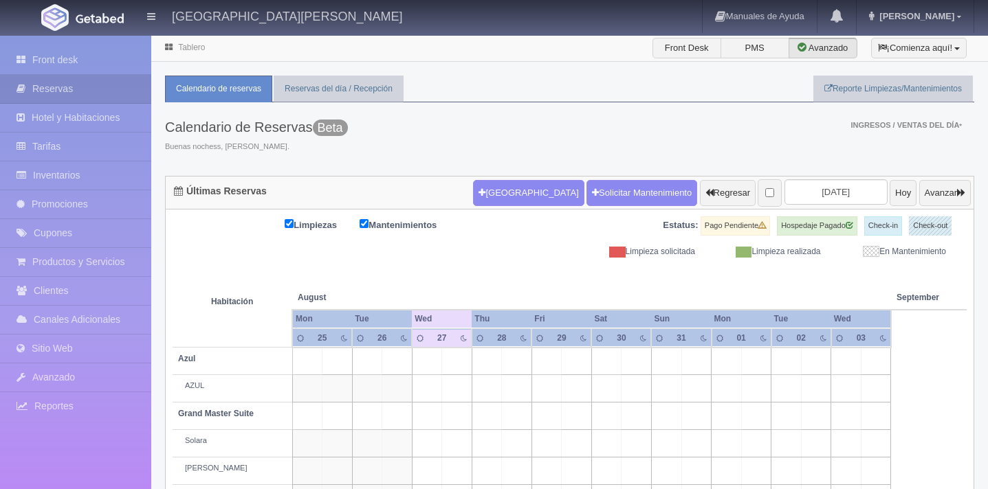
scroll to position [102, 0]
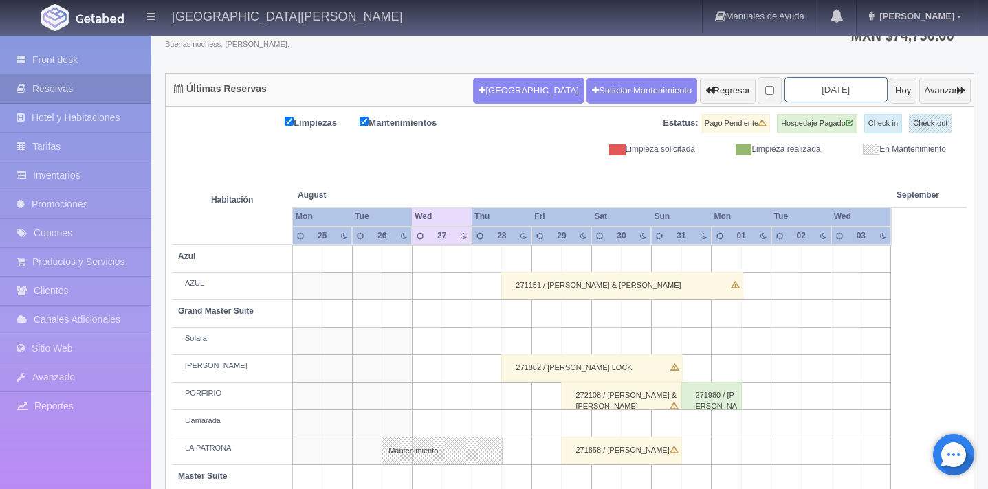
click at [815, 93] on input "[DATE]" at bounding box center [835, 89] width 103 height 25
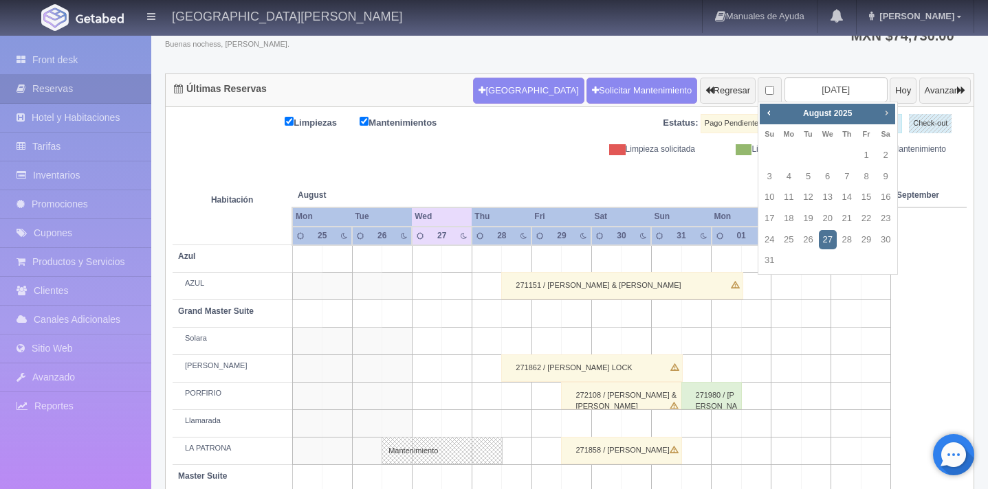
click at [887, 111] on span "Next" at bounding box center [886, 112] width 11 height 11
click at [864, 216] on link "24" at bounding box center [866, 219] width 18 height 20
type input "[DATE]"
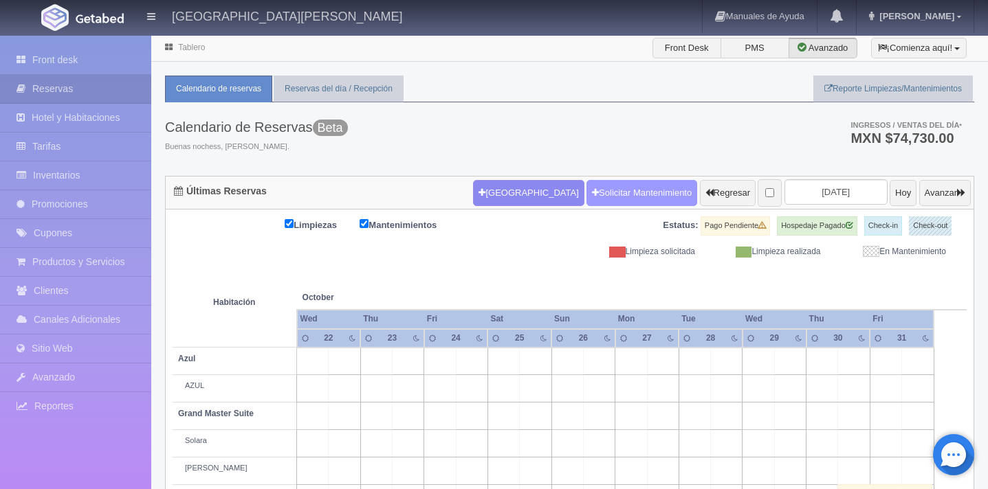
click at [602, 192] on link "Solicitar Mantenimiento" at bounding box center [641, 193] width 111 height 26
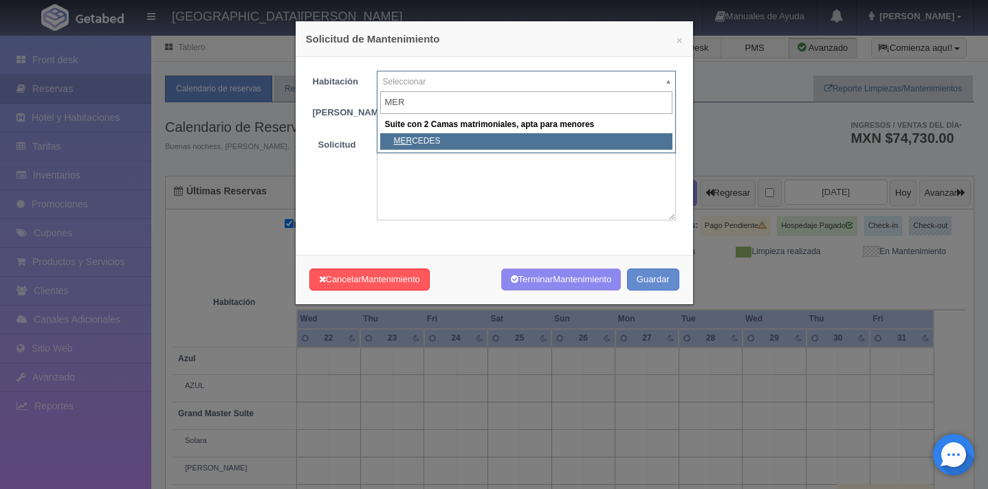
type input "MER"
select select "1983_MERCEDES"
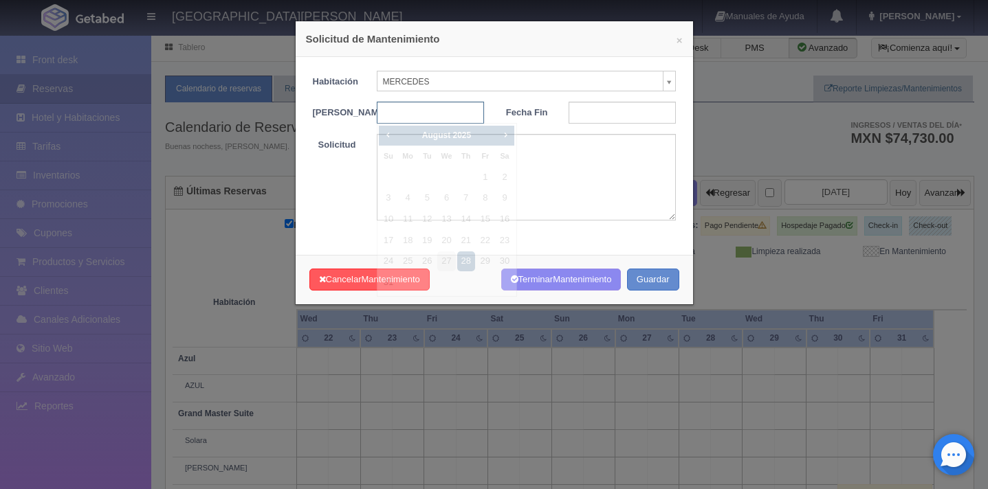
click at [390, 118] on input "text" at bounding box center [430, 113] width 107 height 22
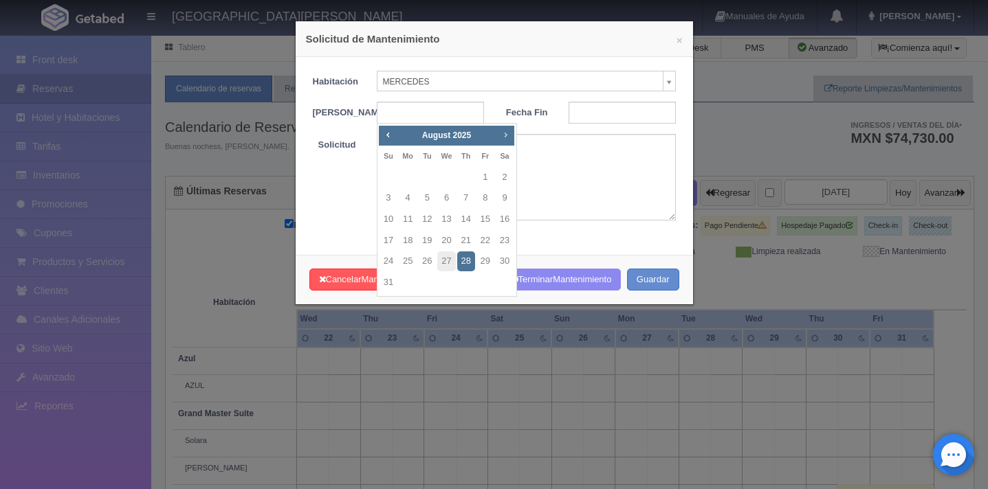
click at [504, 140] on span "Next" at bounding box center [505, 134] width 11 height 11
click at [393, 258] on link "26" at bounding box center [388, 262] width 18 height 20
type input "[DATE]"
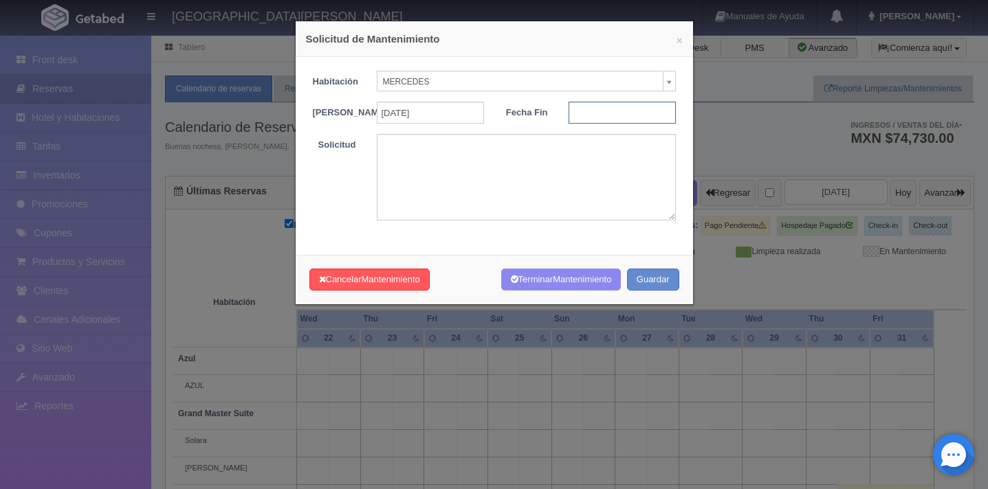
click at [599, 116] on input "text" at bounding box center [621, 113] width 107 height 22
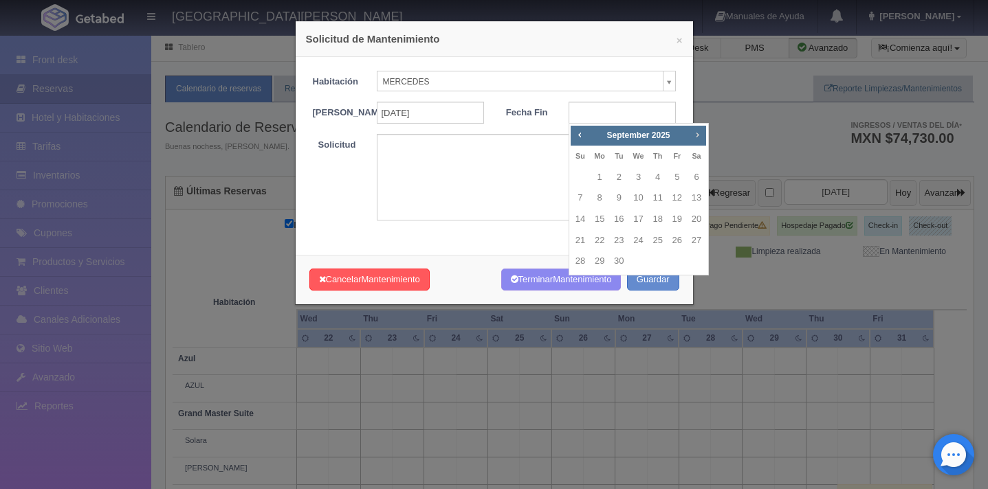
click at [699, 132] on span "Next" at bounding box center [697, 134] width 11 height 11
click at [579, 136] on span "Prev" at bounding box center [579, 134] width 11 height 11
click at [635, 261] on link "29" at bounding box center [638, 262] width 18 height 20
type input "[DATE]"
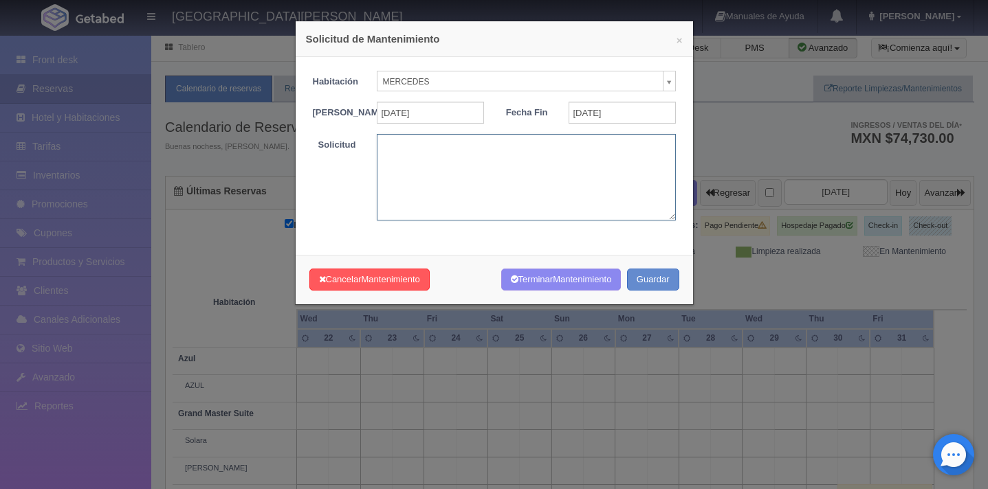
click at [546, 172] on textarea at bounding box center [526, 177] width 299 height 86
type textarea "MB"
click at [673, 291] on button "Guardar" at bounding box center [653, 280] width 52 height 23
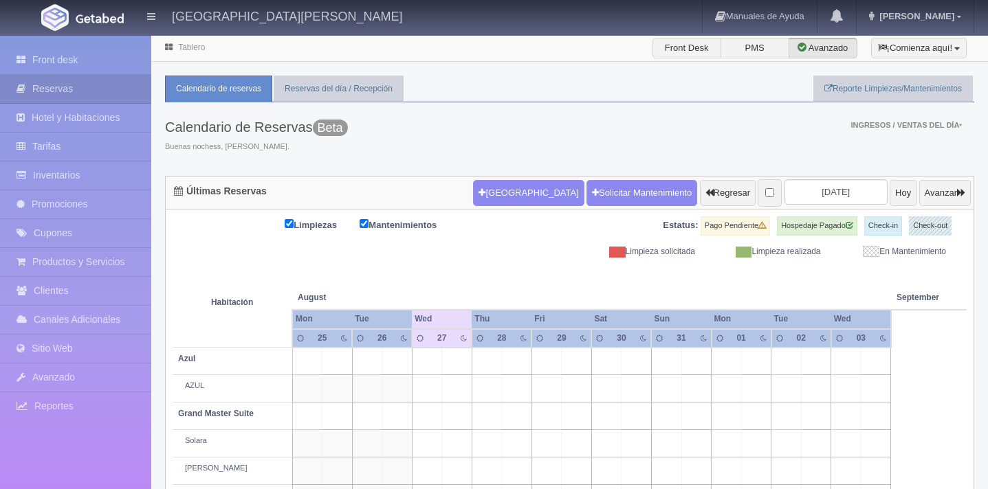
scroll to position [102, 0]
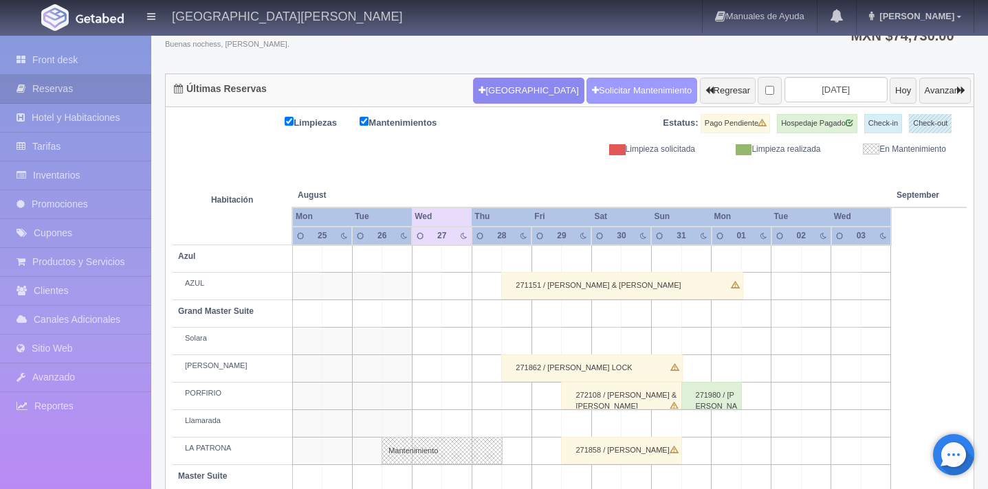
click at [586, 95] on link "Solicitar Mantenimiento" at bounding box center [641, 91] width 111 height 26
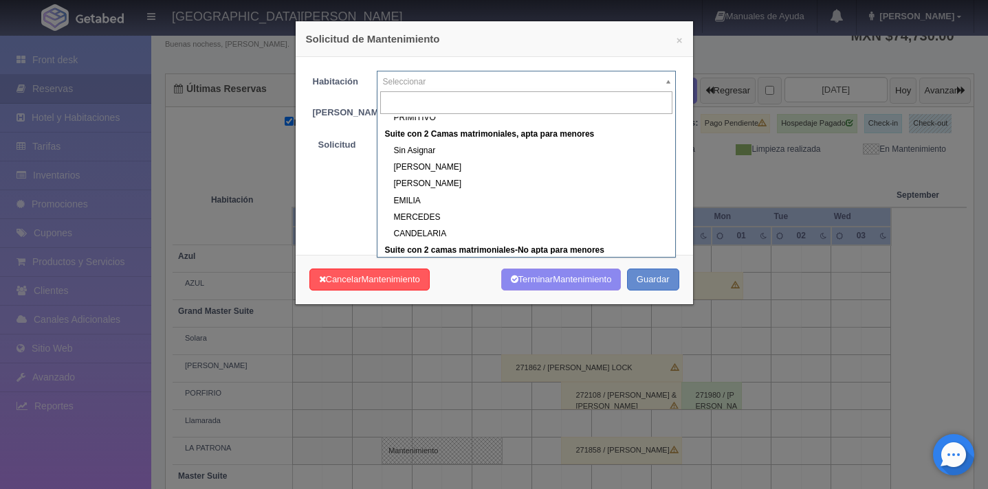
scroll to position [478, 0]
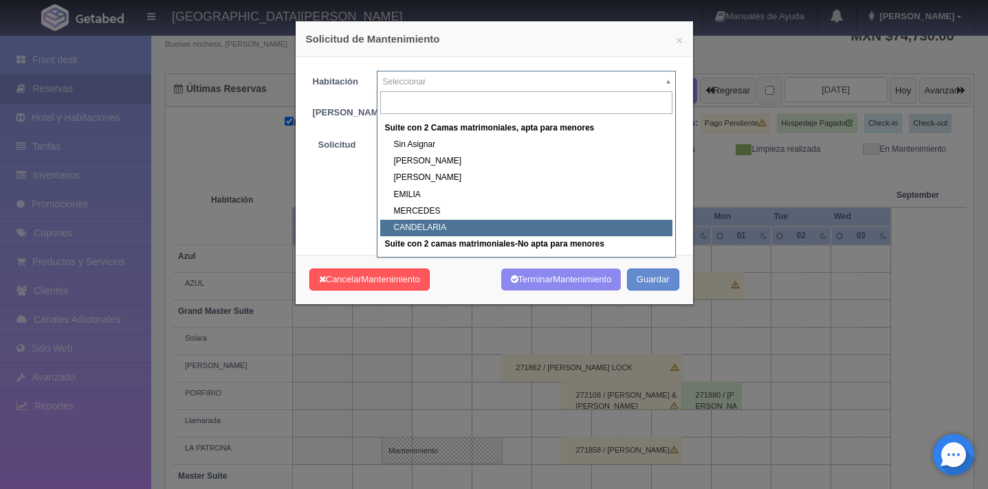
select select "1983_CANDELARIA"
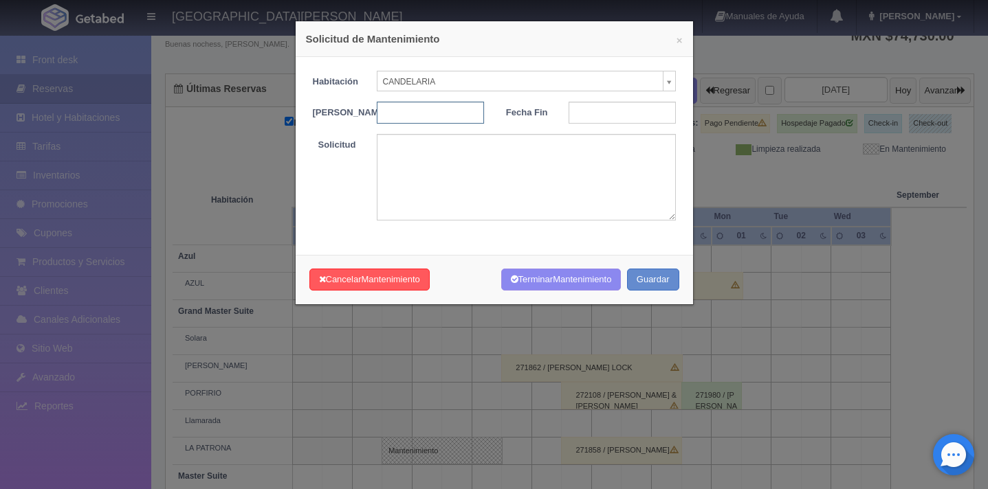
click at [417, 122] on input "text" at bounding box center [430, 113] width 107 height 22
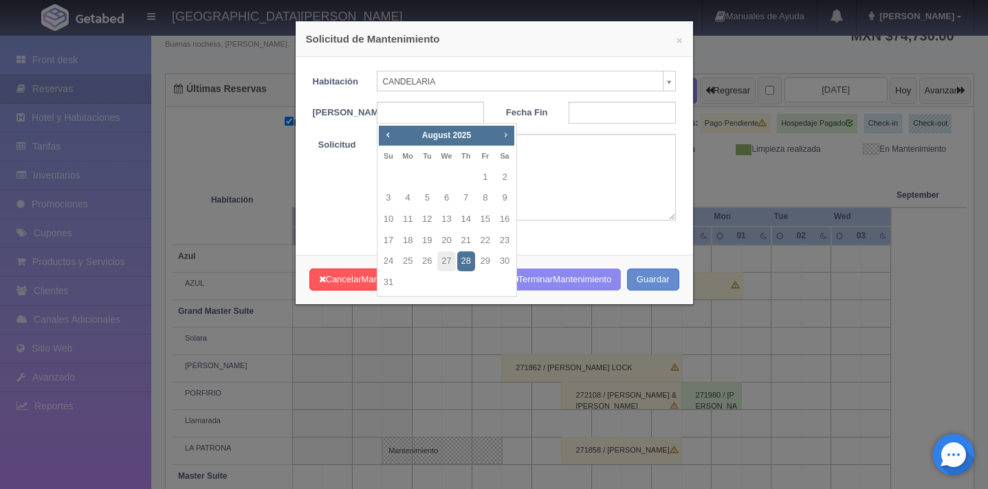
click at [506, 135] on span "Next" at bounding box center [505, 134] width 11 height 11
click at [480, 239] on link "24" at bounding box center [485, 241] width 18 height 20
type input "[DATE]"
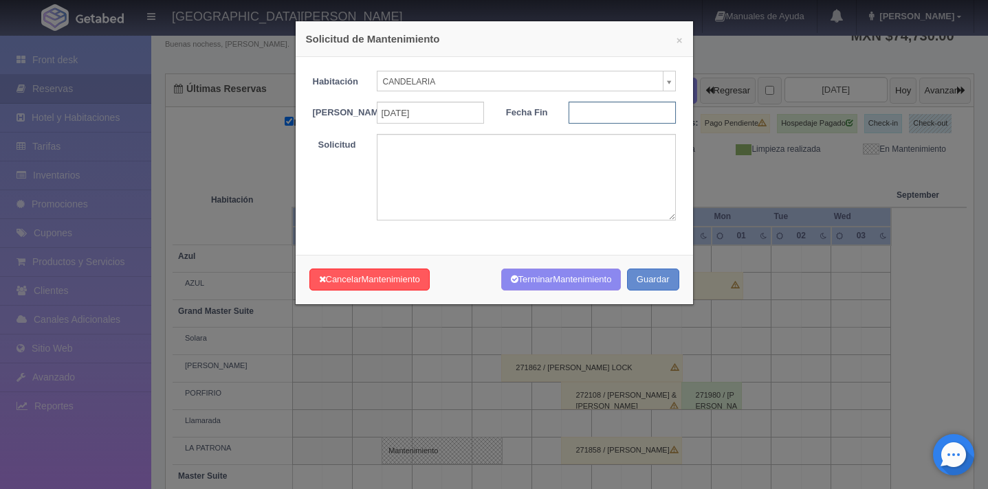
click at [579, 111] on input "text" at bounding box center [621, 113] width 107 height 22
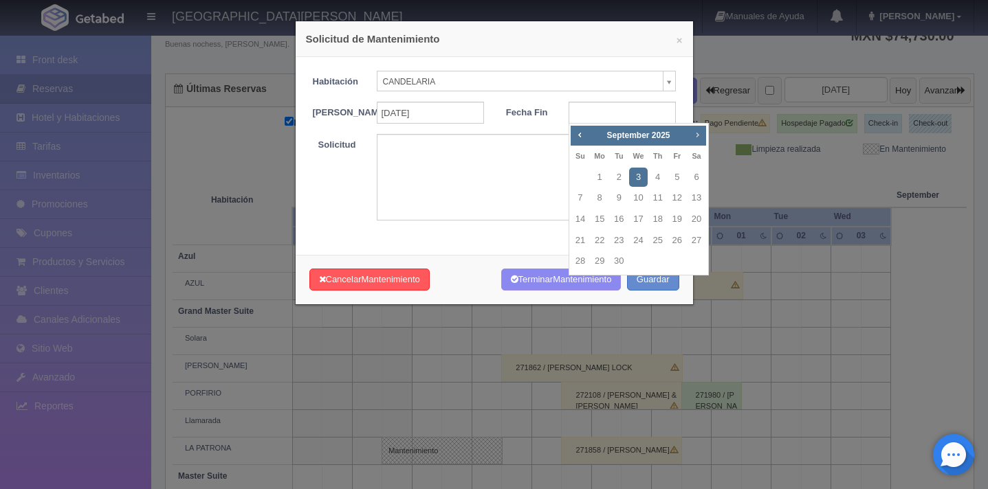
click at [701, 135] on span "Next" at bounding box center [697, 134] width 11 height 11
click at [638, 258] on link "29" at bounding box center [638, 262] width 18 height 20
type input "2025-10-29"
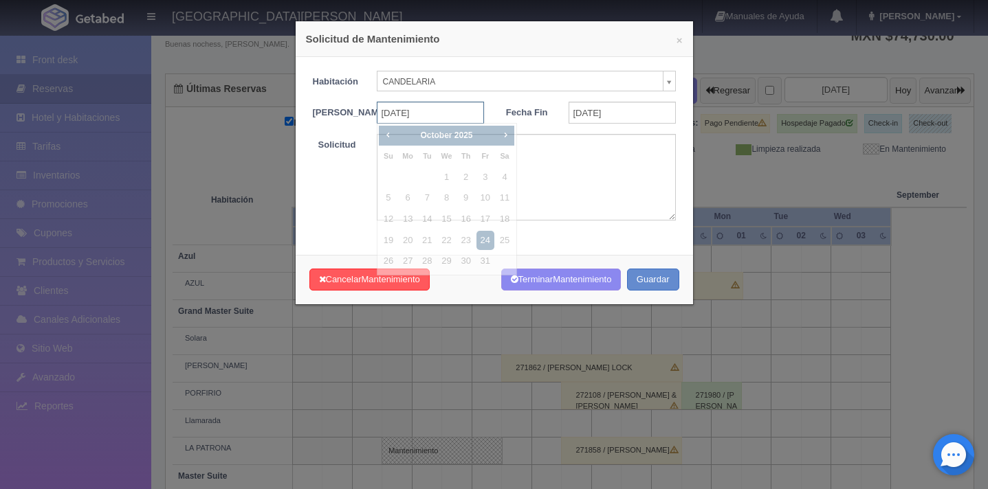
click at [452, 113] on input "[DATE]" at bounding box center [430, 113] width 107 height 22
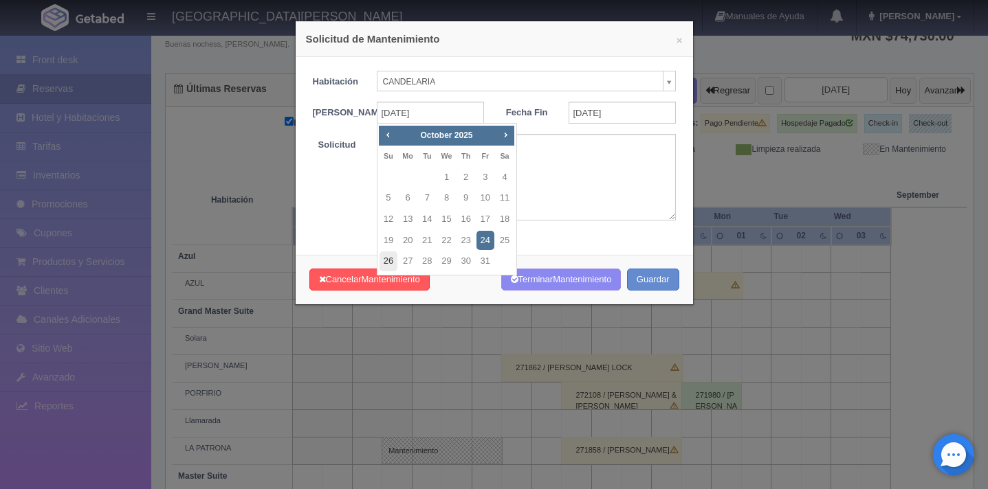
click at [390, 263] on link "26" at bounding box center [388, 262] width 18 height 20
type input "2025-10-26"
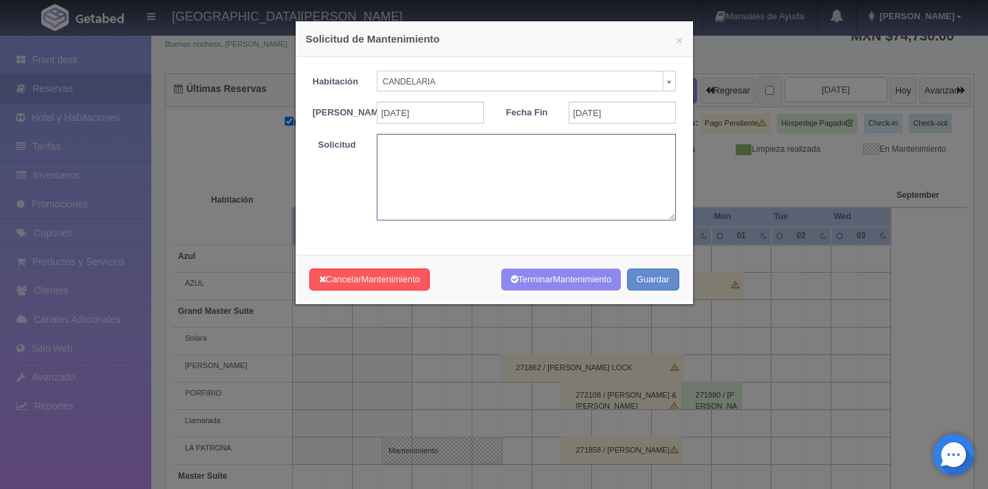
click at [553, 157] on textarea at bounding box center [526, 177] width 299 height 86
type textarea "MB"
click at [663, 289] on button "Guardar" at bounding box center [653, 280] width 52 height 23
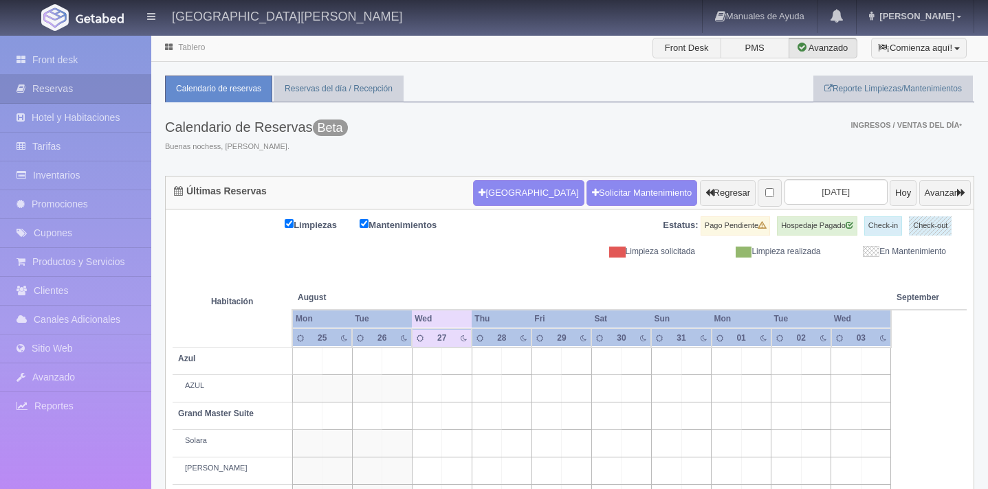
scroll to position [102, 0]
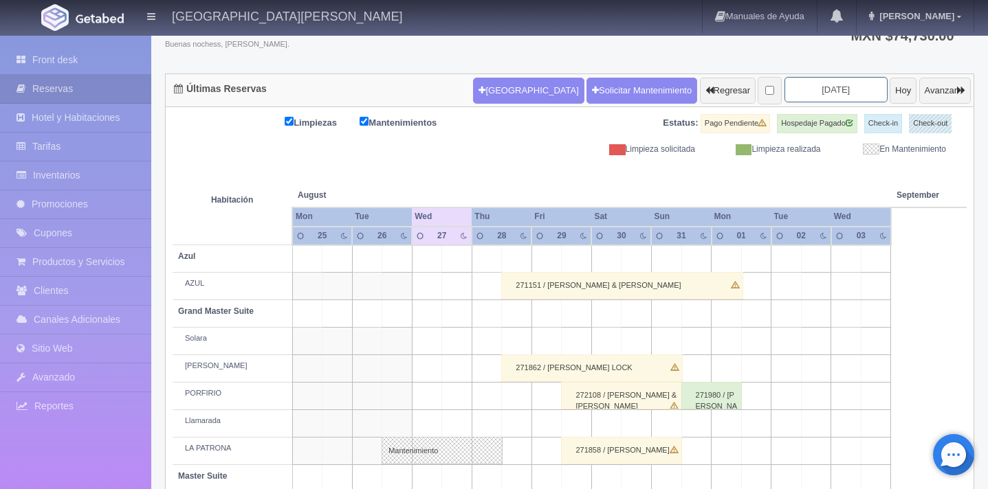
click at [794, 96] on input "[DATE]" at bounding box center [835, 89] width 103 height 25
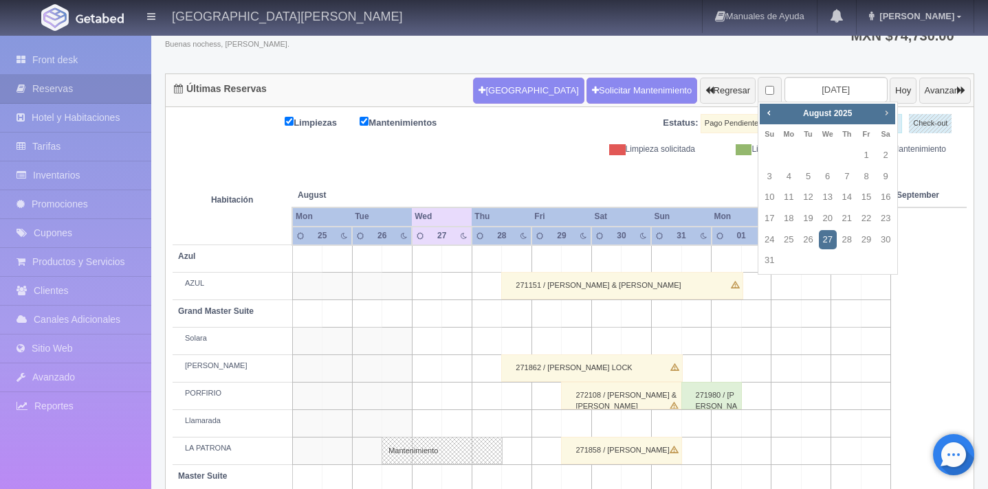
click at [882, 115] on span "Next" at bounding box center [886, 112] width 11 height 11
click at [863, 221] on link "24" at bounding box center [866, 219] width 18 height 20
type input "[DATE]"
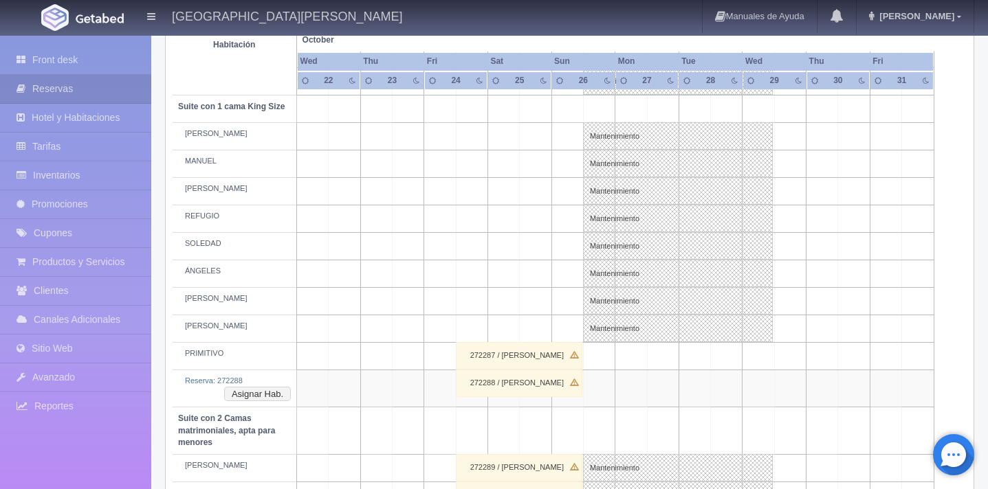
scroll to position [911, 0]
